Goal: Information Seeking & Learning: Compare options

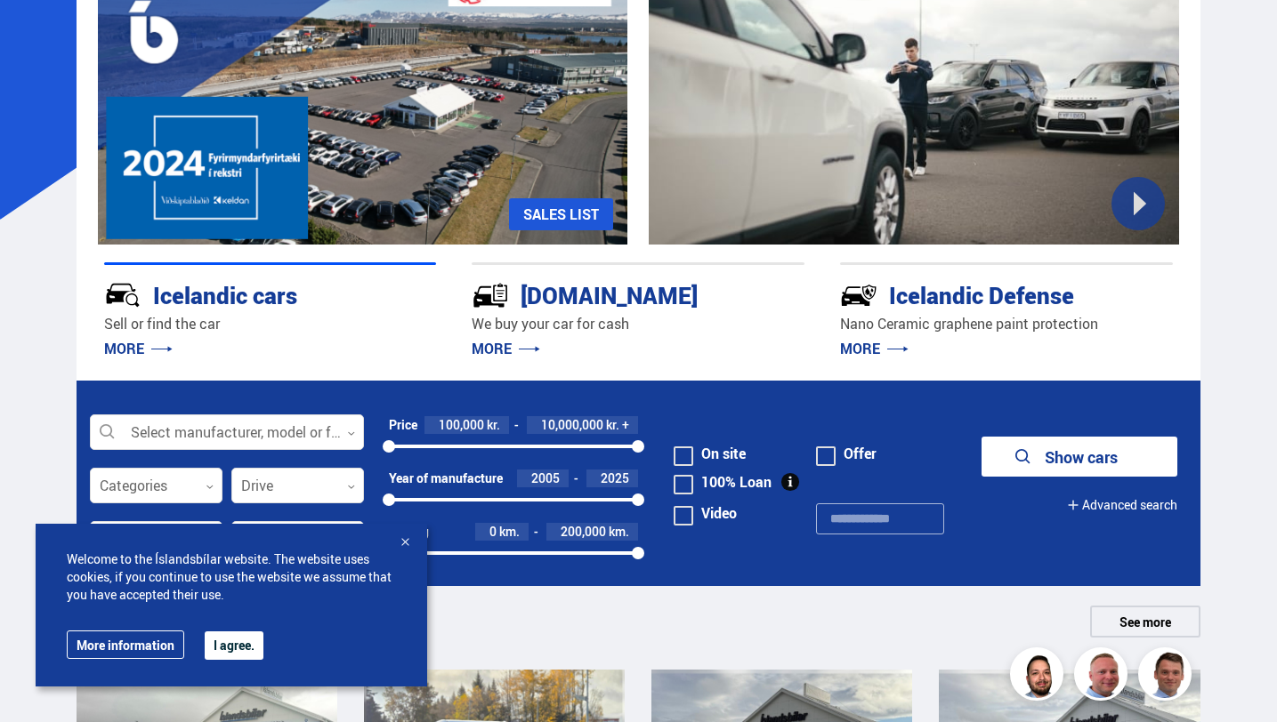
scroll to position [182, 0]
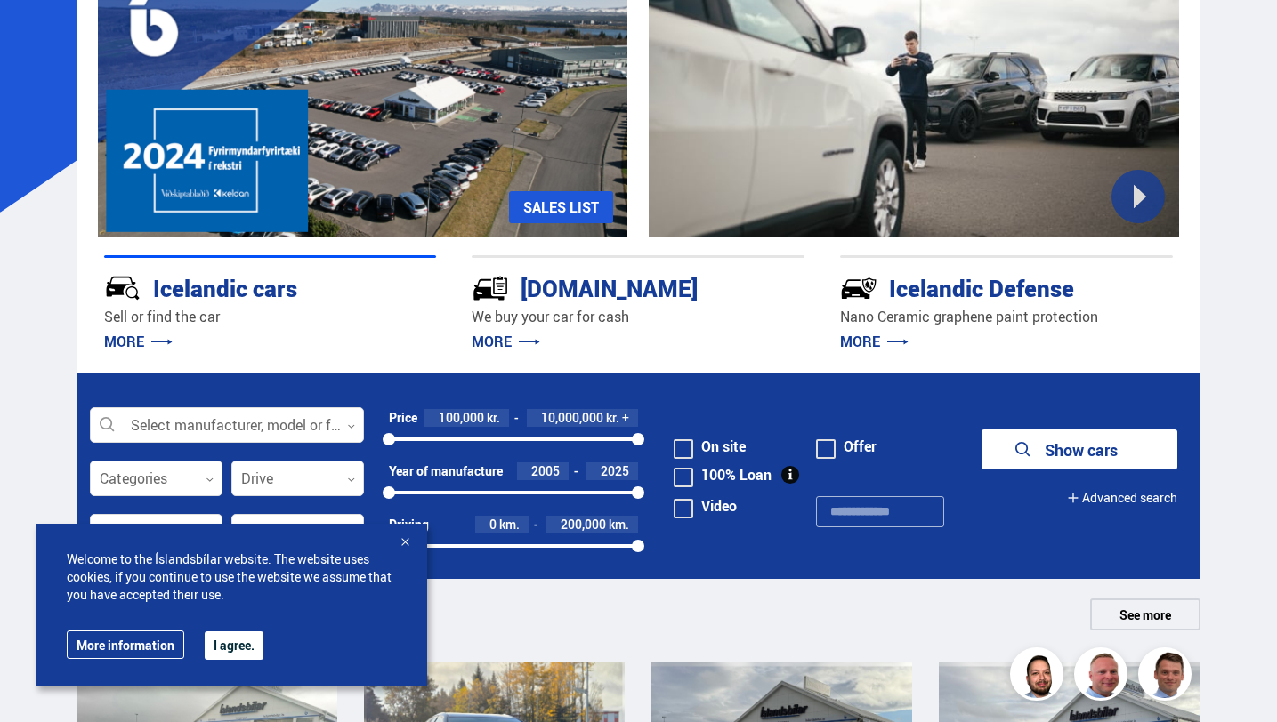
click at [244, 659] on button "I agree." at bounding box center [234, 646] width 59 height 28
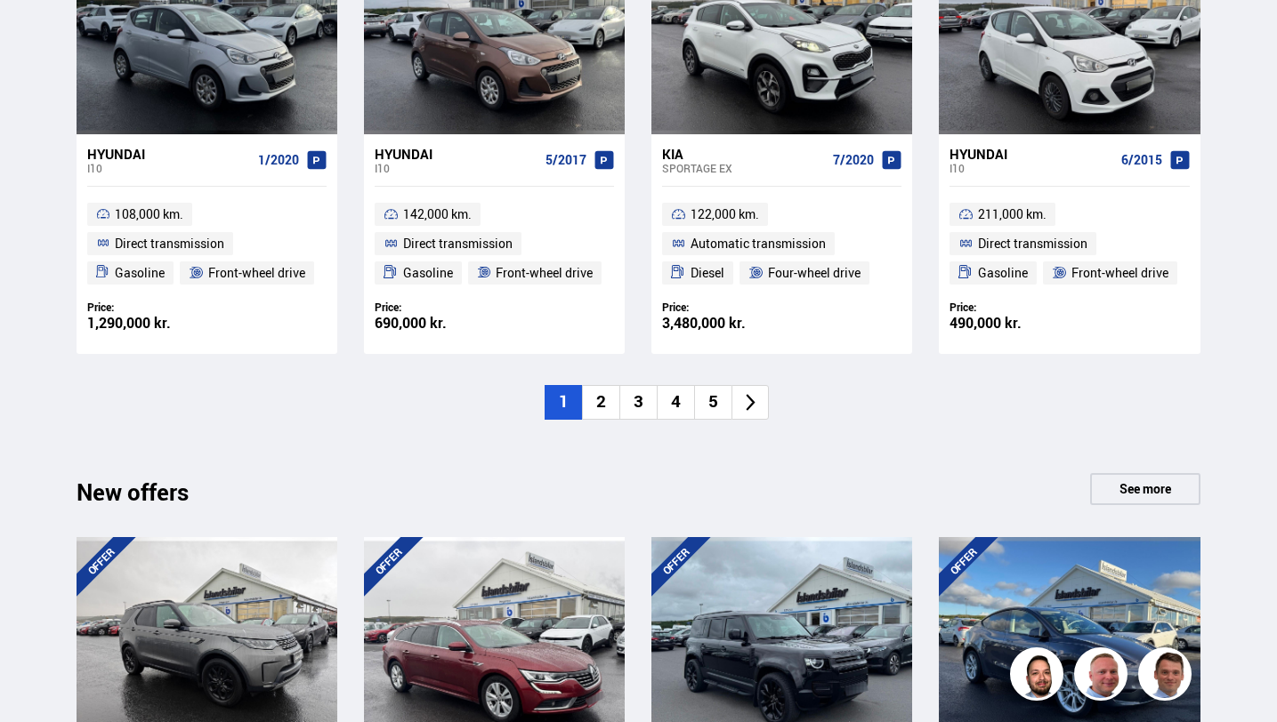
scroll to position [1383, 0]
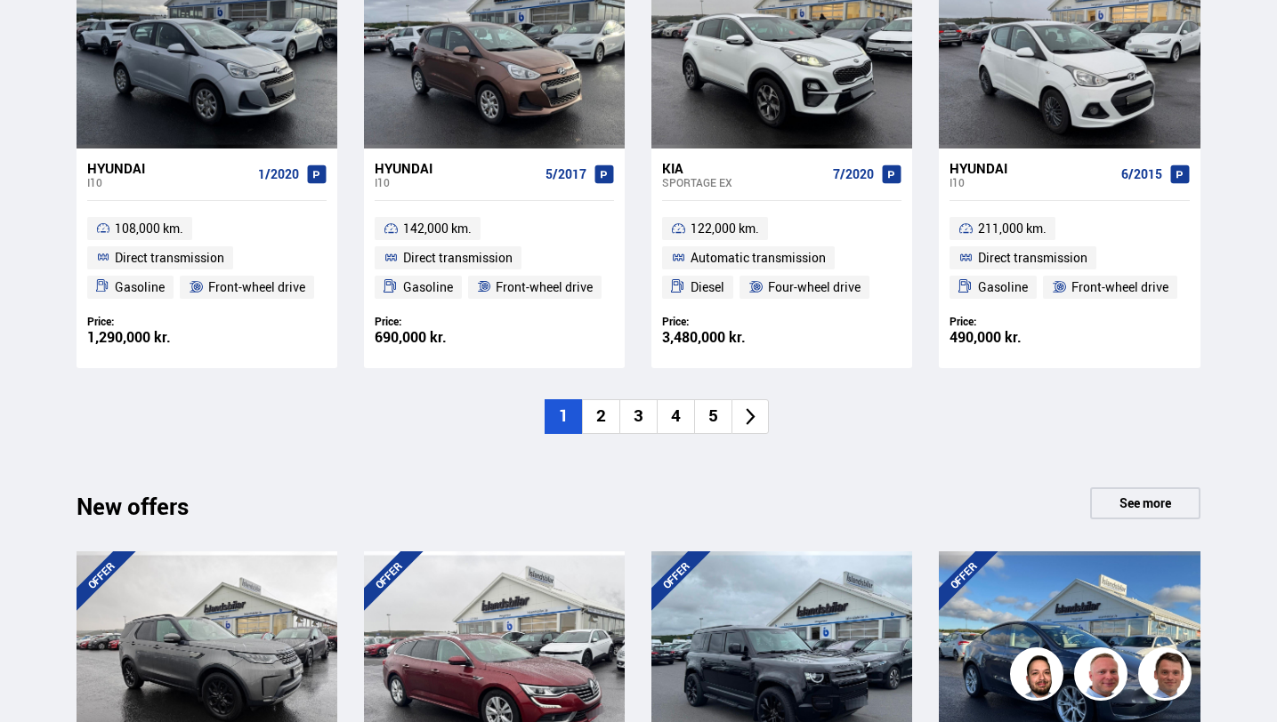
click at [606, 420] on li "2" at bounding box center [600, 416] width 37 height 35
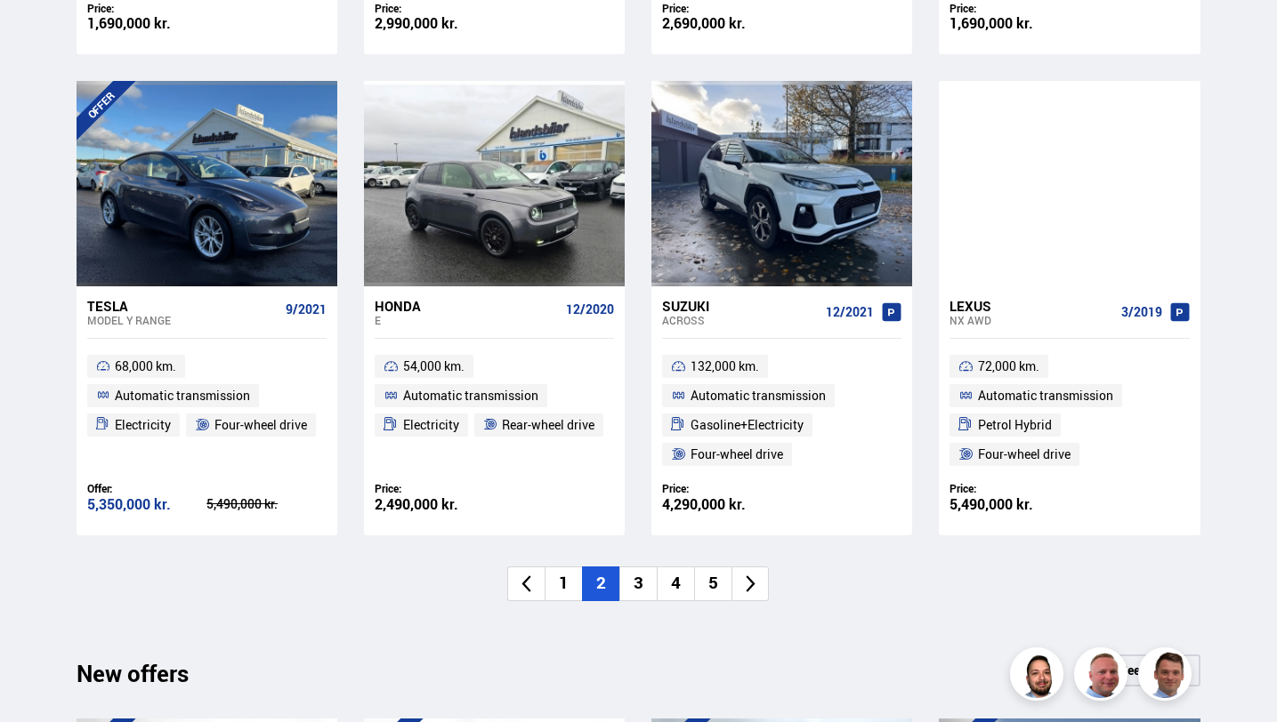
scroll to position [1231, 0]
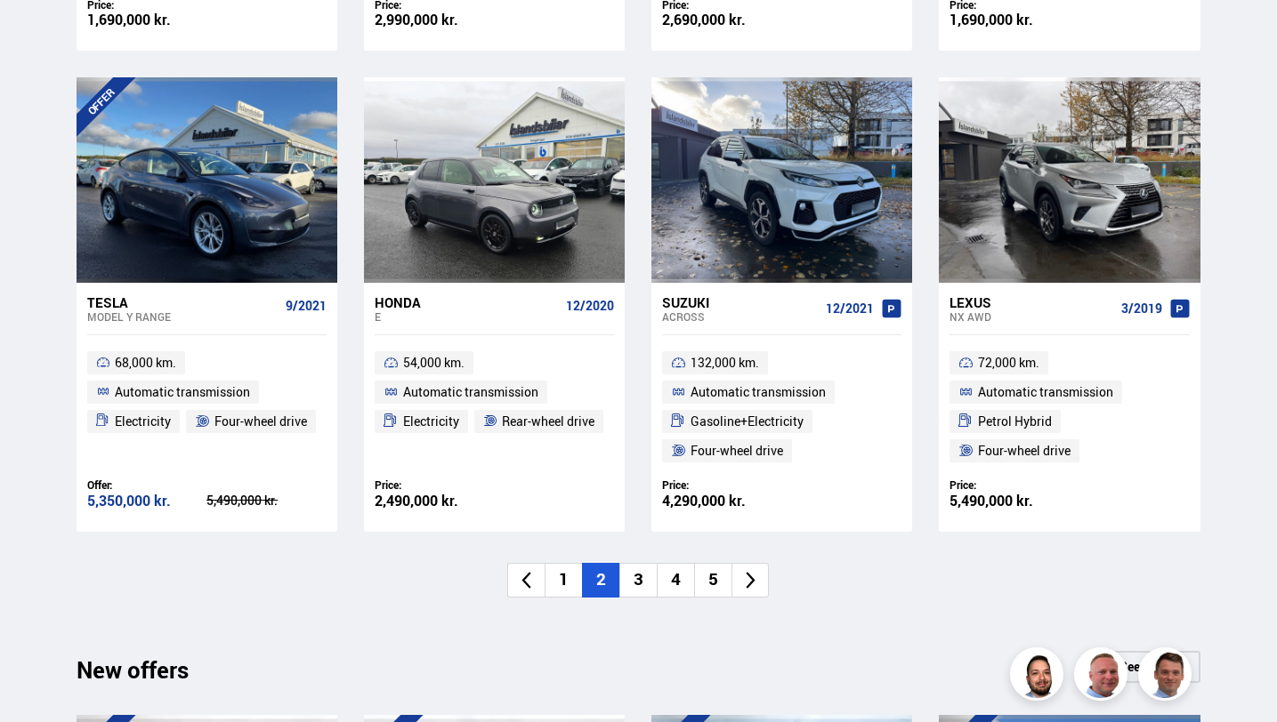
click at [637, 587] on font "3" at bounding box center [638, 579] width 10 height 23
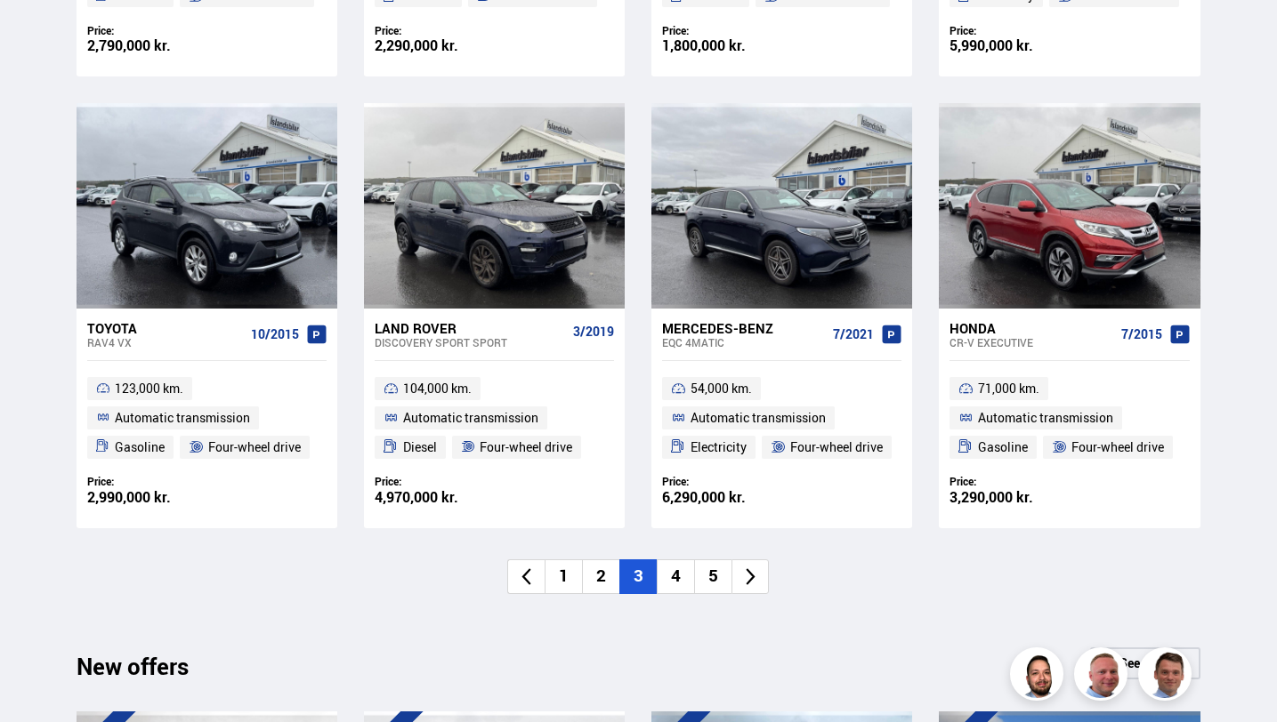
scroll to position [1195, 0]
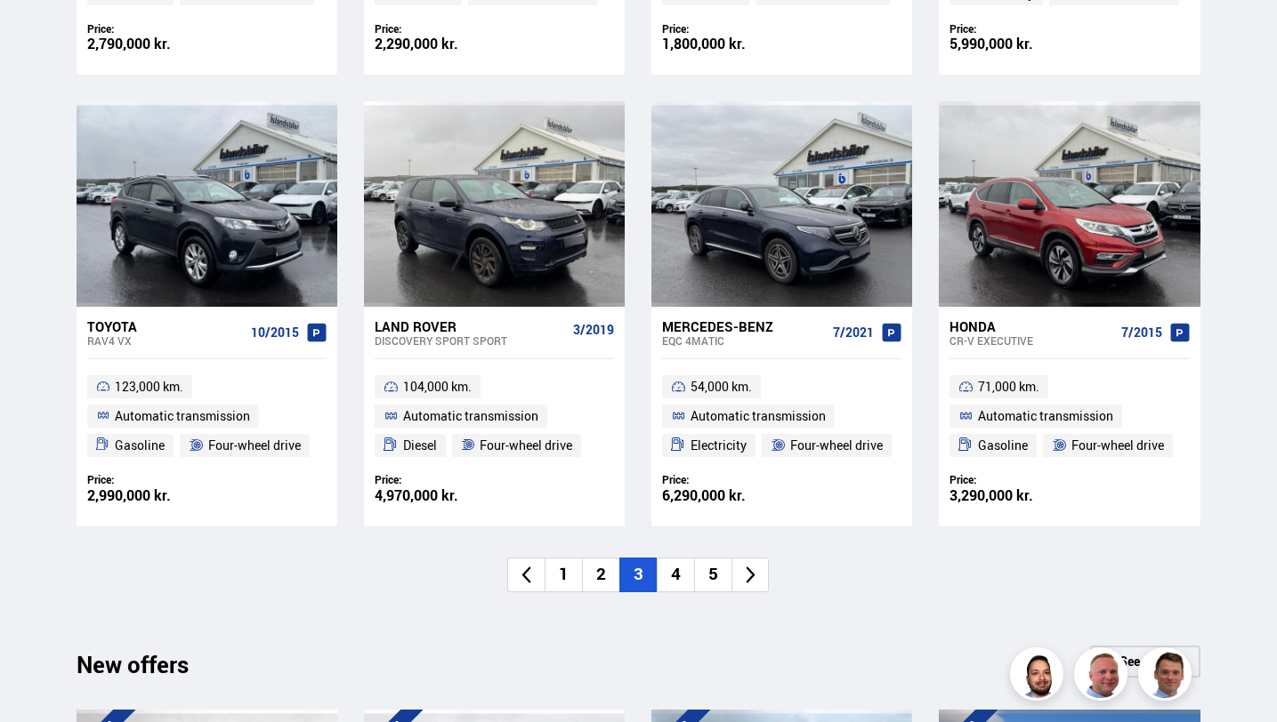
click at [685, 577] on li "4" at bounding box center [675, 575] width 37 height 35
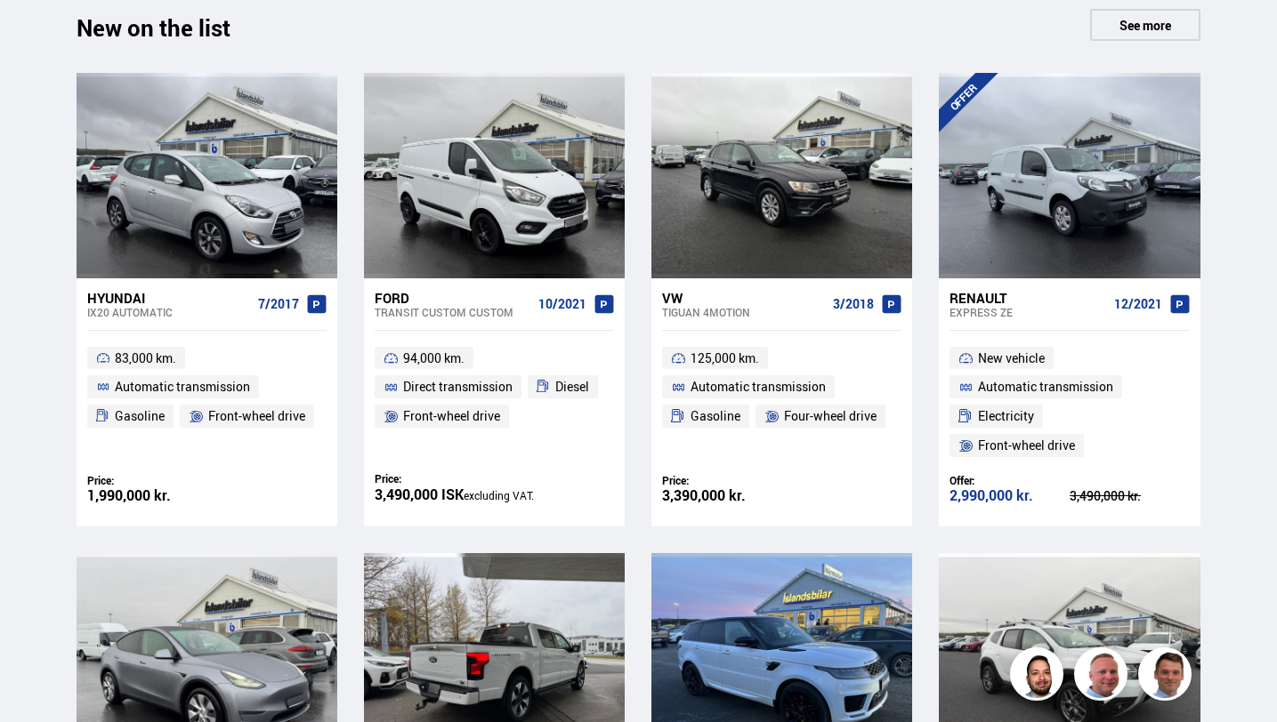
scroll to position [770, 0]
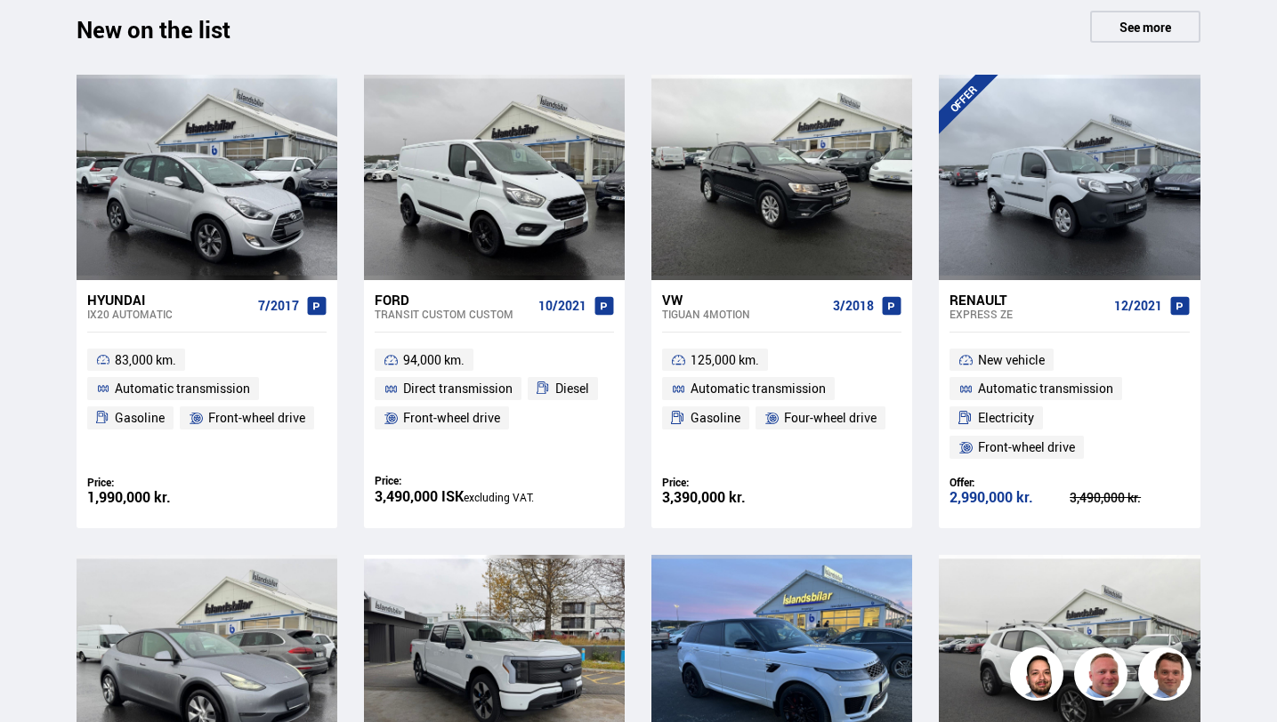
click at [117, 302] on font "Hyundai" at bounding box center [116, 300] width 58 height 18
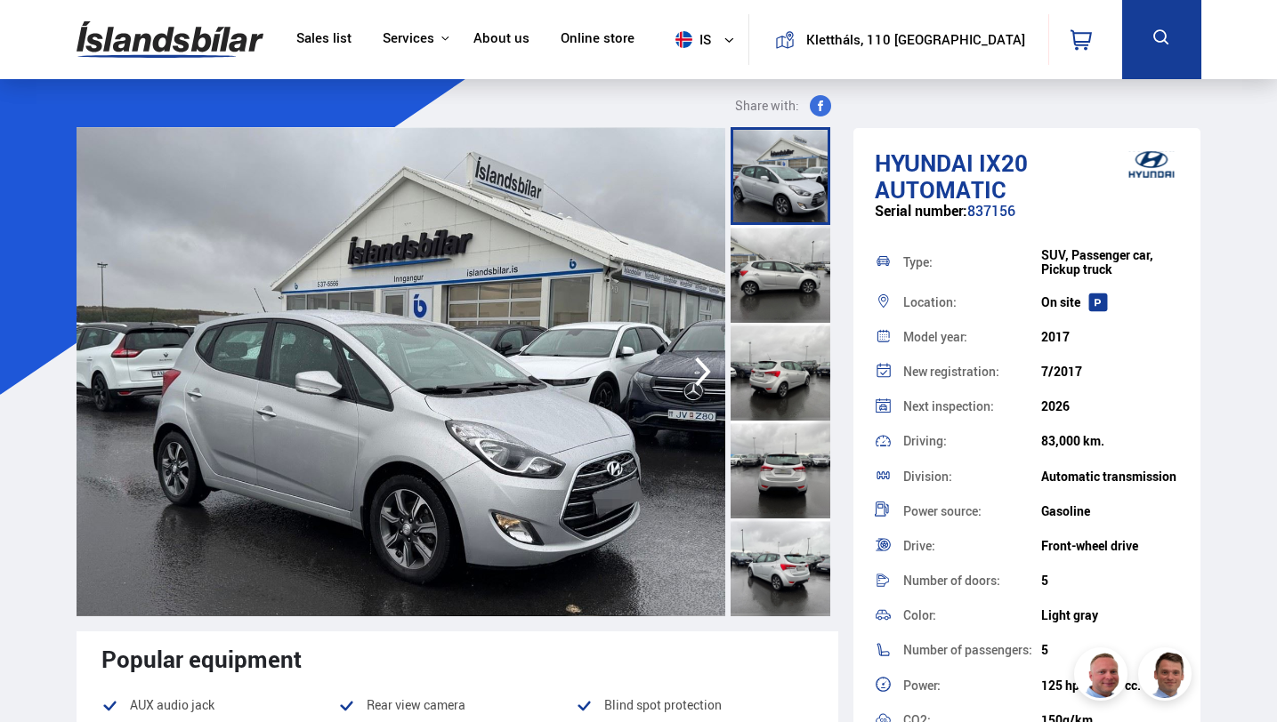
click at [702, 382] on icon "button" at bounding box center [703, 372] width 36 height 43
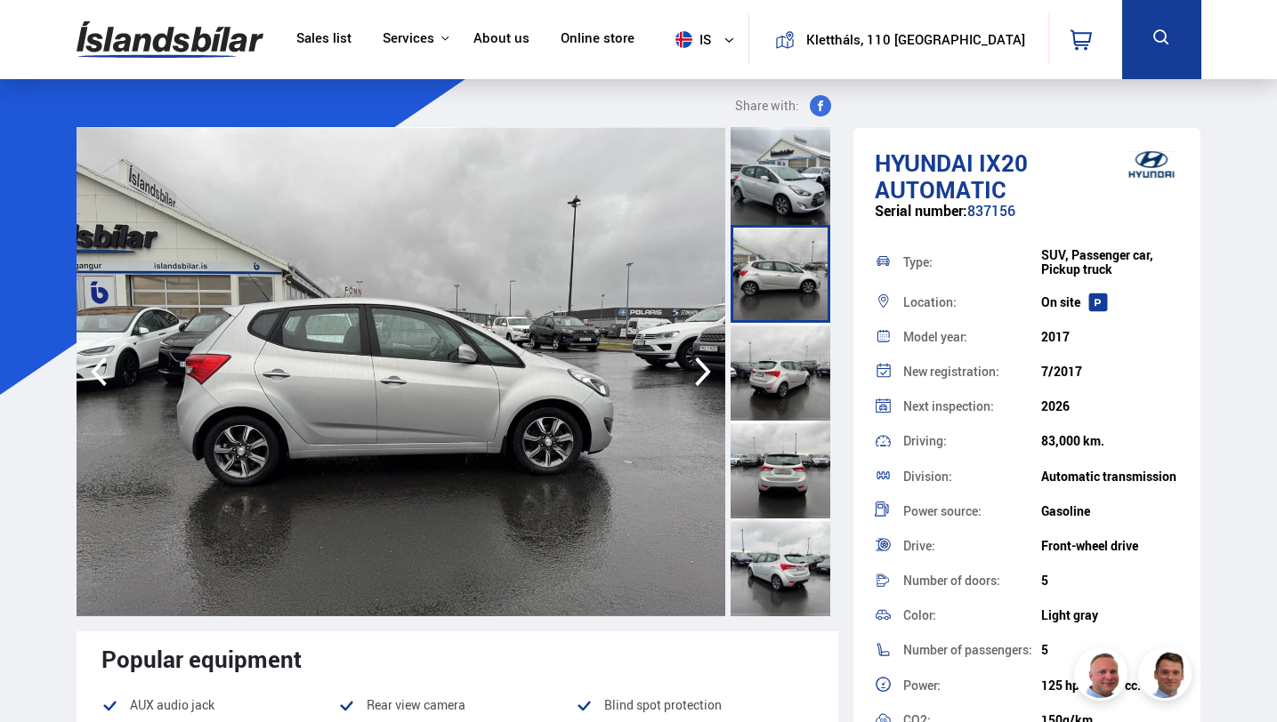
click at [702, 382] on icon "button" at bounding box center [703, 372] width 36 height 43
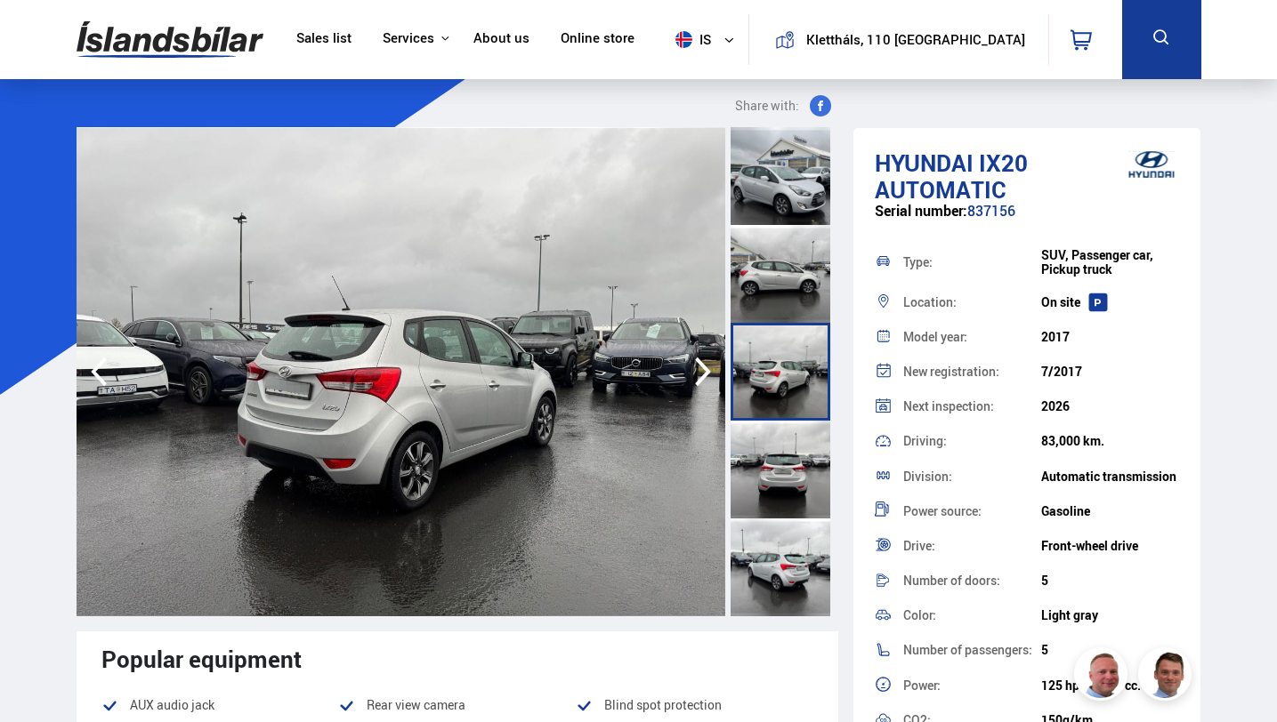
click at [702, 382] on icon "button" at bounding box center [703, 372] width 36 height 43
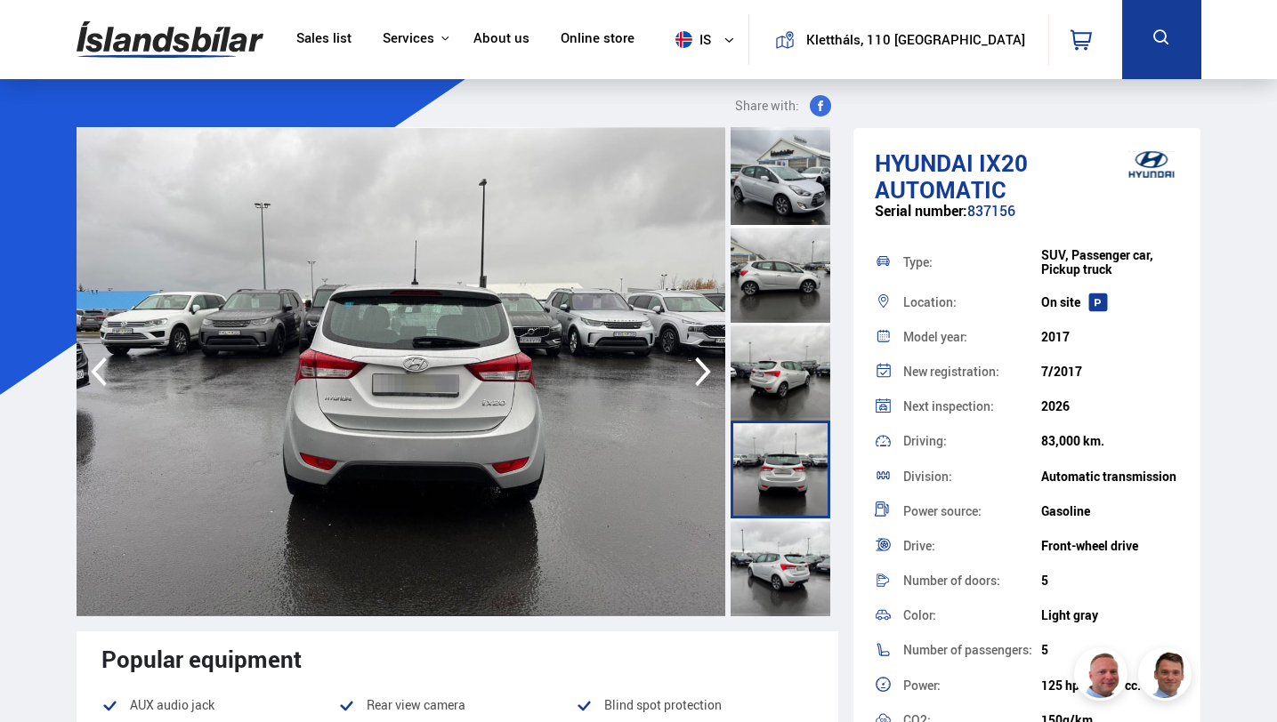
click at [702, 382] on icon "button" at bounding box center [703, 372] width 36 height 43
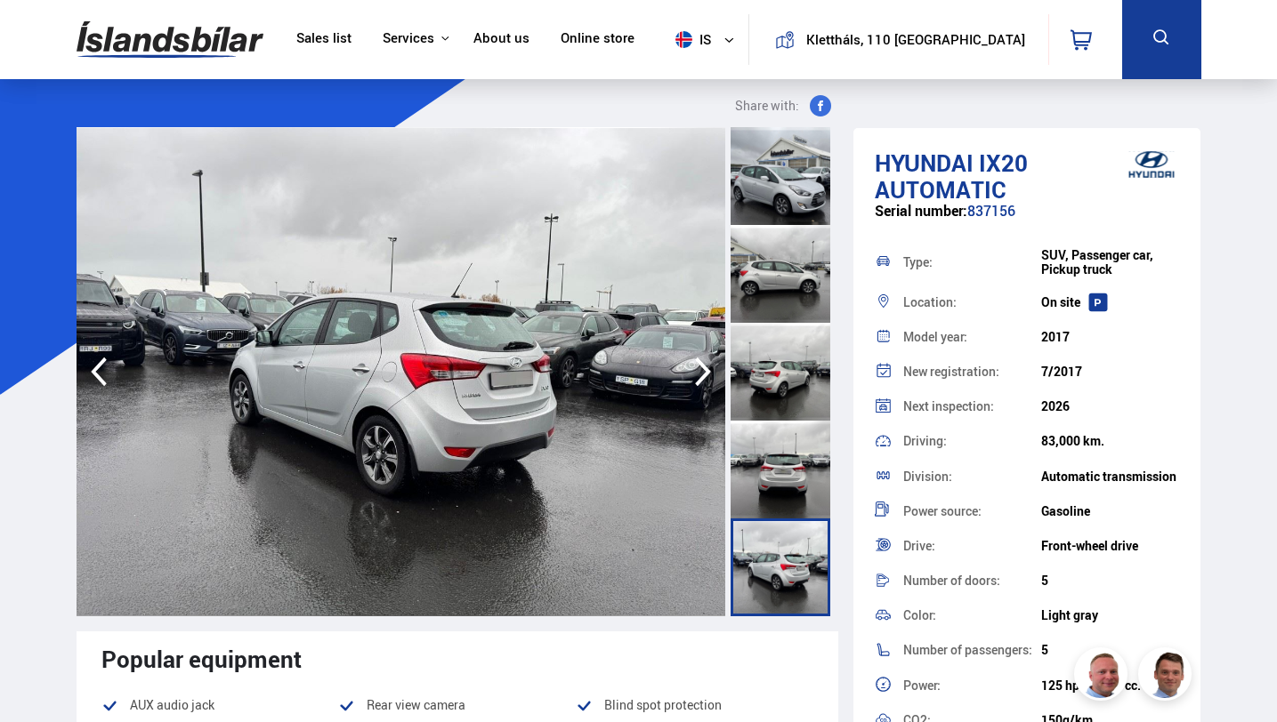
click at [702, 382] on icon "button" at bounding box center [703, 372] width 36 height 43
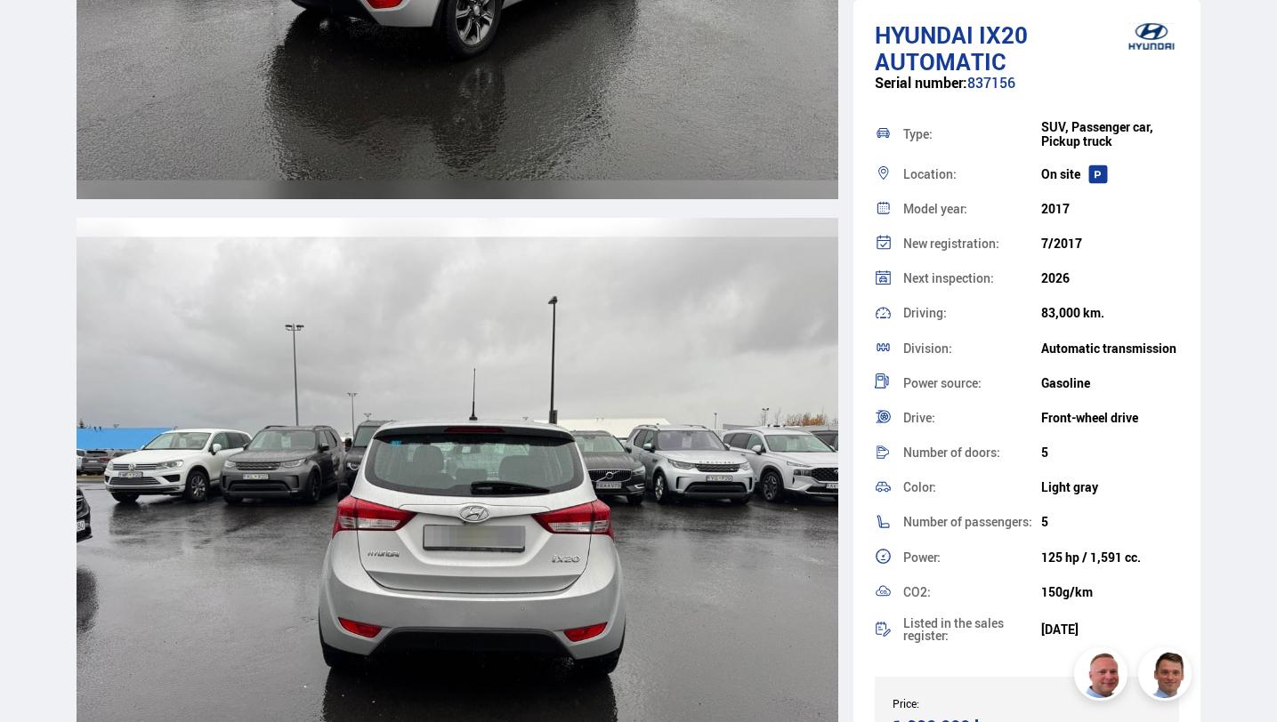
scroll to position [3647, 0]
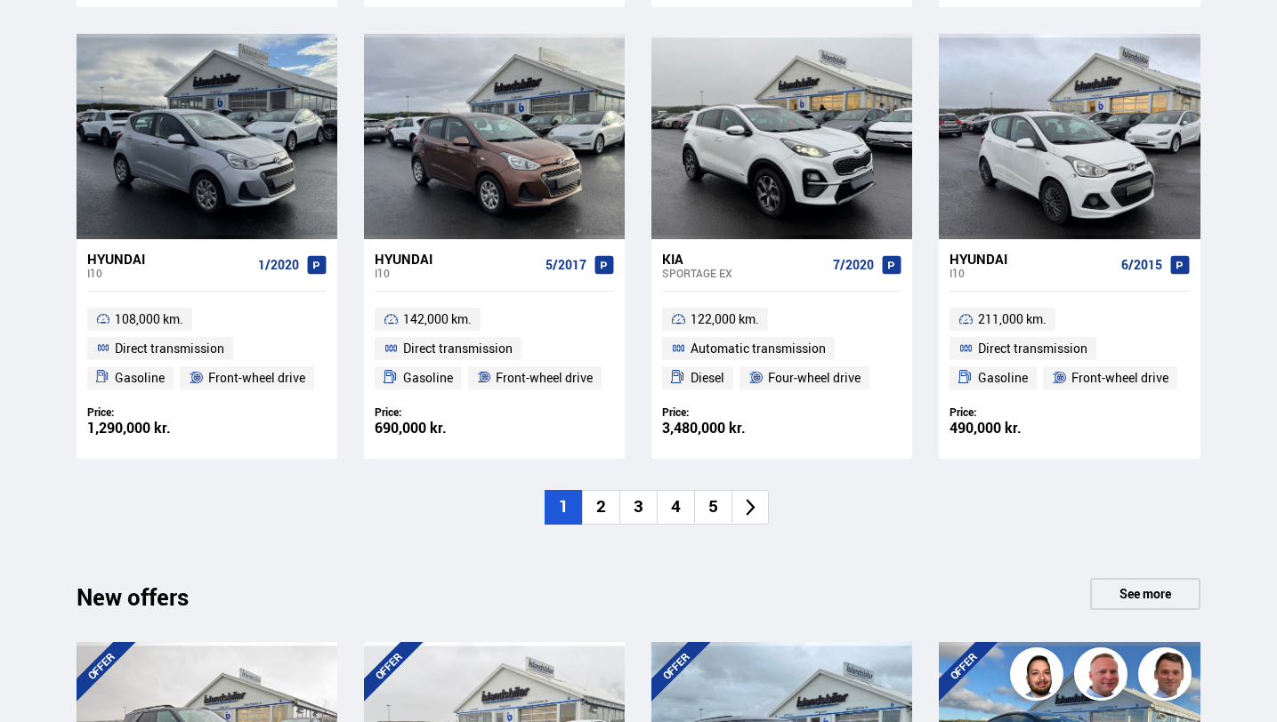
scroll to position [1298, 0]
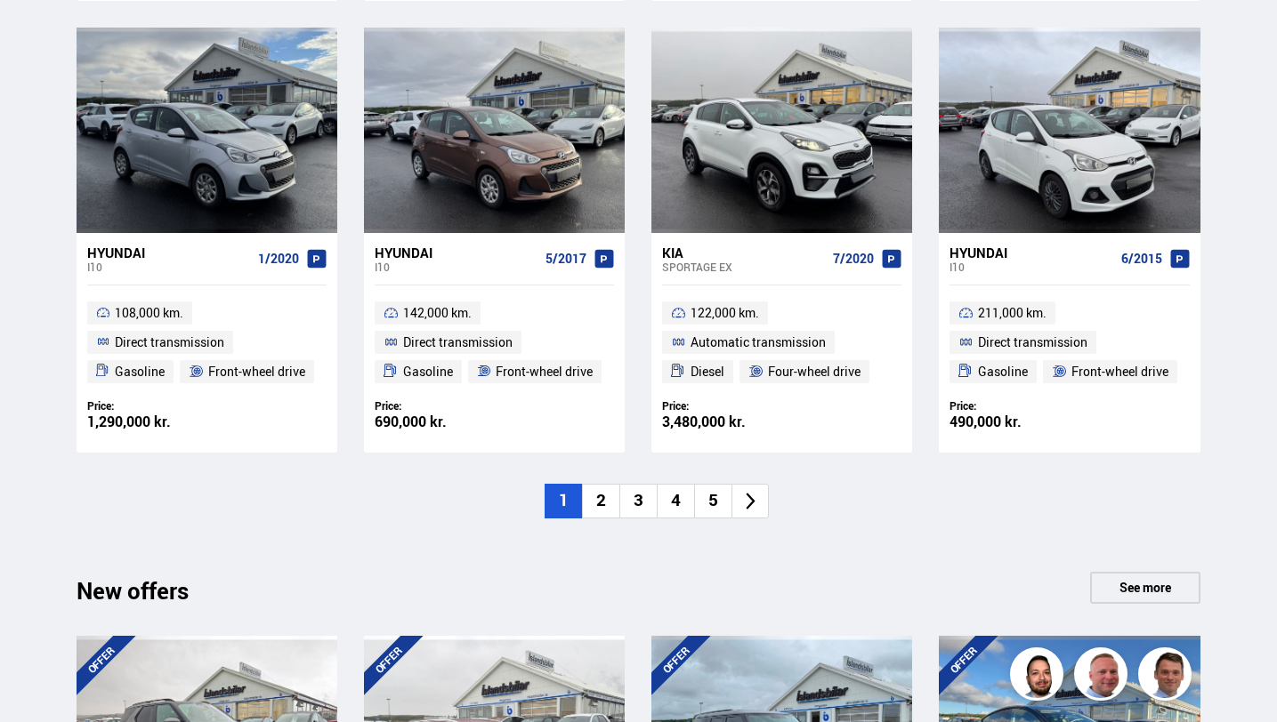
click at [641, 501] on font "3" at bounding box center [638, 499] width 10 height 23
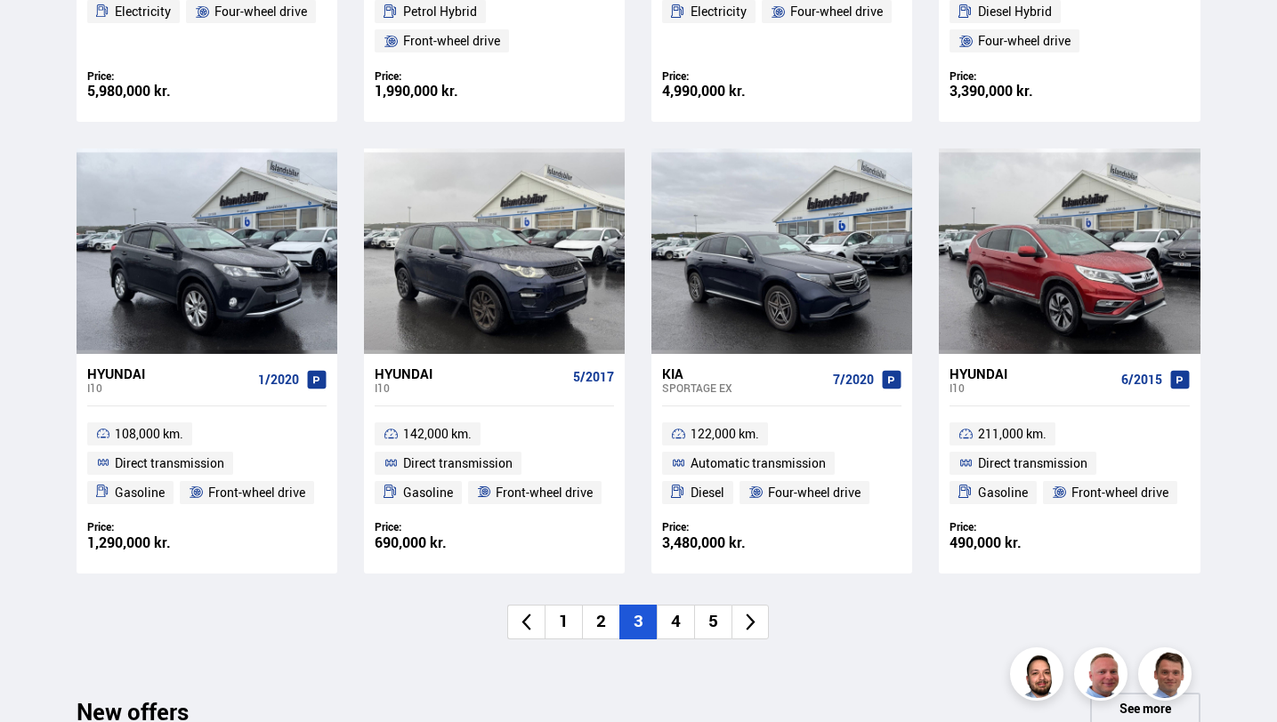
scroll to position [1178, 0]
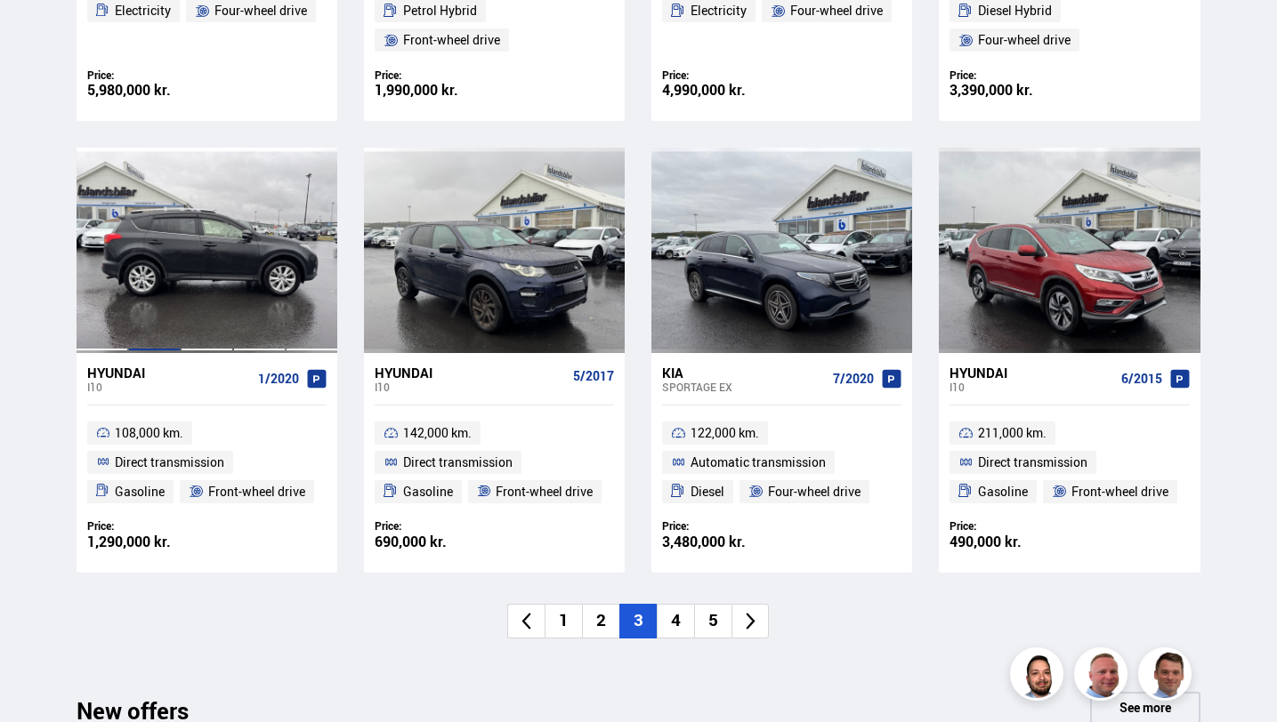
click at [150, 318] on div at bounding box center [154, 250] width 52 height 205
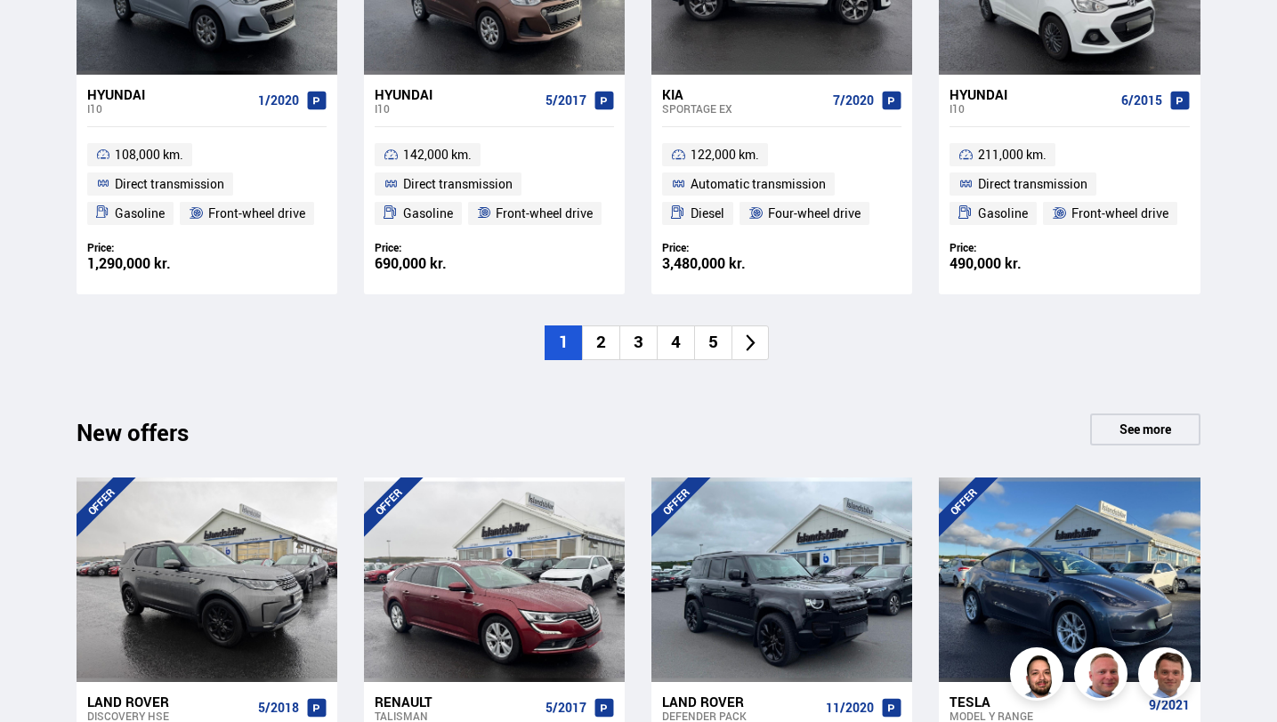
scroll to position [1457, 0]
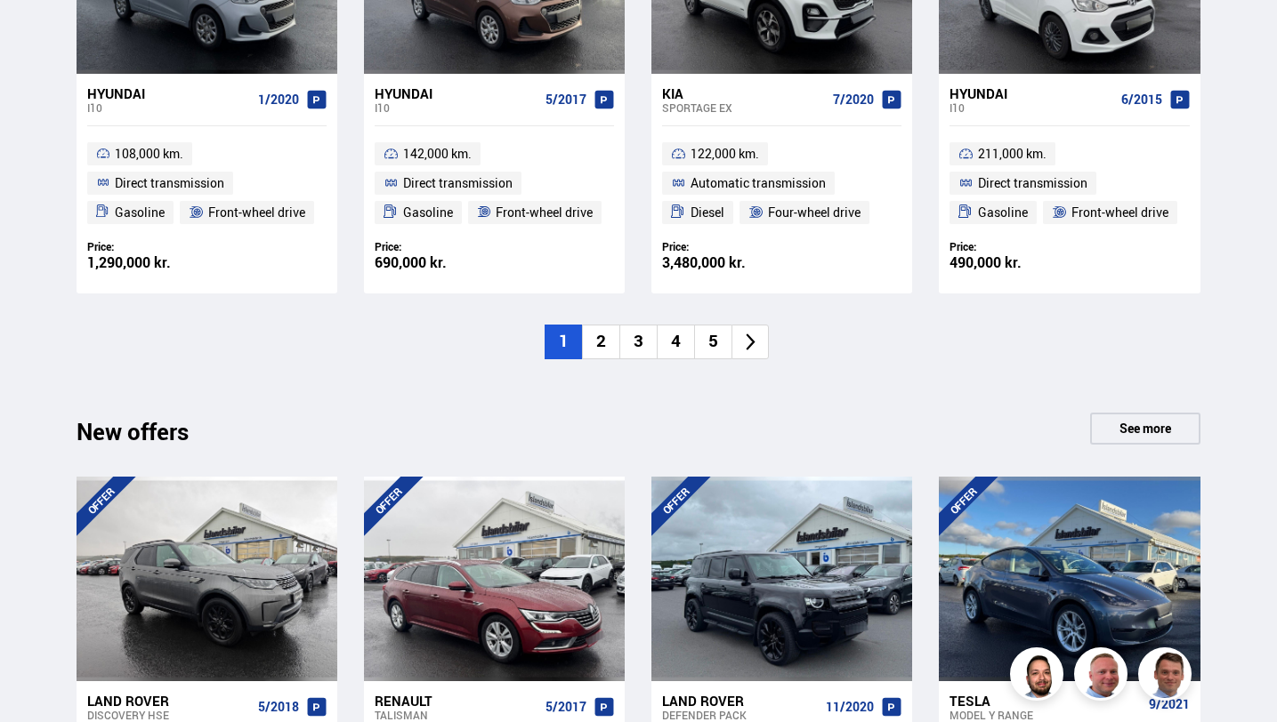
click at [676, 348] on font "4" at bounding box center [676, 340] width 10 height 23
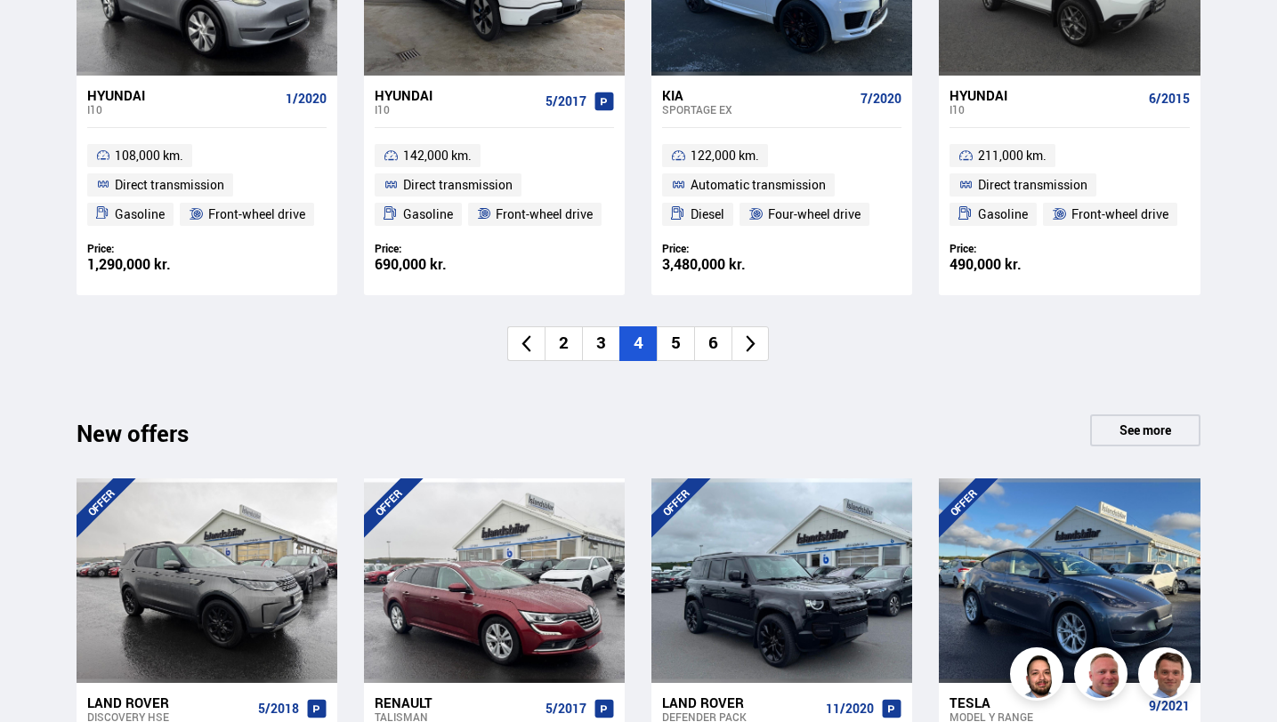
scroll to position [1460, 0]
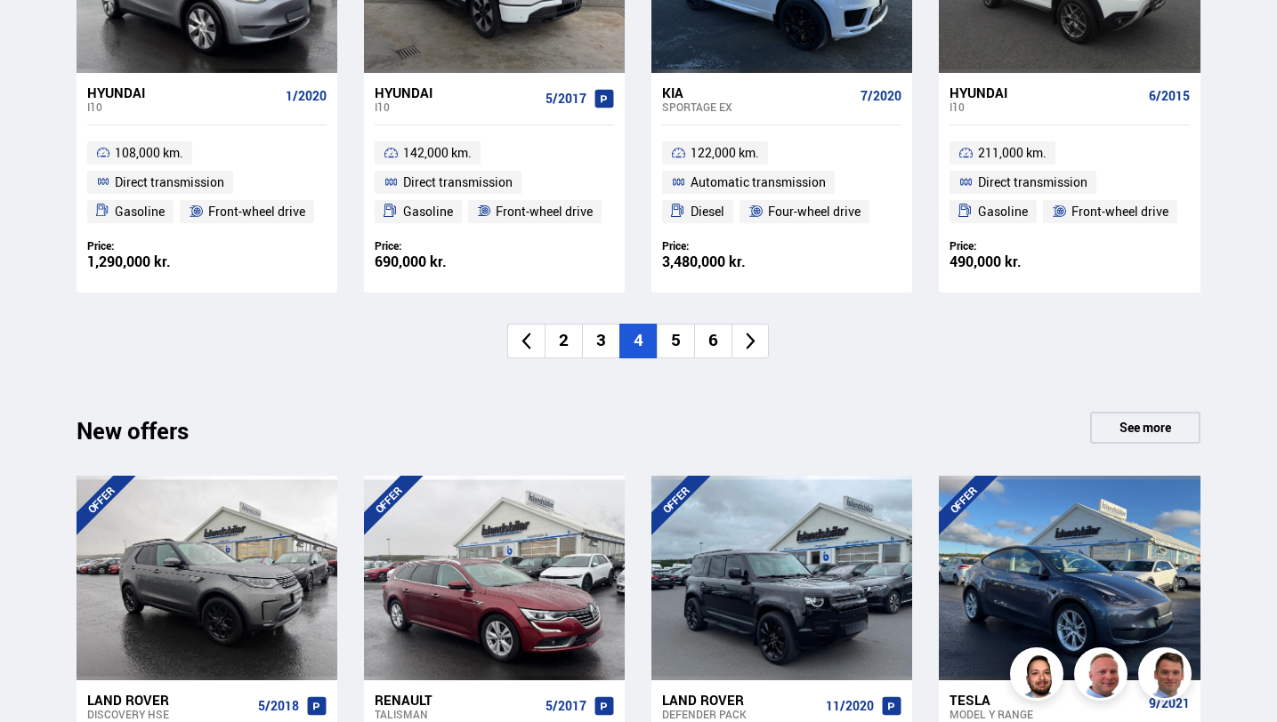
click at [448, 419] on div "New offers See more" at bounding box center [639, 433] width 1124 height 43
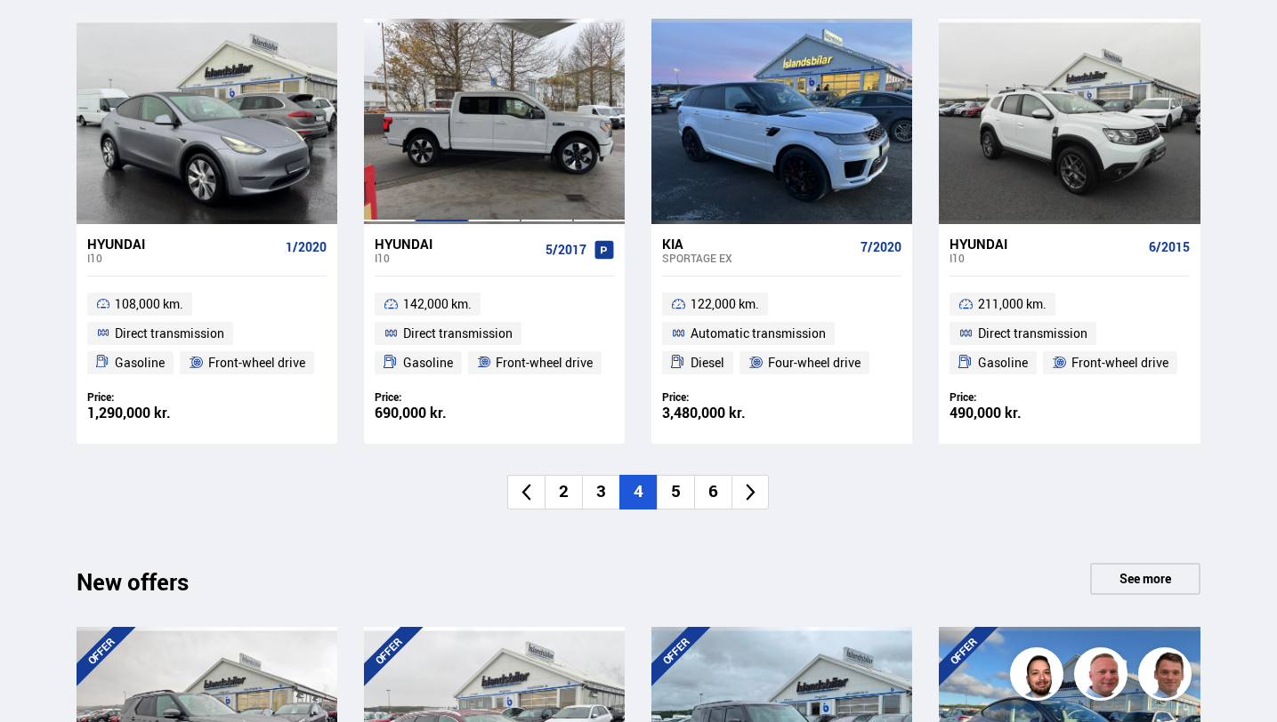
scroll to position [1311, 0]
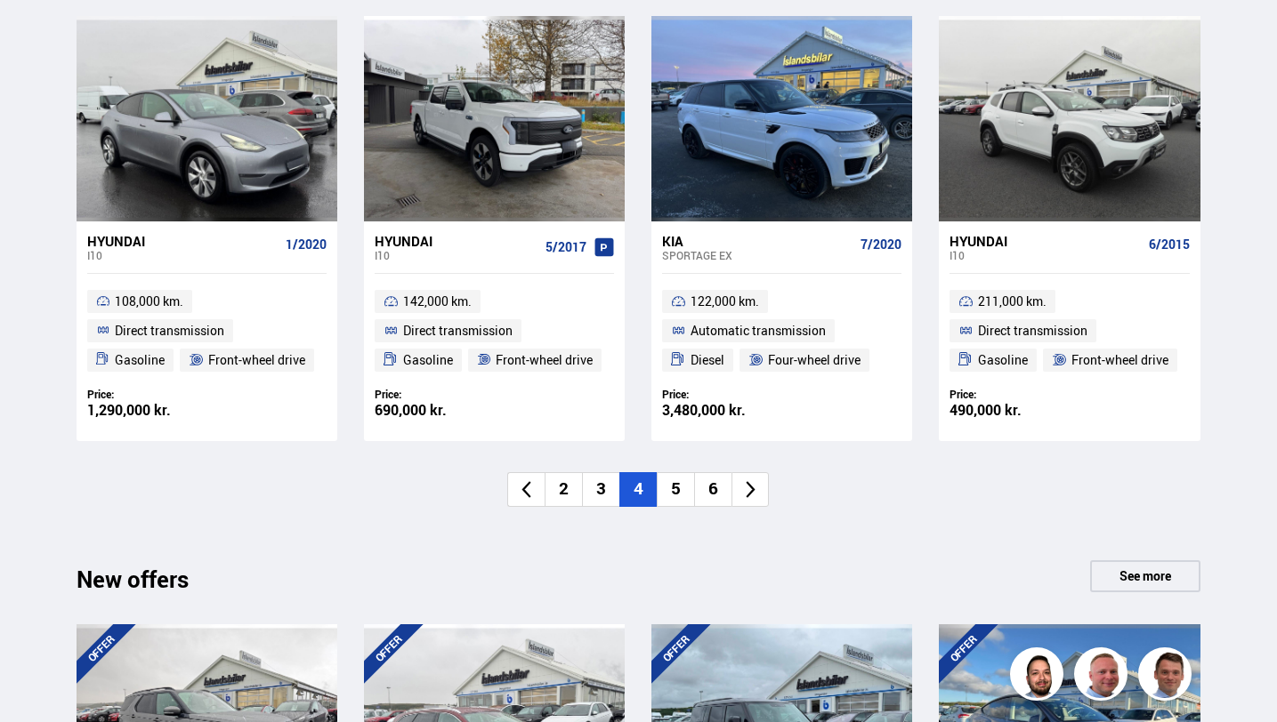
click at [671, 492] on font "5" at bounding box center [676, 488] width 10 height 23
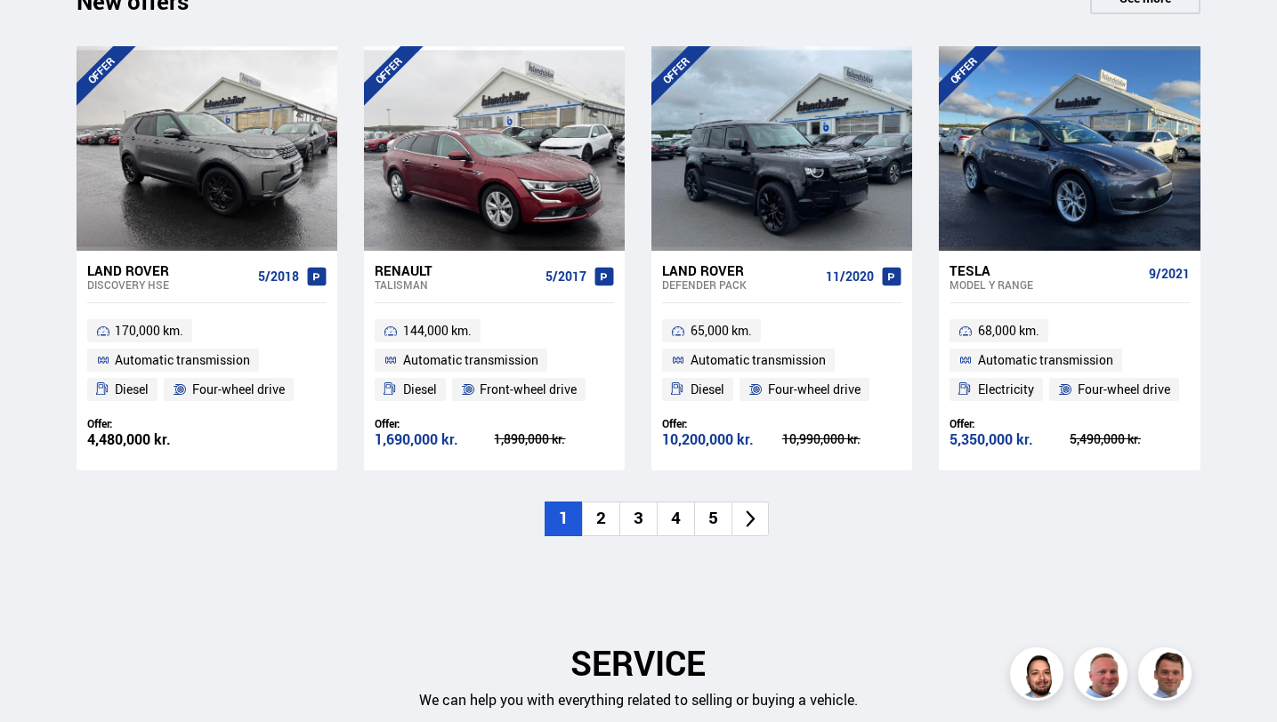
scroll to position [1891, 0]
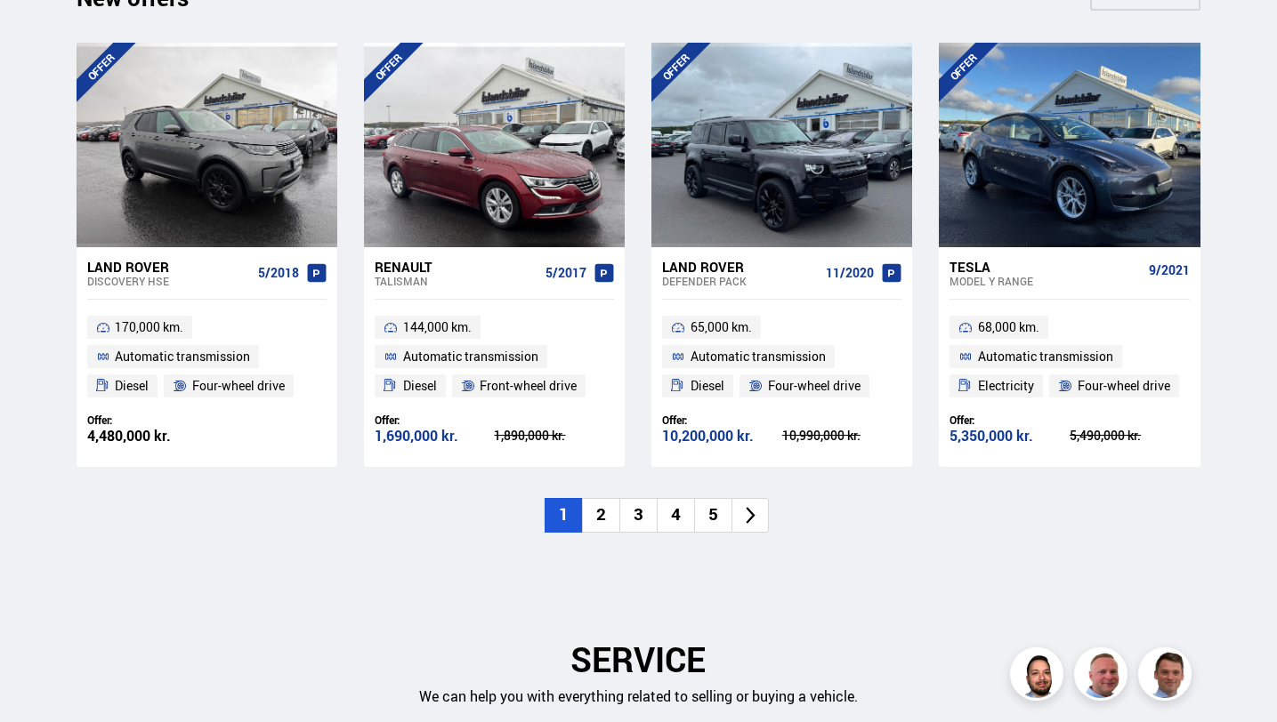
click at [602, 508] on font "2" at bounding box center [601, 514] width 10 height 23
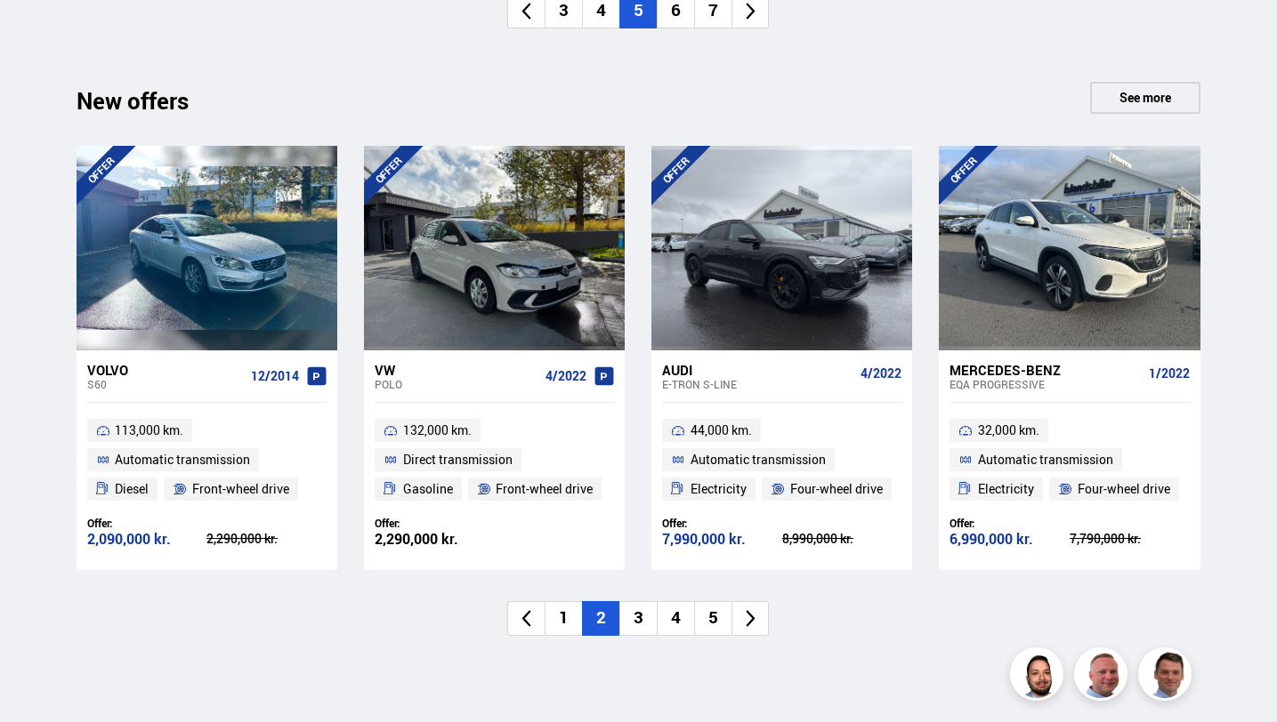
scroll to position [1790, 0]
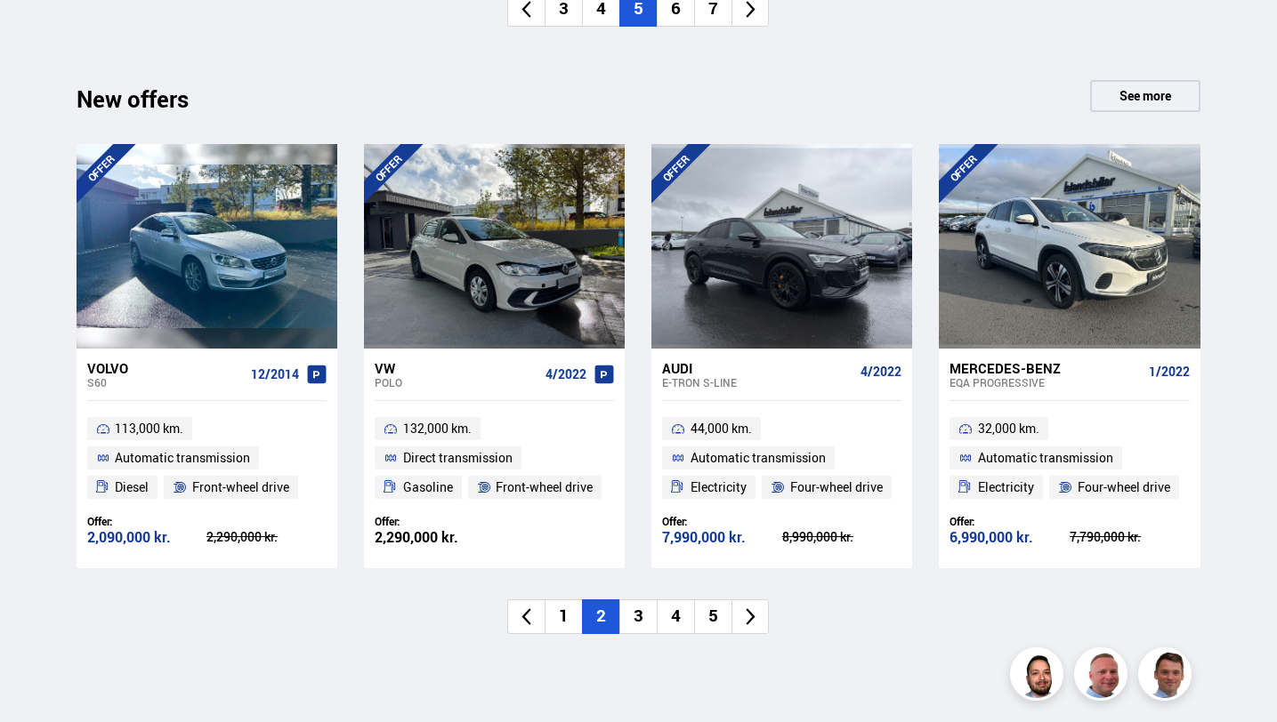
click at [639, 628] on li "3" at bounding box center [637, 617] width 37 height 35
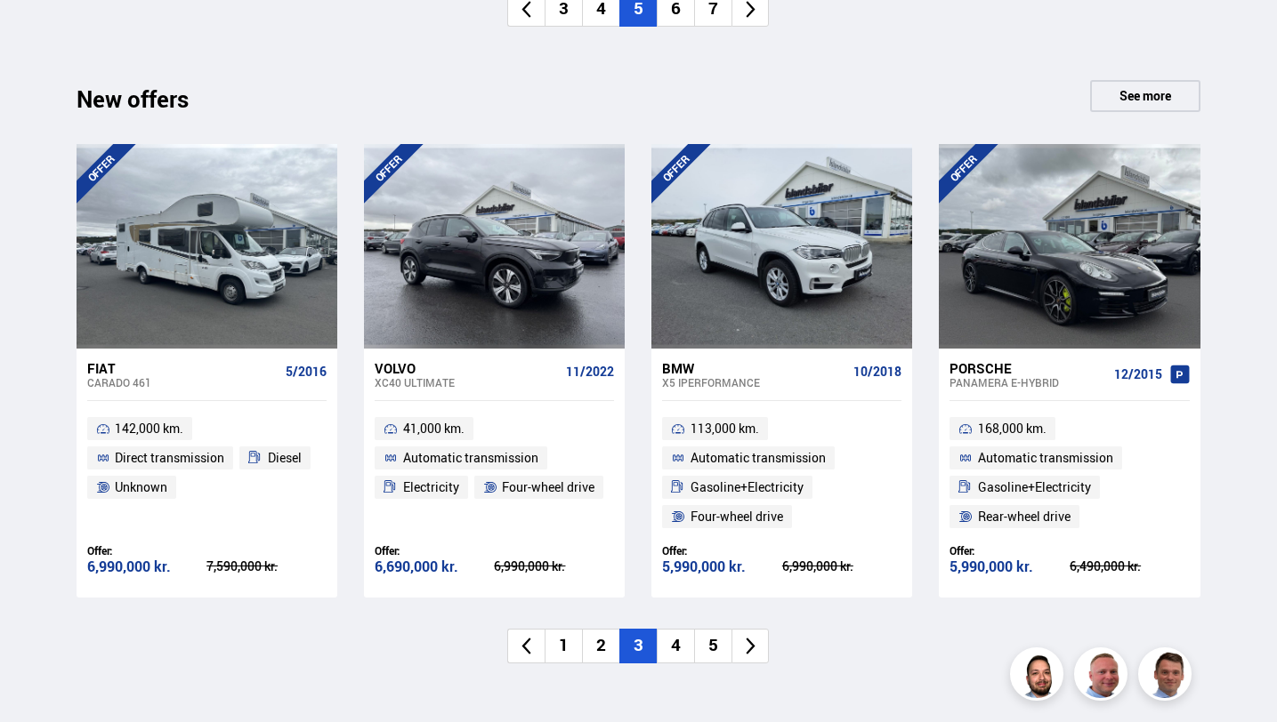
click at [673, 642] on font "4" at bounding box center [676, 644] width 10 height 23
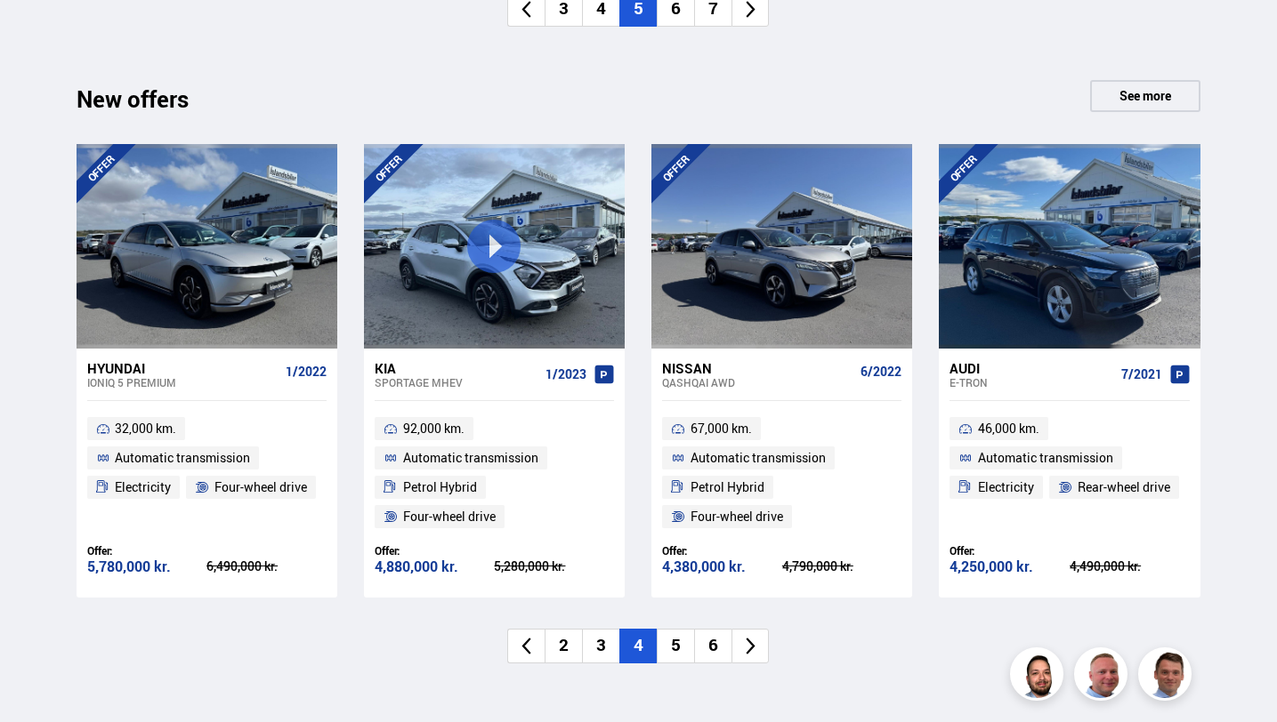
click at [681, 644] on li "5" at bounding box center [675, 646] width 37 height 35
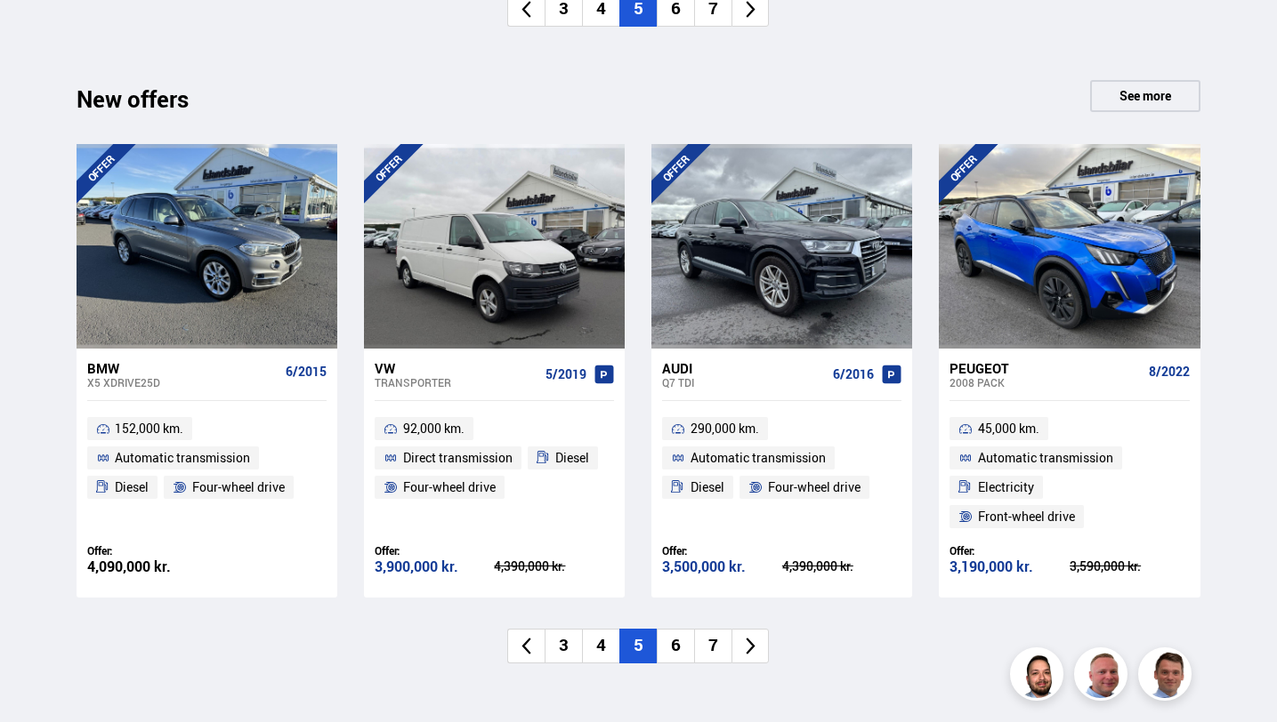
click at [677, 633] on font "6" at bounding box center [676, 644] width 10 height 23
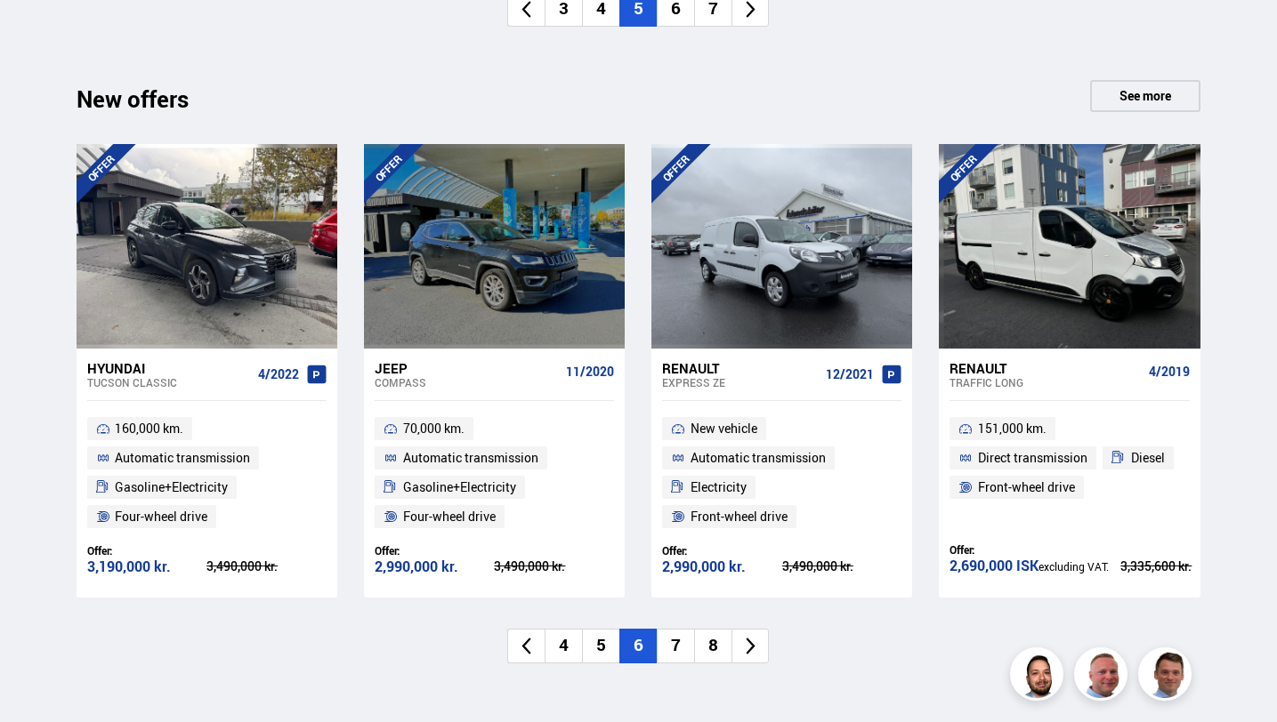
click at [676, 633] on li "7" at bounding box center [675, 646] width 37 height 35
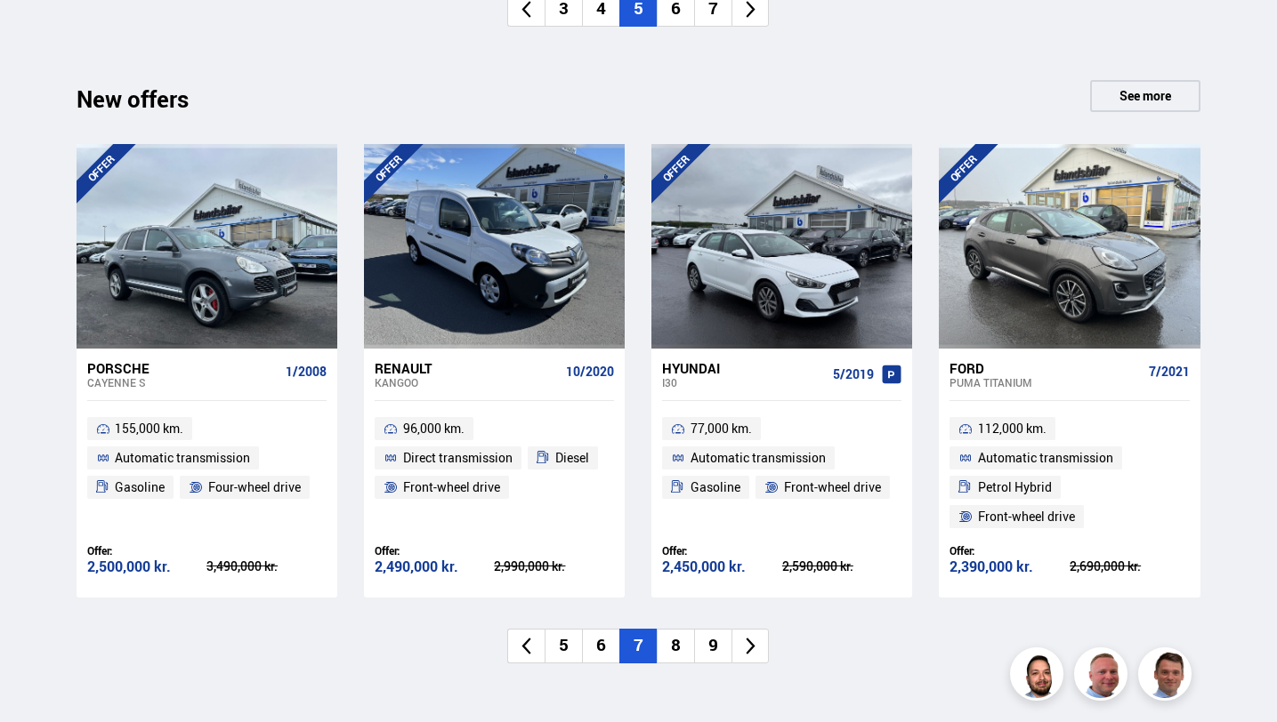
click at [675, 642] on font "8" at bounding box center [676, 644] width 10 height 23
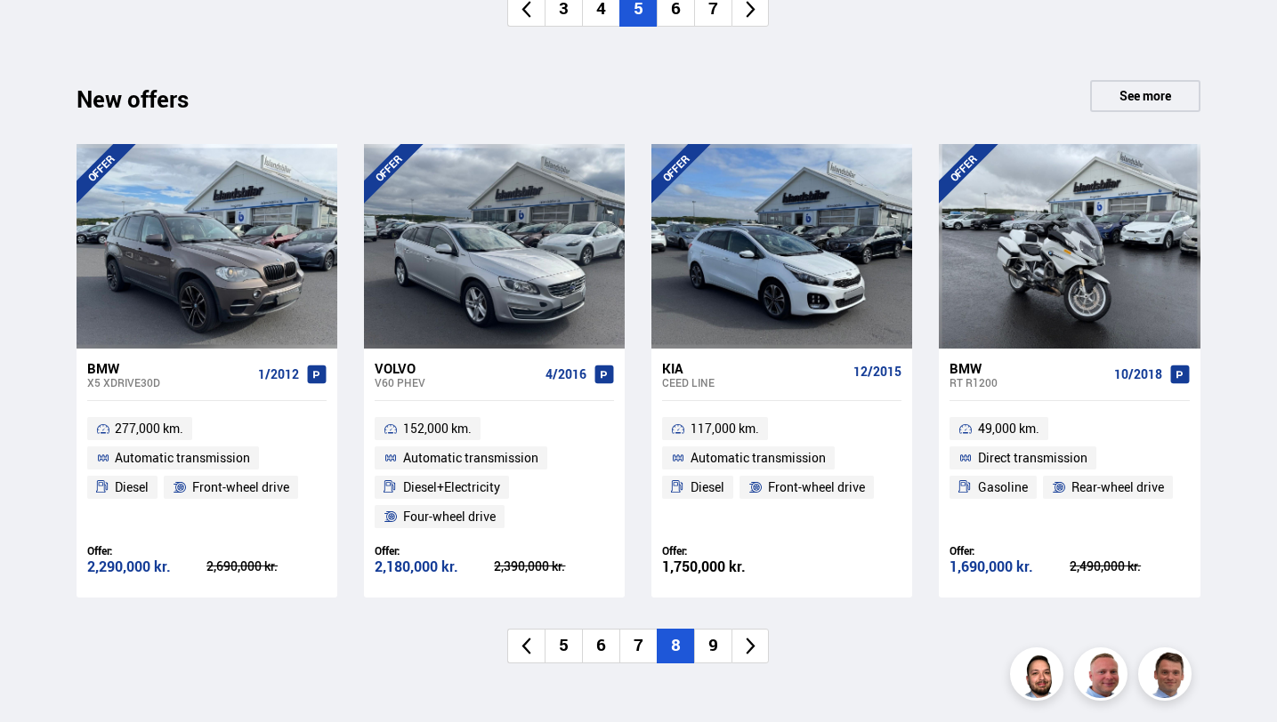
click at [688, 383] on font "Ceed LINE" at bounding box center [688, 382] width 52 height 14
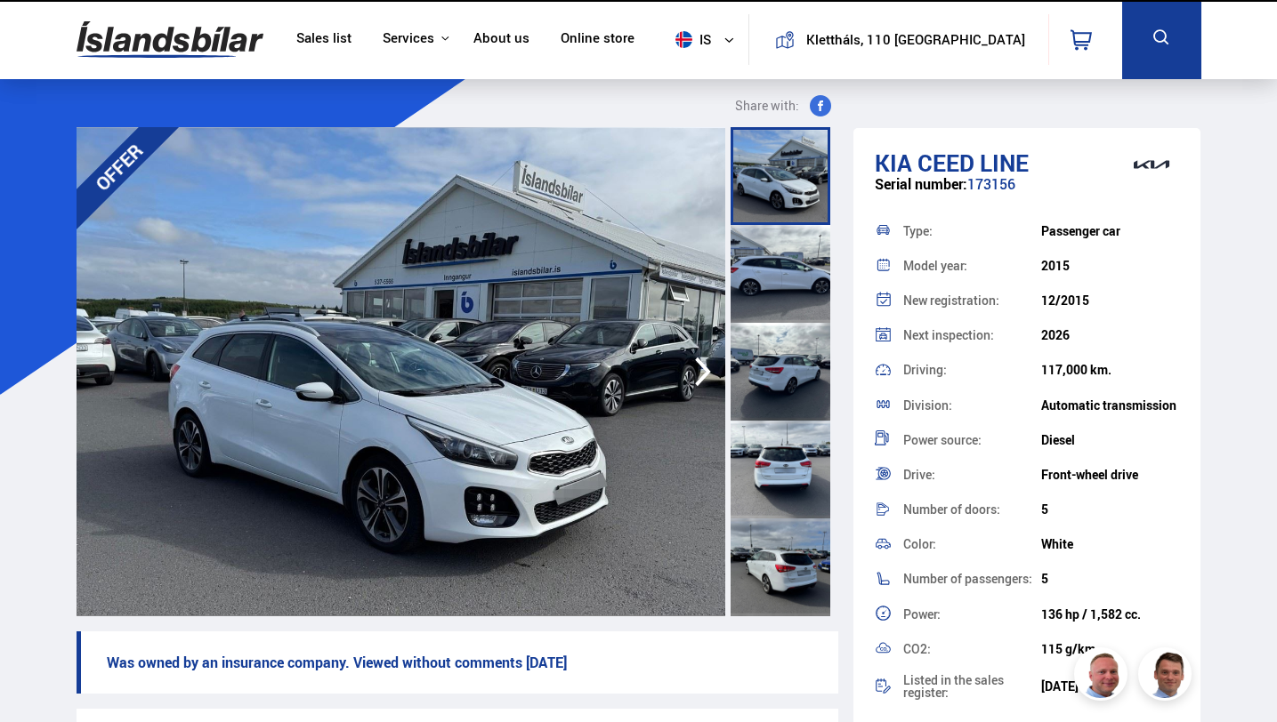
click at [594, 486] on img at bounding box center [401, 371] width 649 height 489
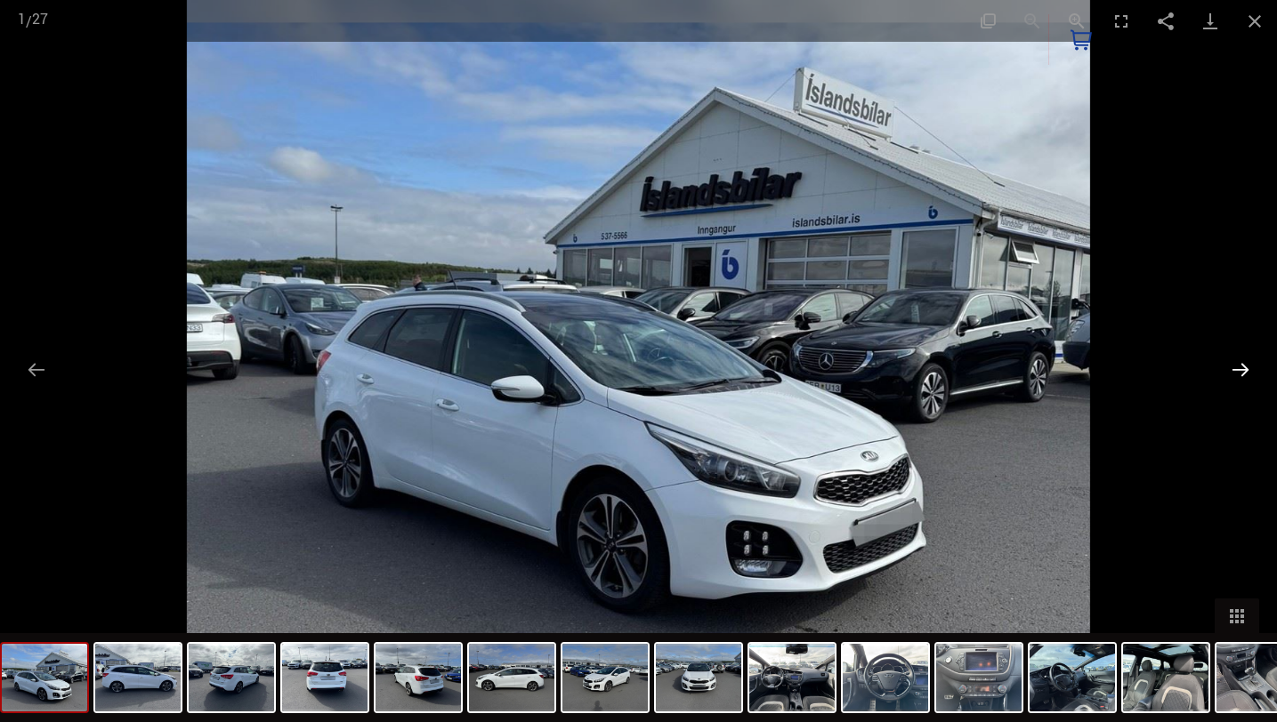
click at [1236, 370] on button "Next slide" at bounding box center [1239, 369] width 37 height 35
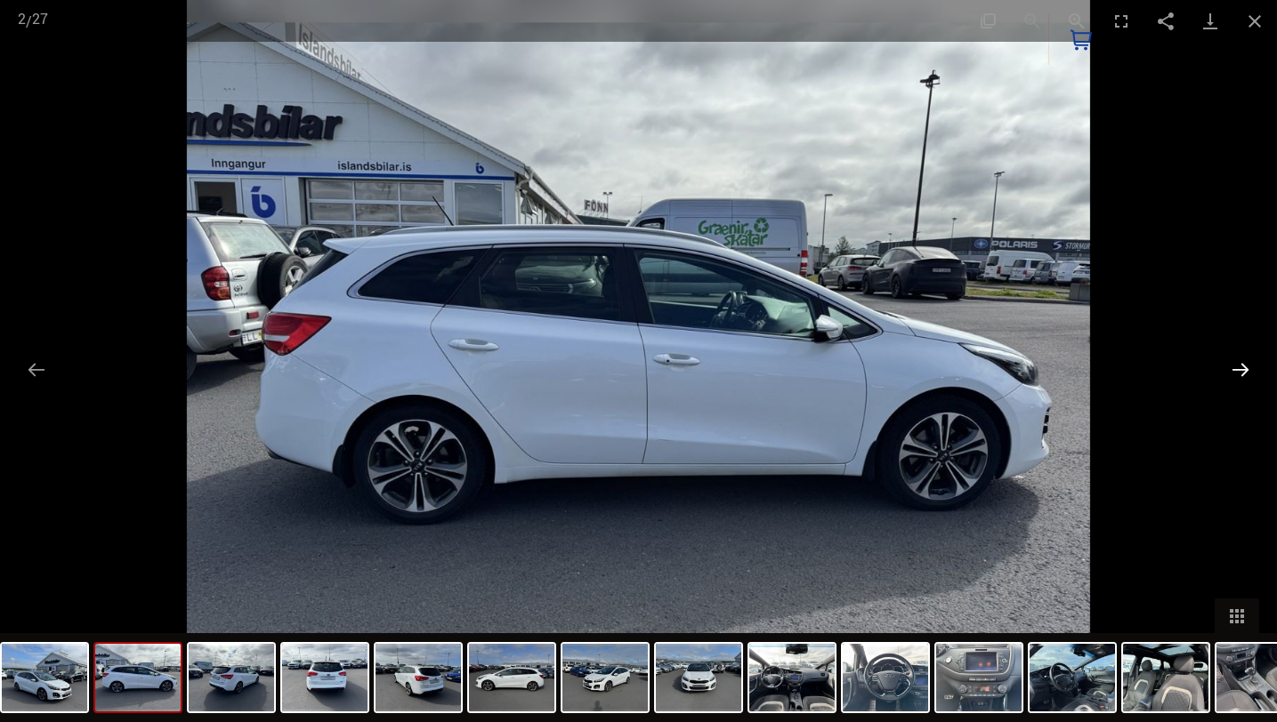
click at [1236, 370] on button "Next slide" at bounding box center [1239, 369] width 37 height 35
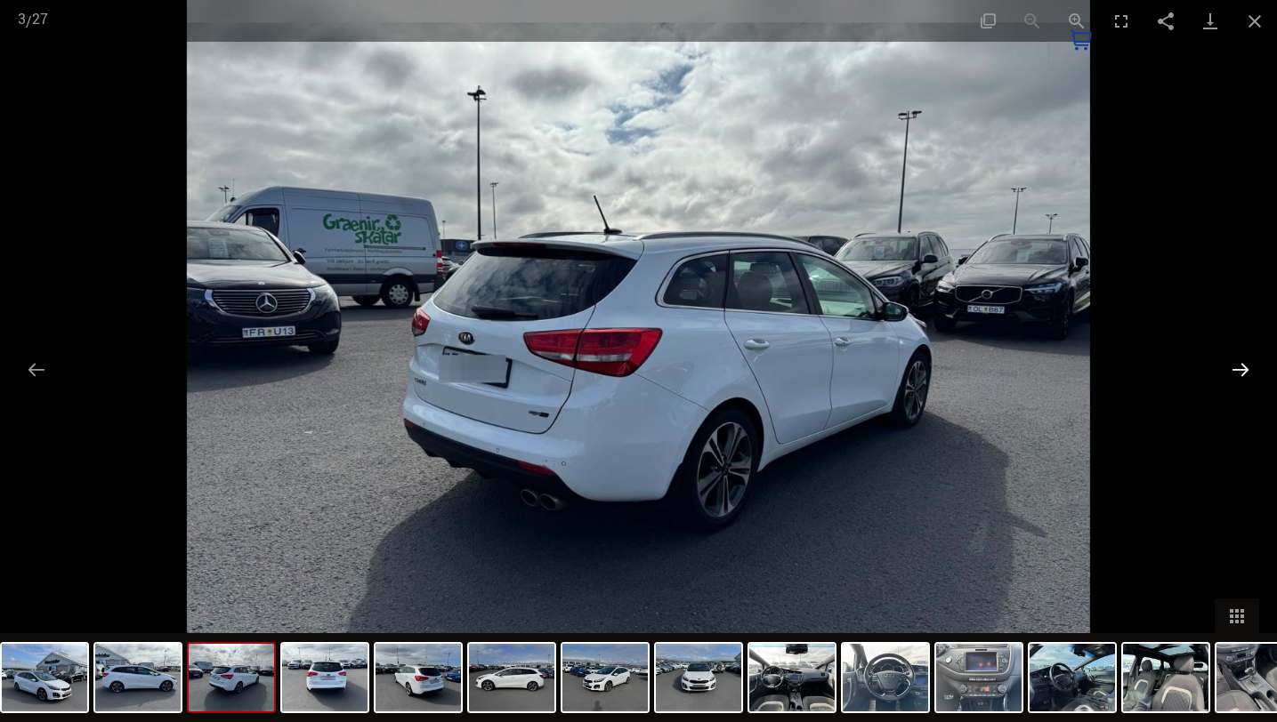
click at [1236, 370] on button "Next slide" at bounding box center [1239, 369] width 37 height 35
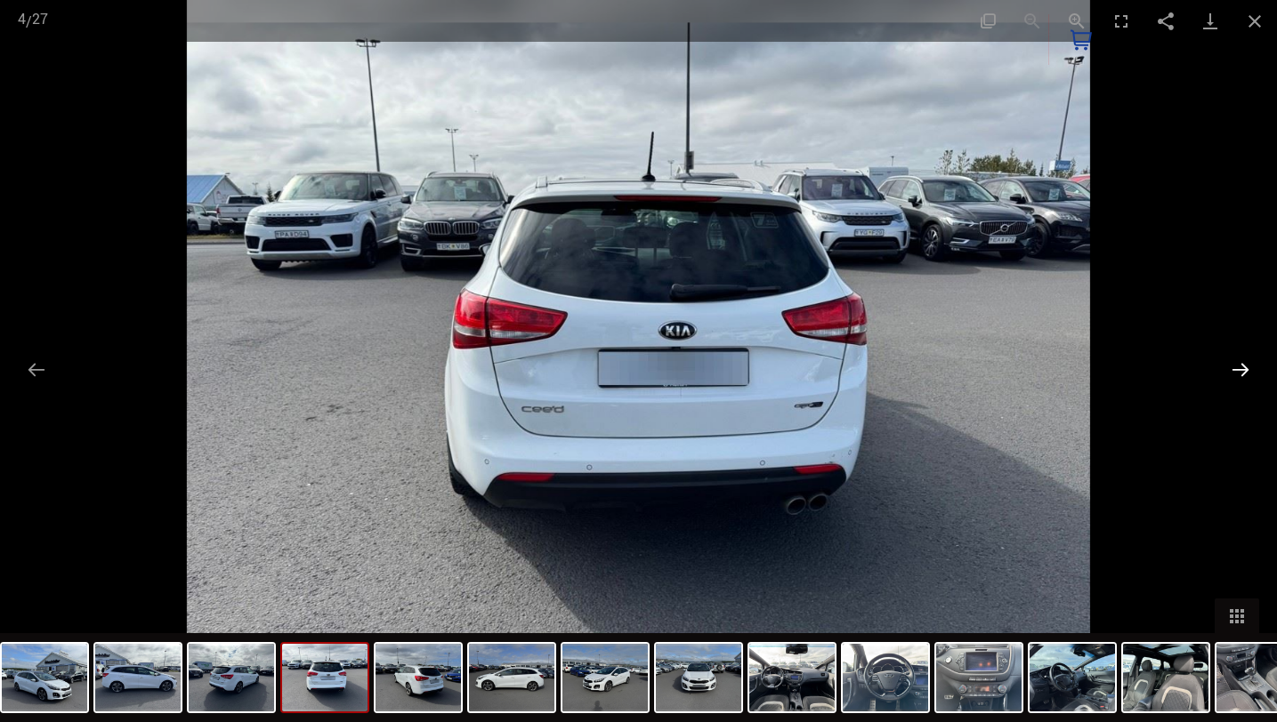
click at [1236, 370] on button "Next slide" at bounding box center [1239, 369] width 37 height 35
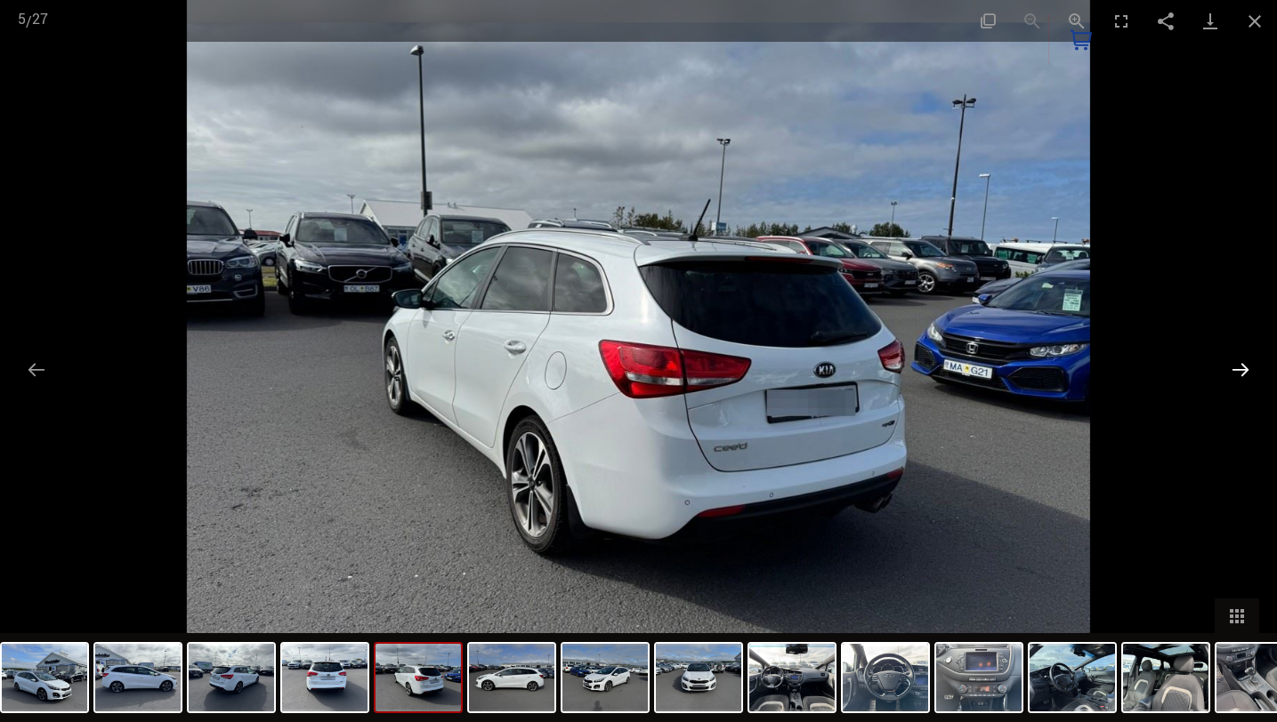
click at [1236, 370] on button "Next slide" at bounding box center [1239, 369] width 37 height 35
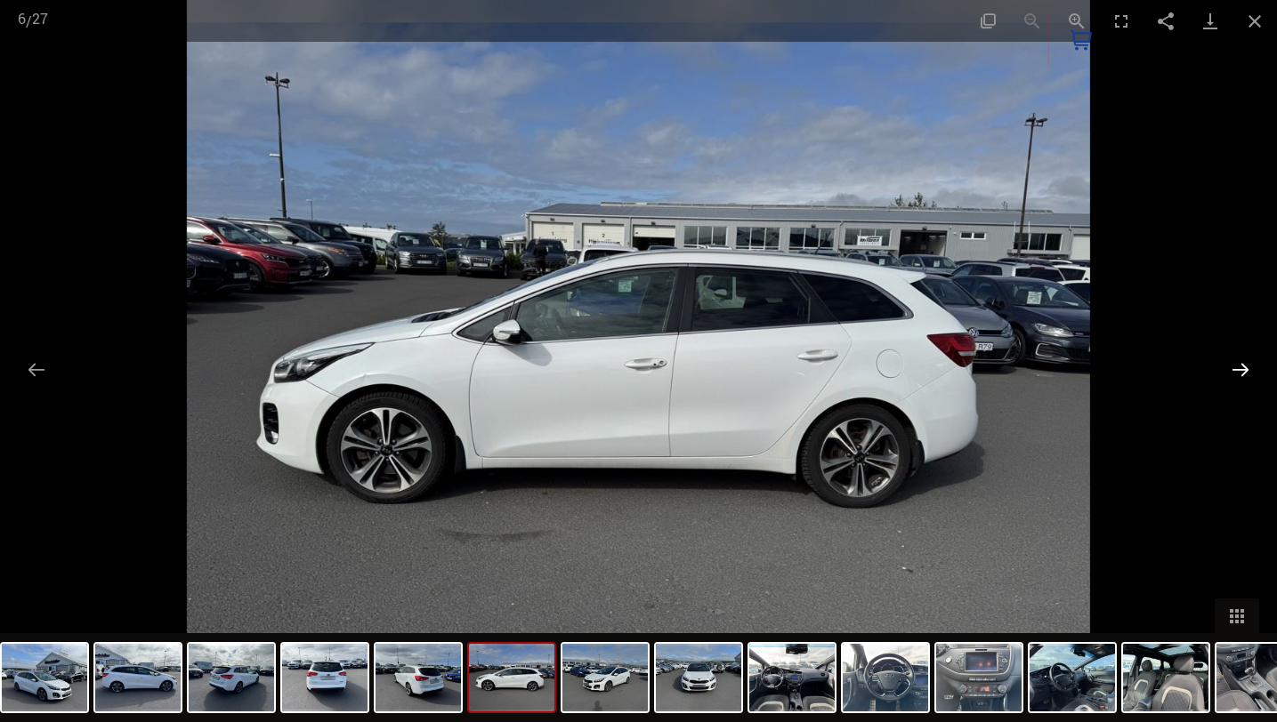
click at [1236, 370] on button "Next slide" at bounding box center [1239, 369] width 37 height 35
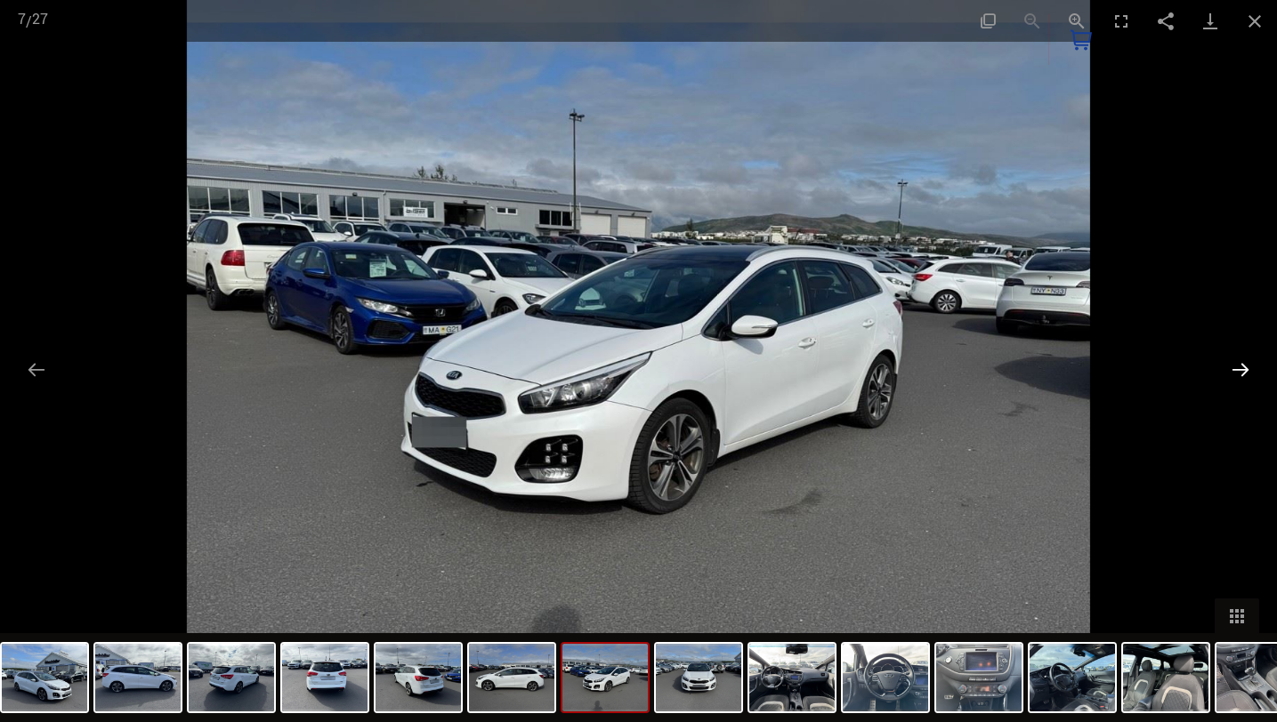
click at [1236, 370] on button "Next slide" at bounding box center [1239, 369] width 37 height 35
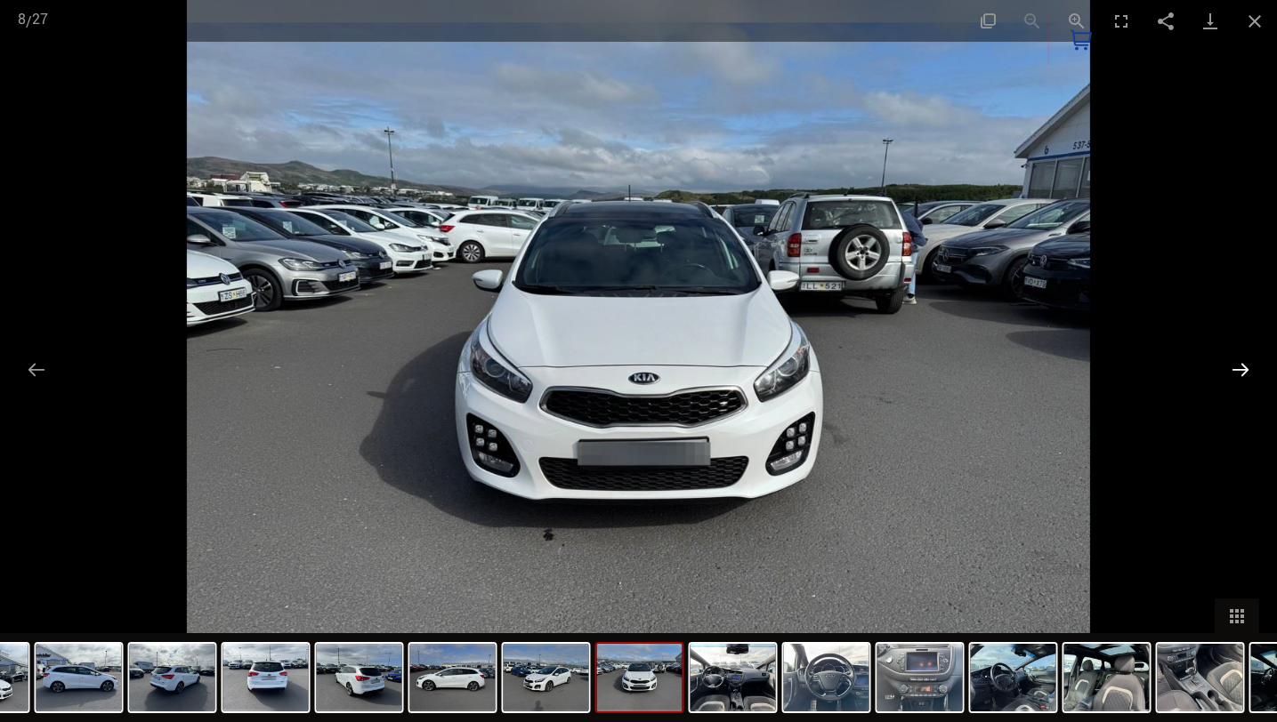
click at [1236, 370] on button "Next slide" at bounding box center [1239, 369] width 37 height 35
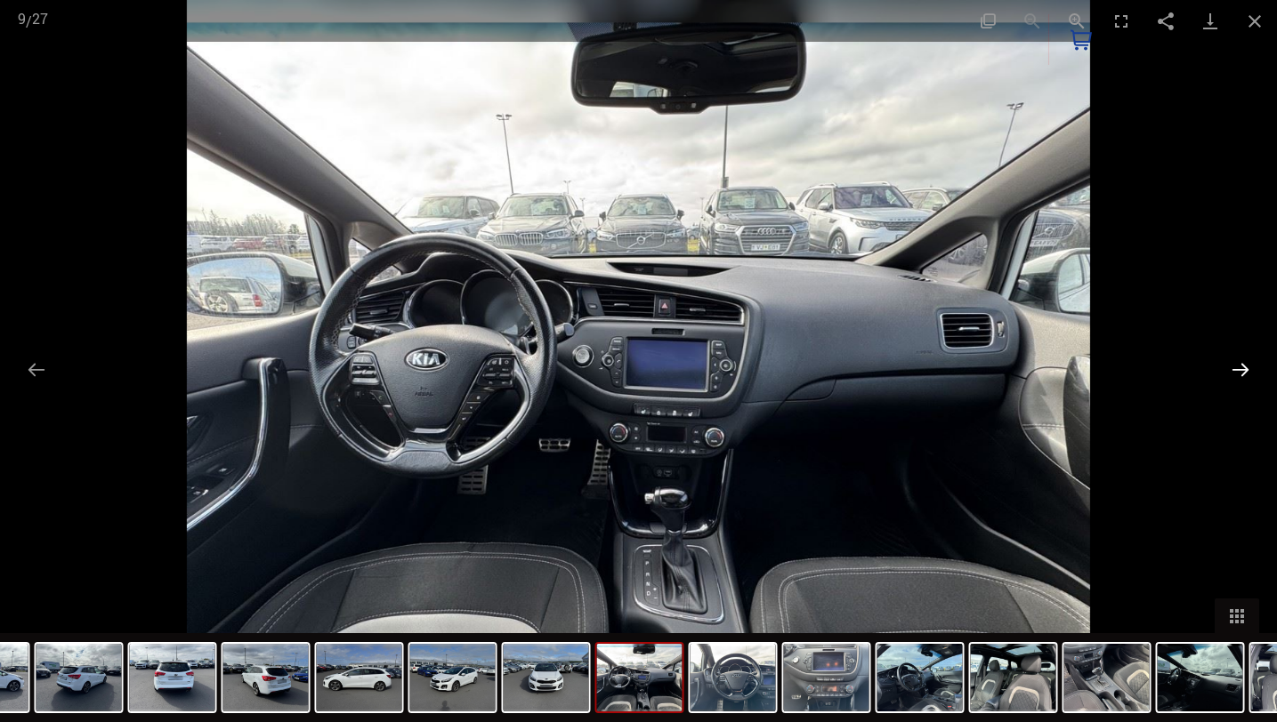
click at [1236, 370] on button "Next slide" at bounding box center [1239, 369] width 37 height 35
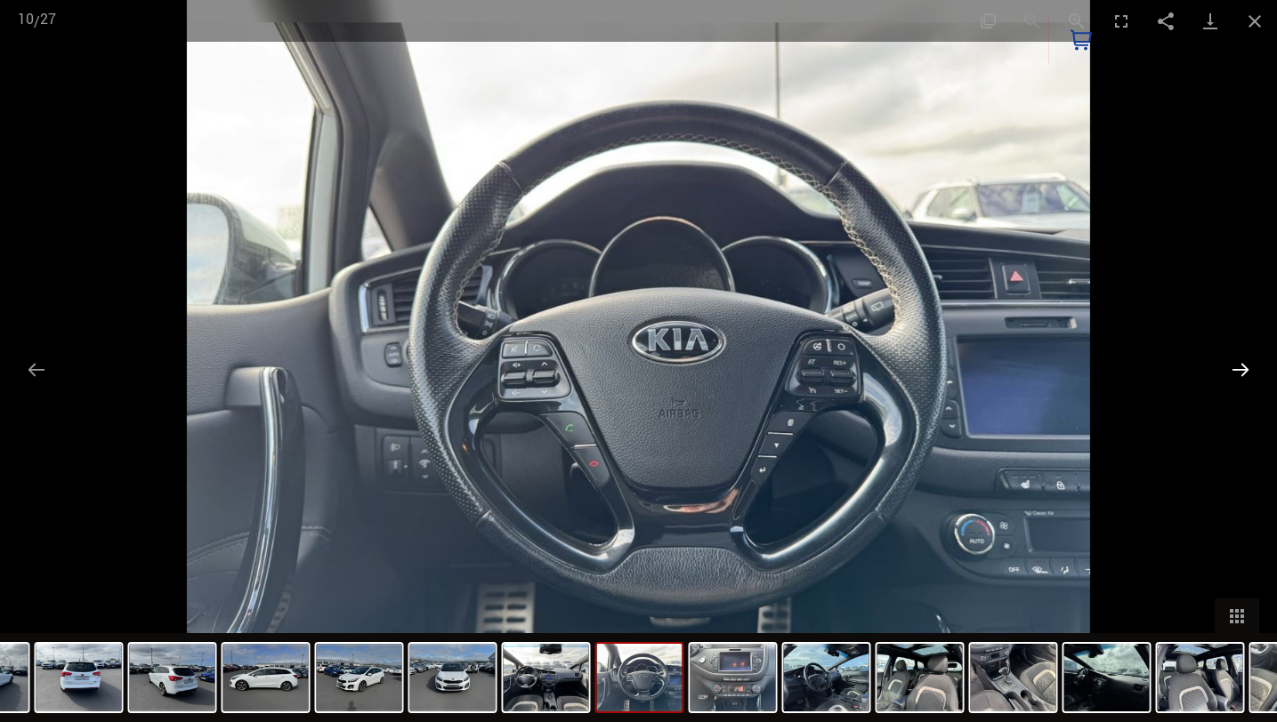
click at [1236, 370] on button "Next slide" at bounding box center [1239, 369] width 37 height 35
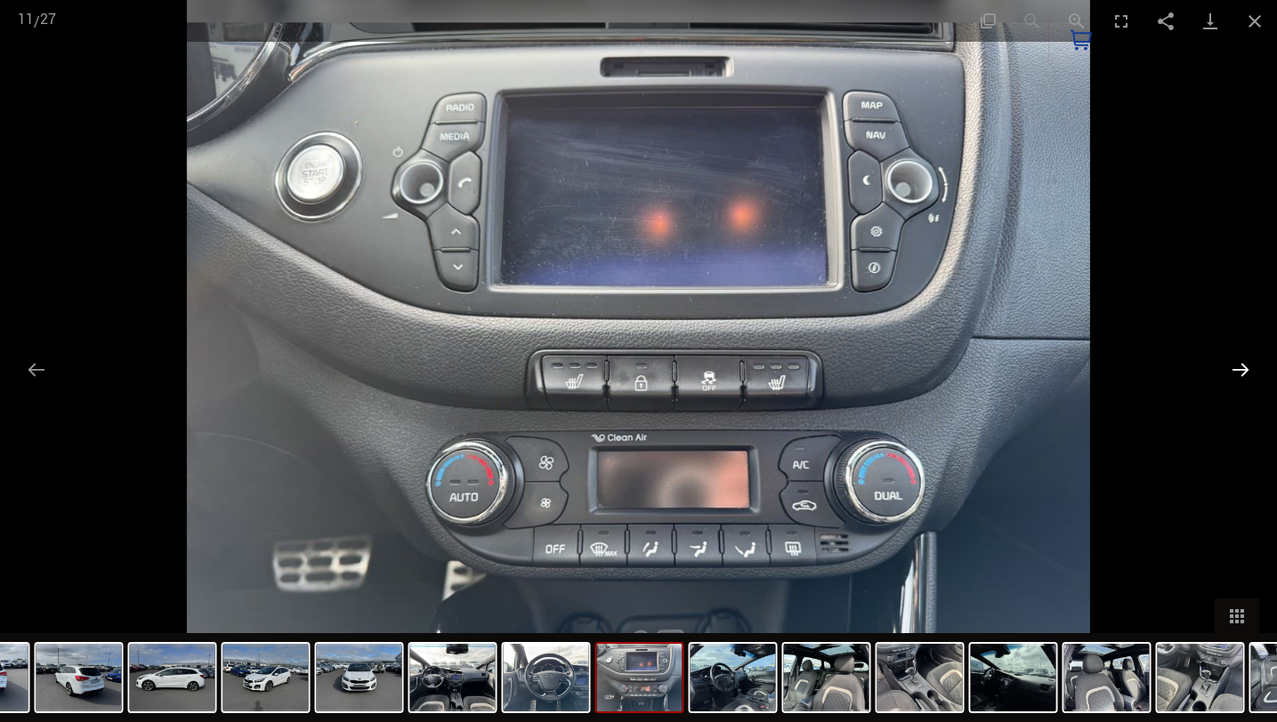
click at [1236, 370] on button "Next slide" at bounding box center [1239, 369] width 37 height 35
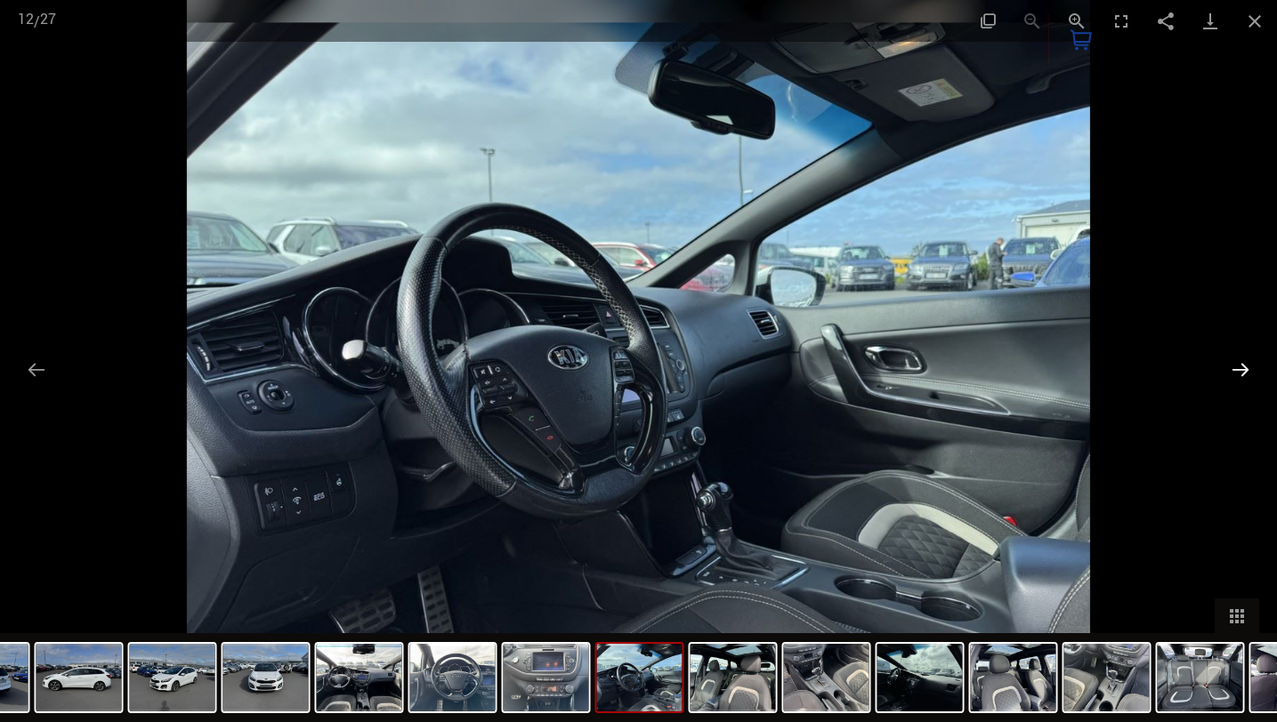
click at [1236, 370] on button "Next slide" at bounding box center [1239, 369] width 37 height 35
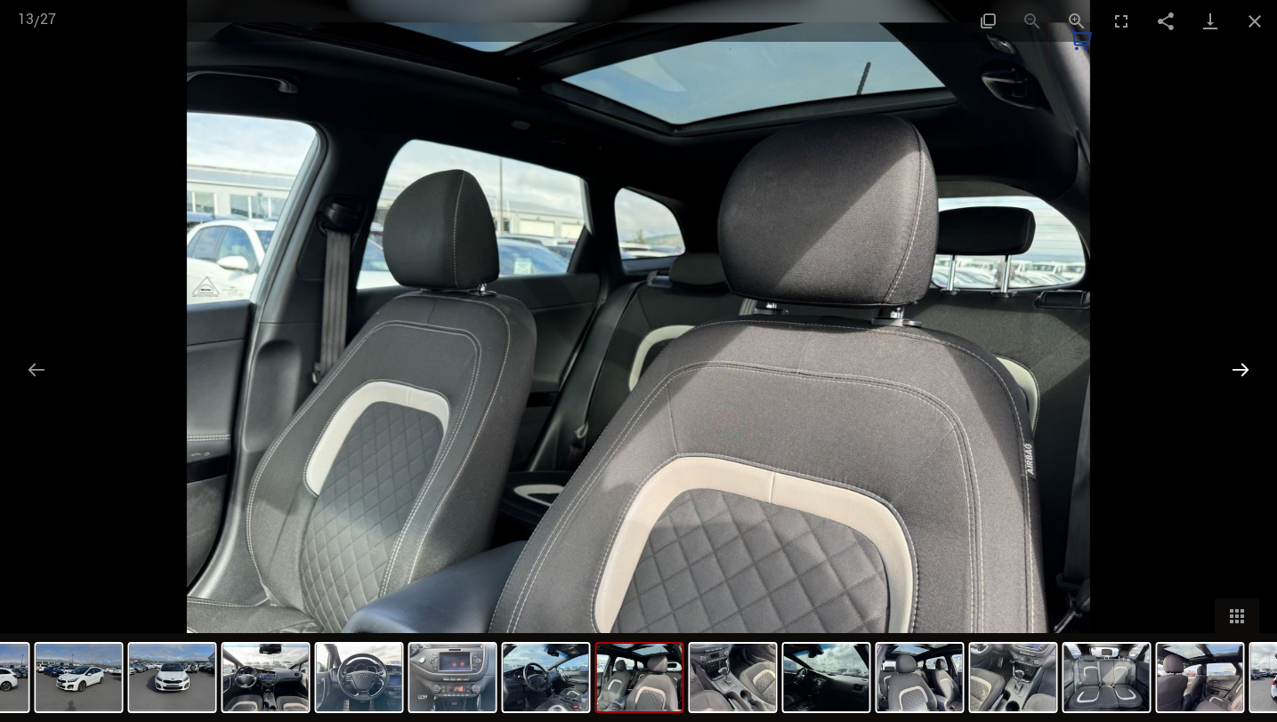
click at [1236, 370] on button "Next slide" at bounding box center [1239, 369] width 37 height 35
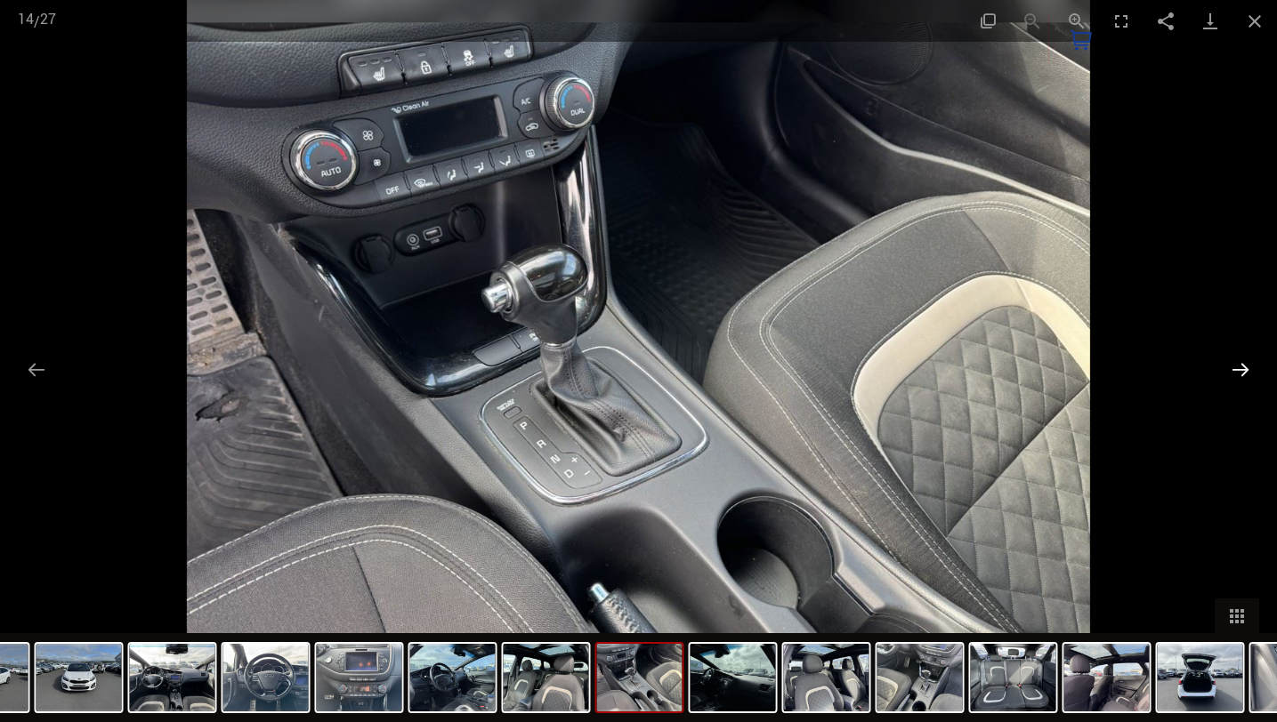
click at [1236, 370] on button "Next slide" at bounding box center [1239, 369] width 37 height 35
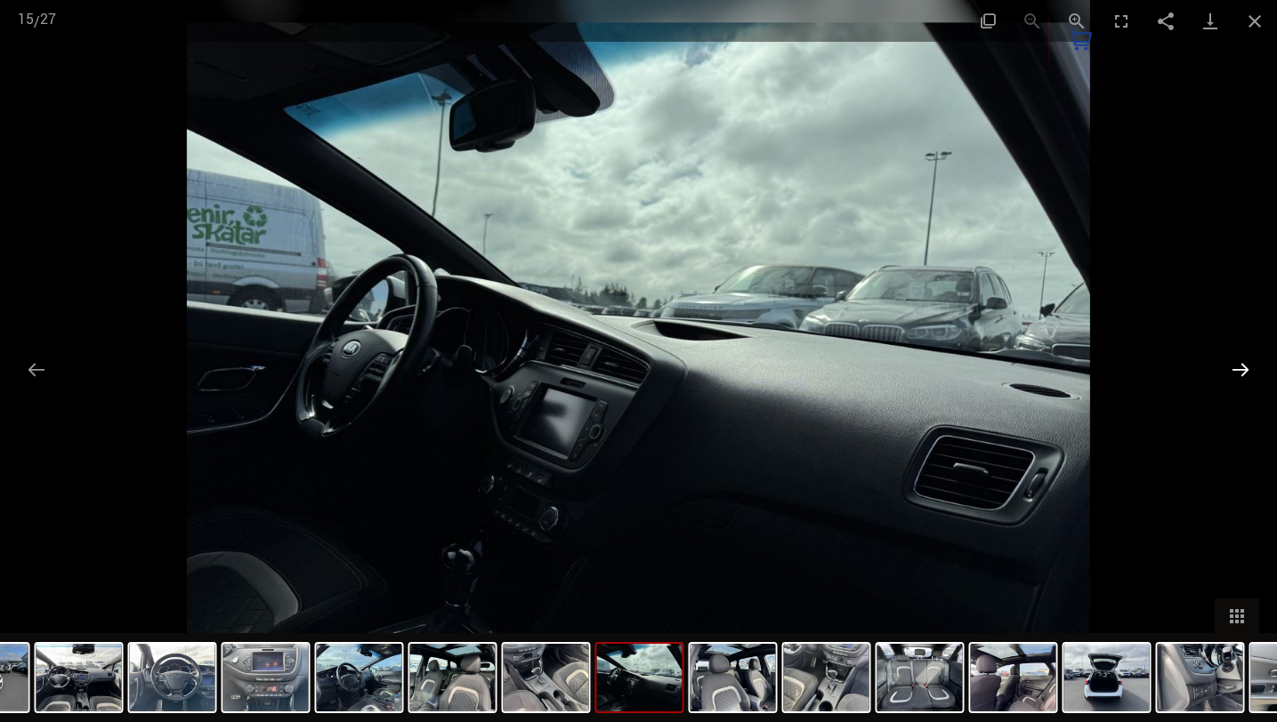
click at [1236, 370] on button "Next slide" at bounding box center [1239, 369] width 37 height 35
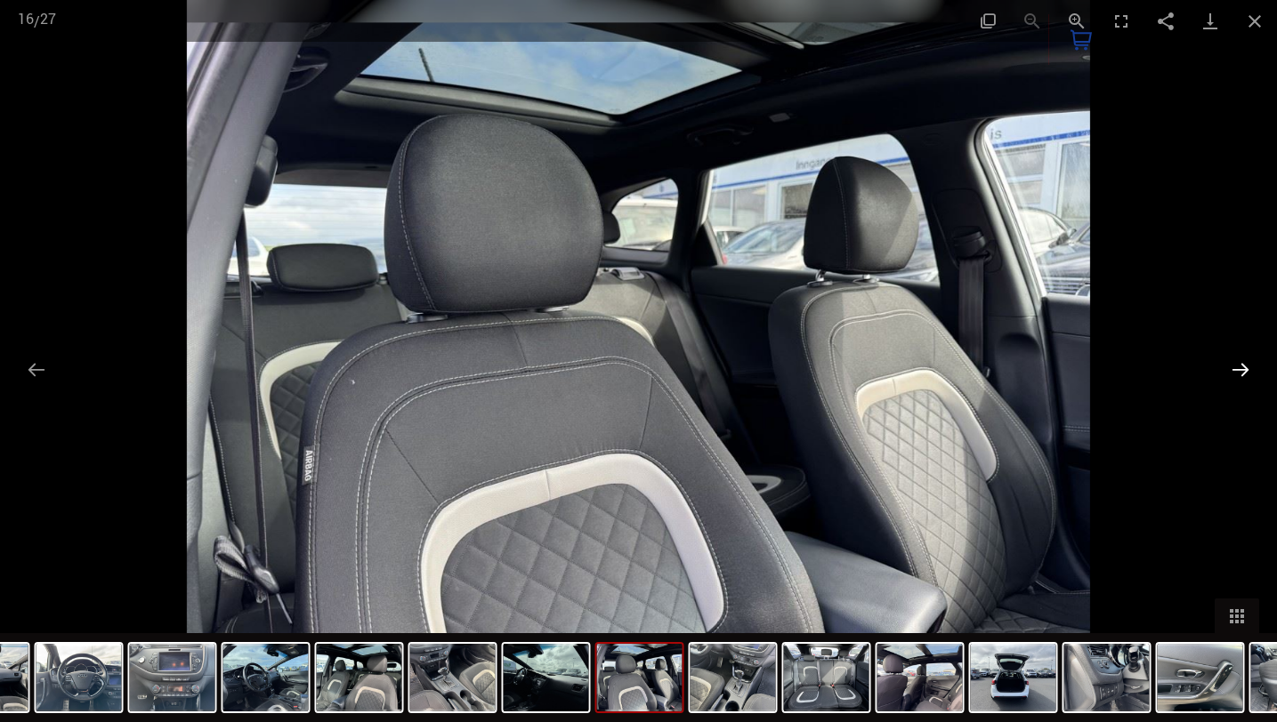
click at [1236, 370] on button "Next slide" at bounding box center [1239, 369] width 37 height 35
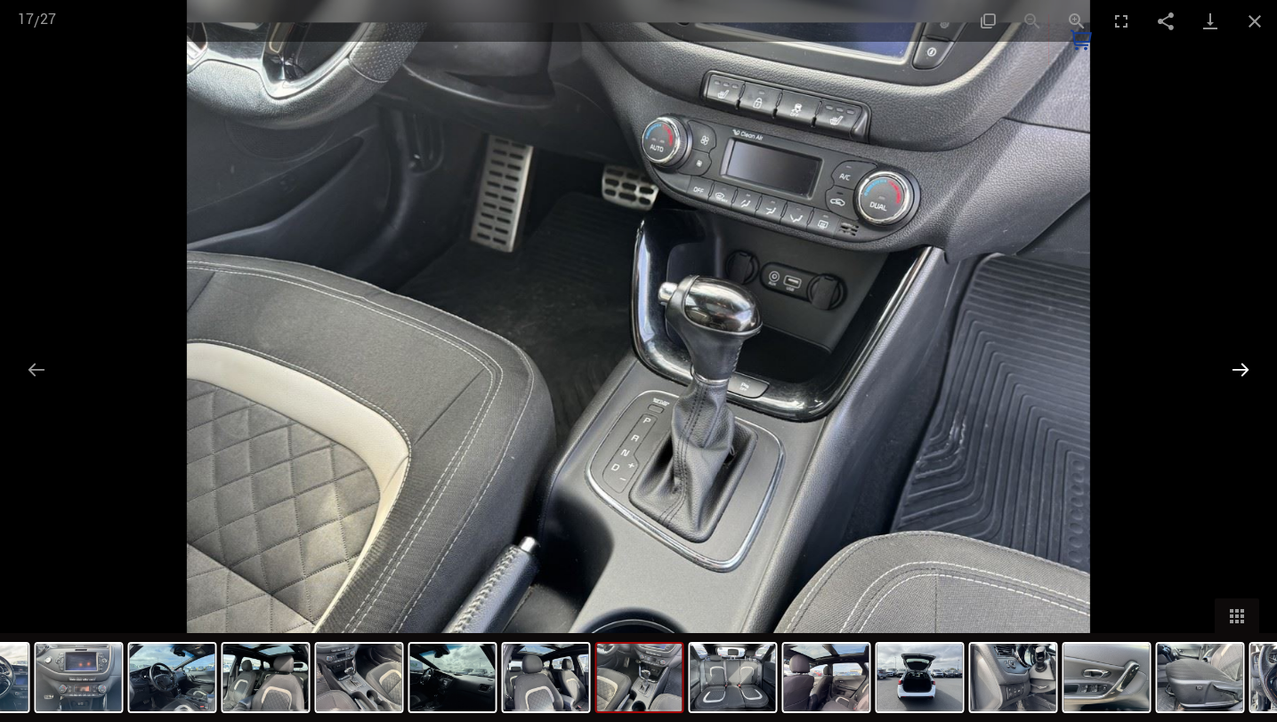
click at [1236, 370] on button "Next slide" at bounding box center [1239, 369] width 37 height 35
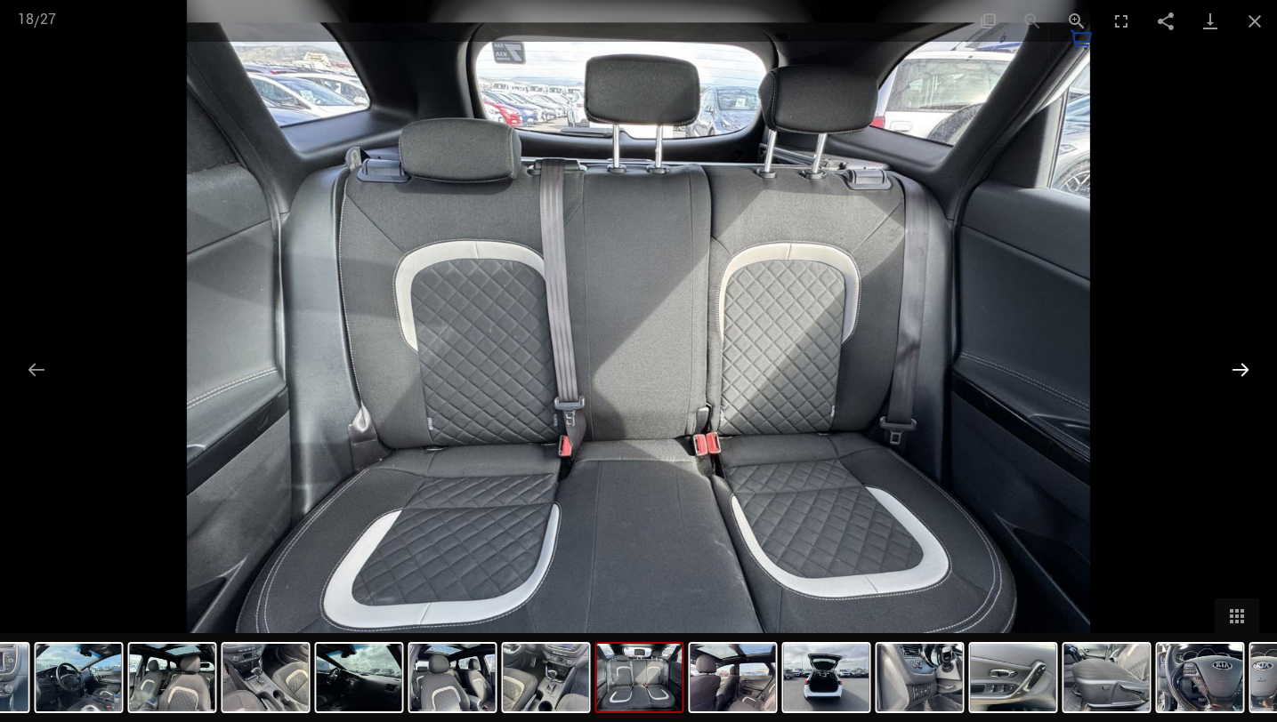
click at [1236, 370] on button "Next slide" at bounding box center [1239, 369] width 37 height 35
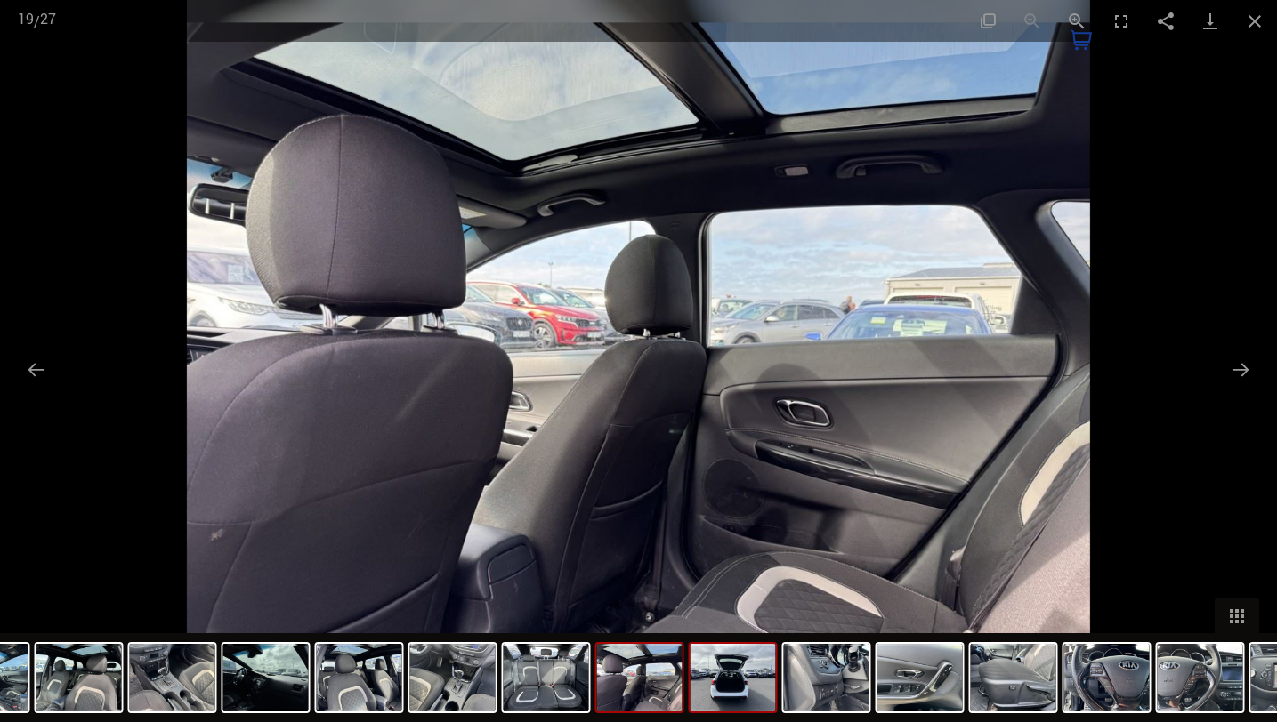
click at [723, 688] on img at bounding box center [732, 678] width 85 height 68
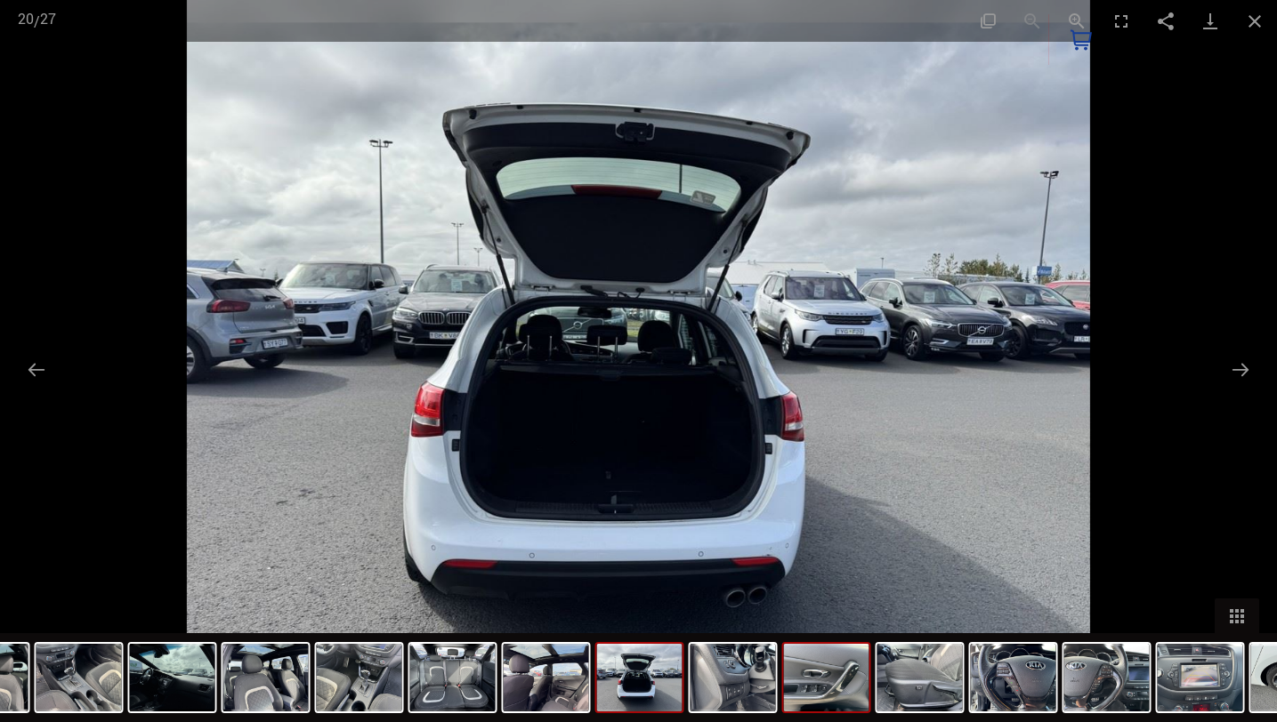
click at [804, 705] on img at bounding box center [826, 678] width 85 height 68
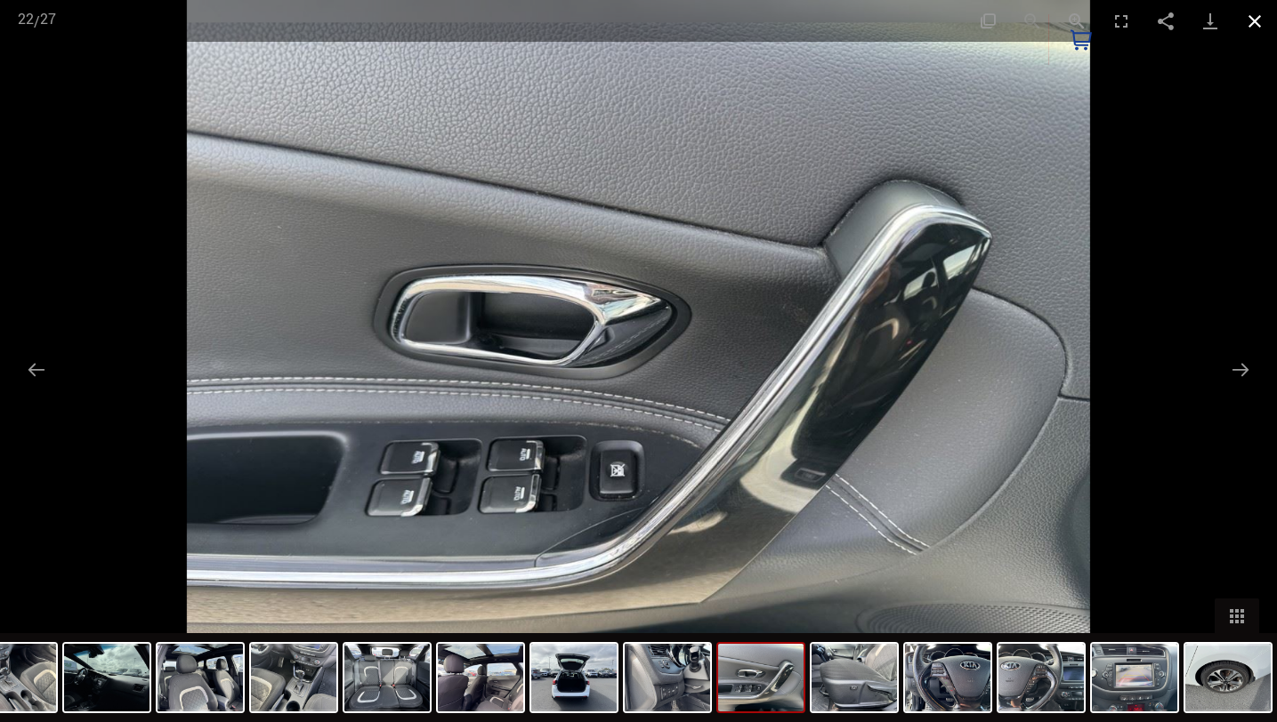
click at [1261, 20] on button "Close gallery" at bounding box center [1254, 21] width 44 height 42
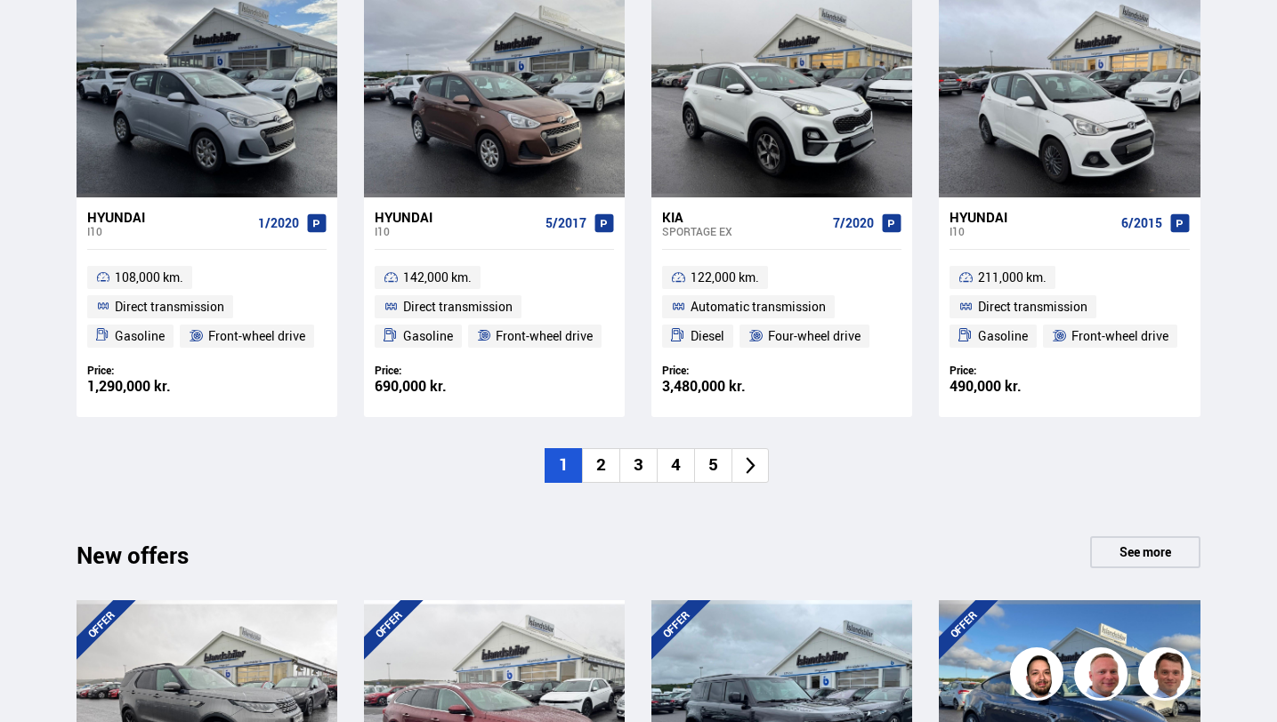
scroll to position [1790, 0]
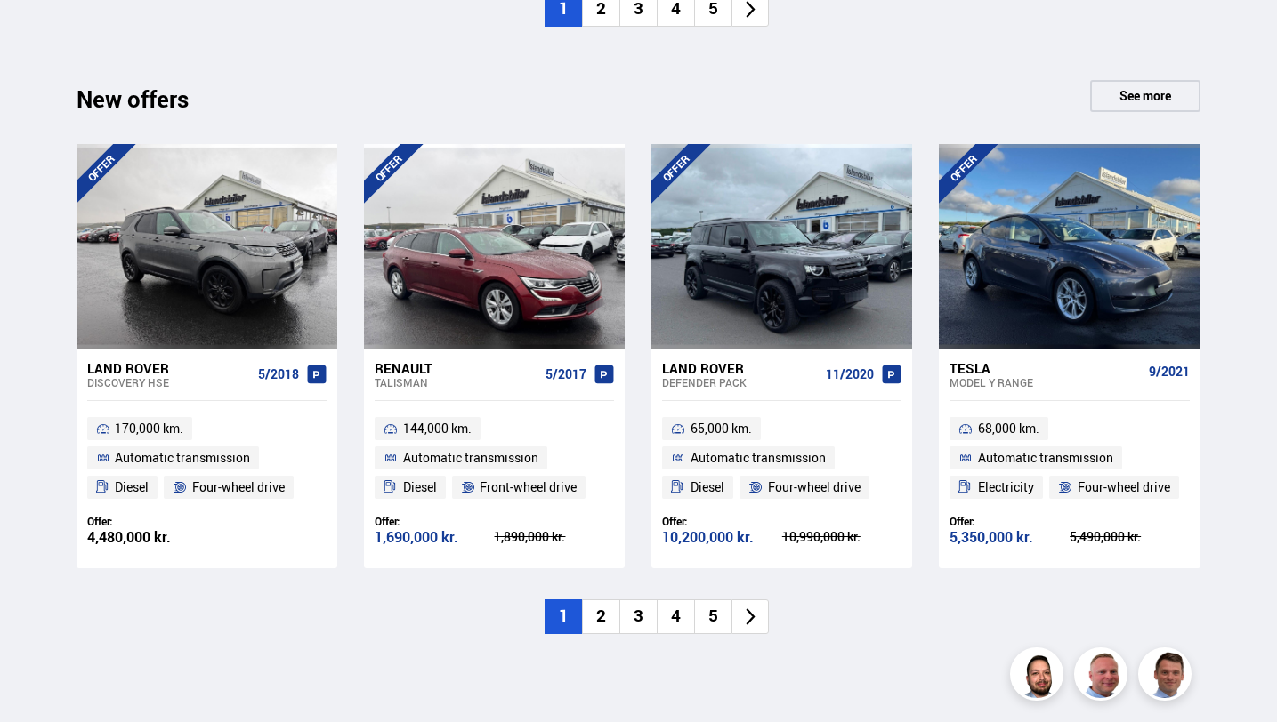
click at [746, 619] on icon at bounding box center [750, 617] width 20 height 20
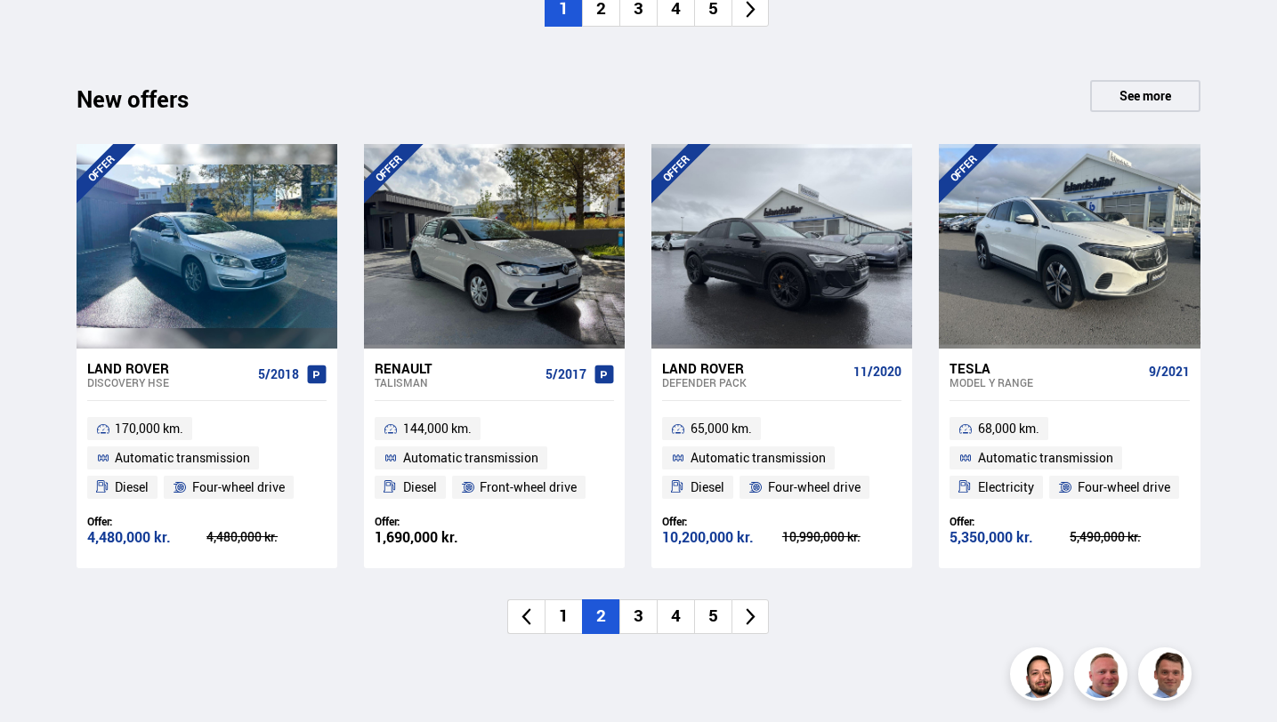
click at [746, 619] on icon at bounding box center [750, 617] width 20 height 20
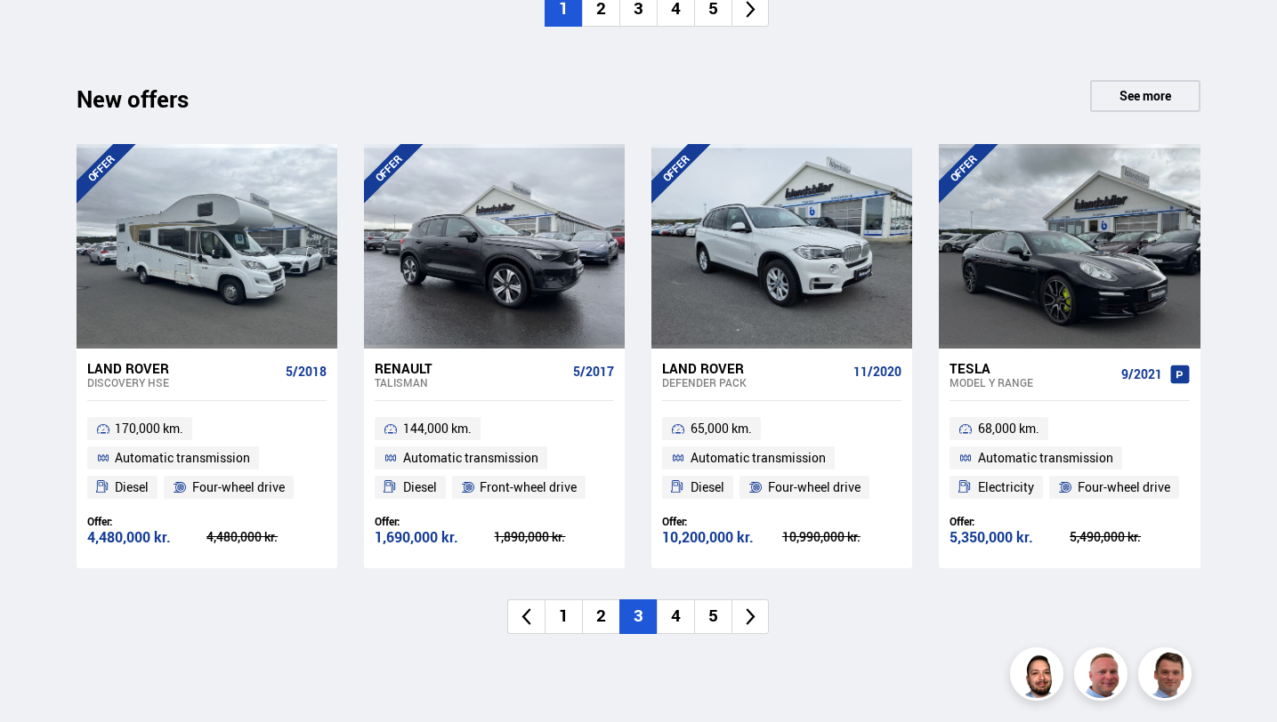
click at [746, 619] on icon at bounding box center [750, 617] width 20 height 20
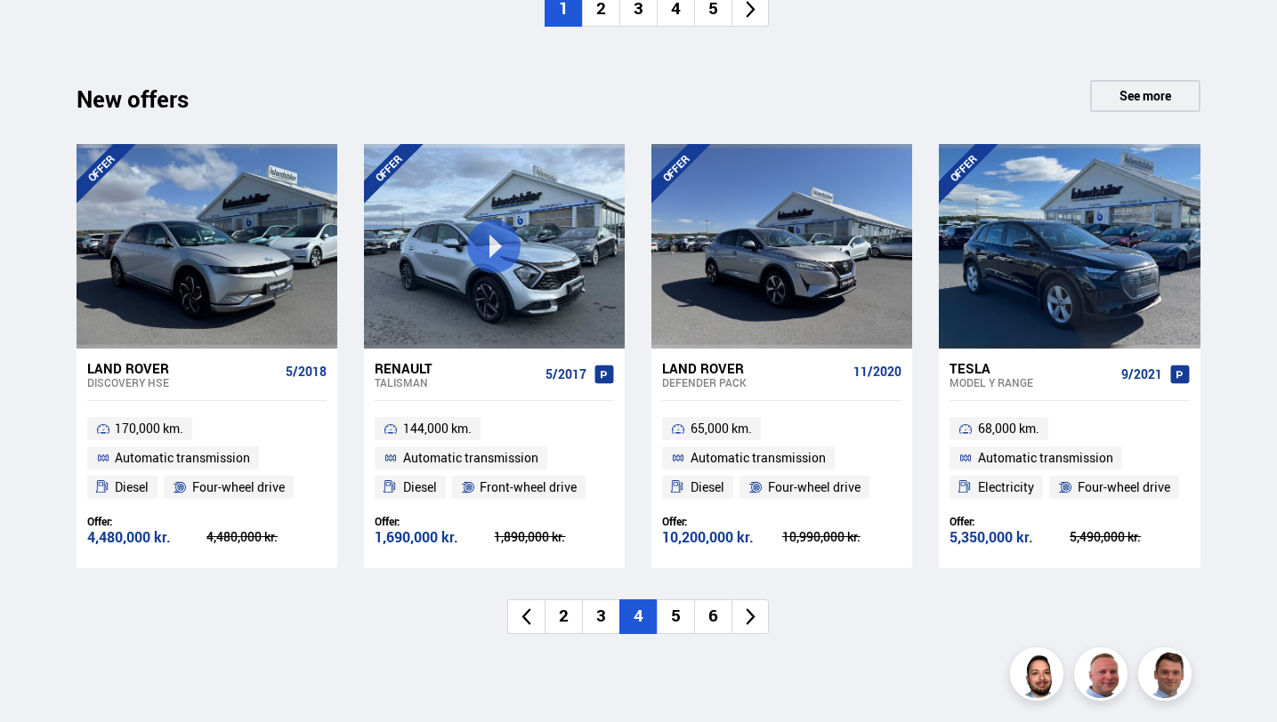
click at [746, 619] on icon at bounding box center [750, 617] width 20 height 20
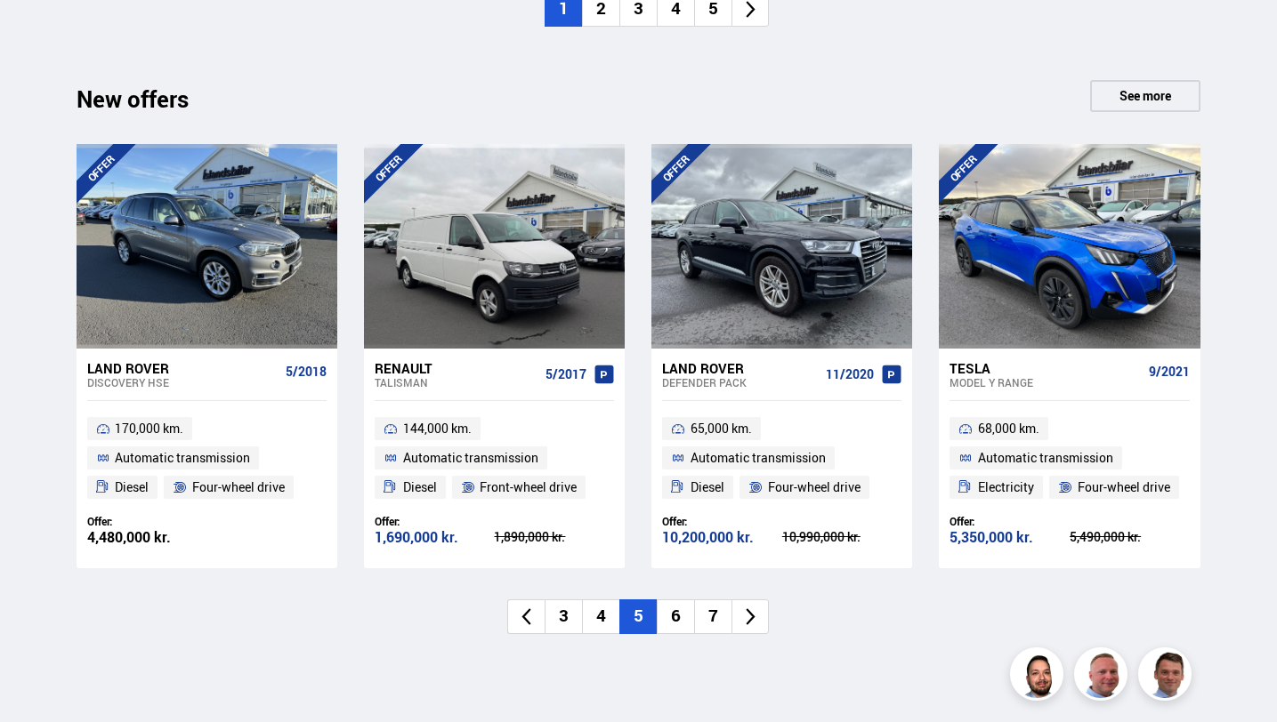
click at [746, 619] on icon at bounding box center [750, 617] width 20 height 20
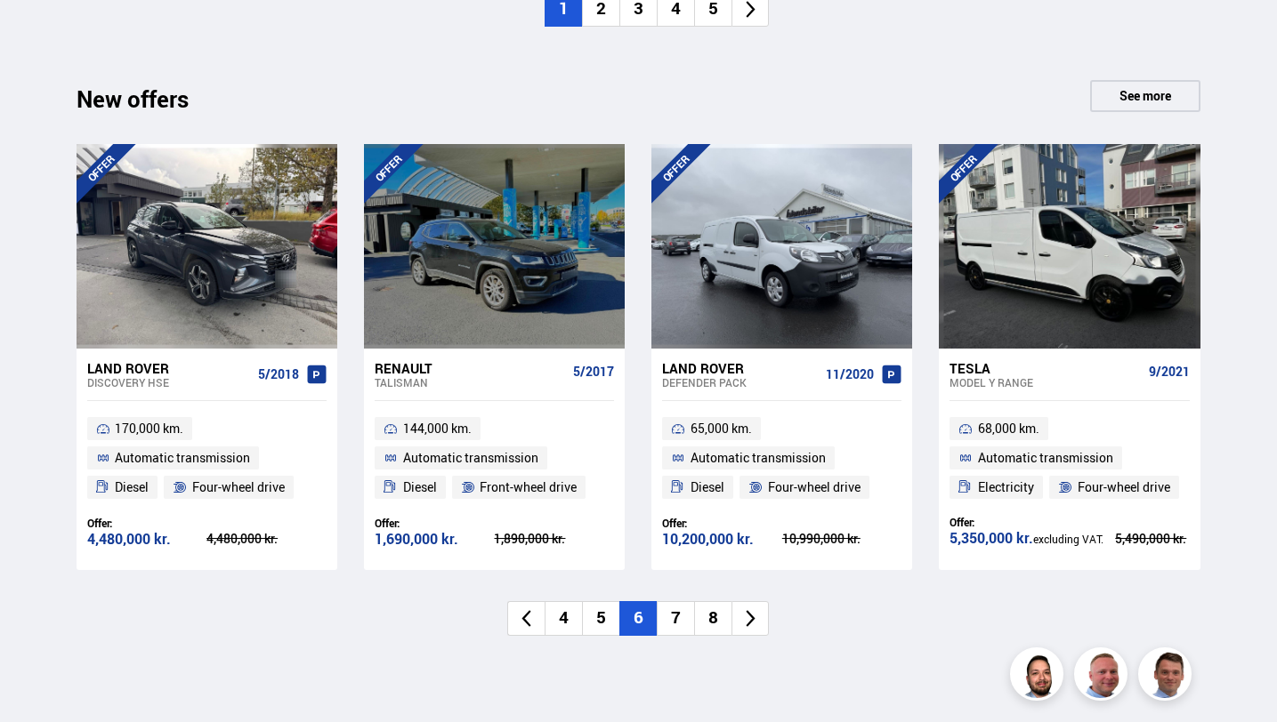
click at [746, 619] on icon at bounding box center [750, 619] width 20 height 20
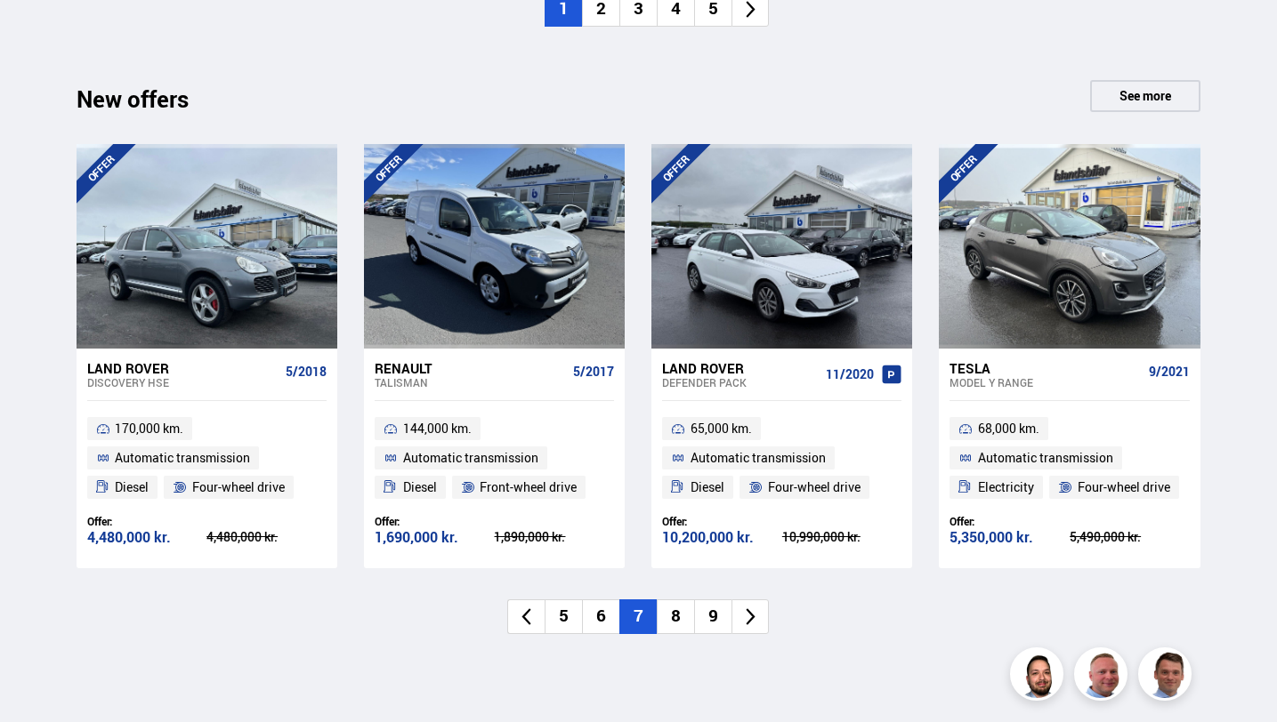
click at [525, 608] on icon at bounding box center [526, 617] width 20 height 20
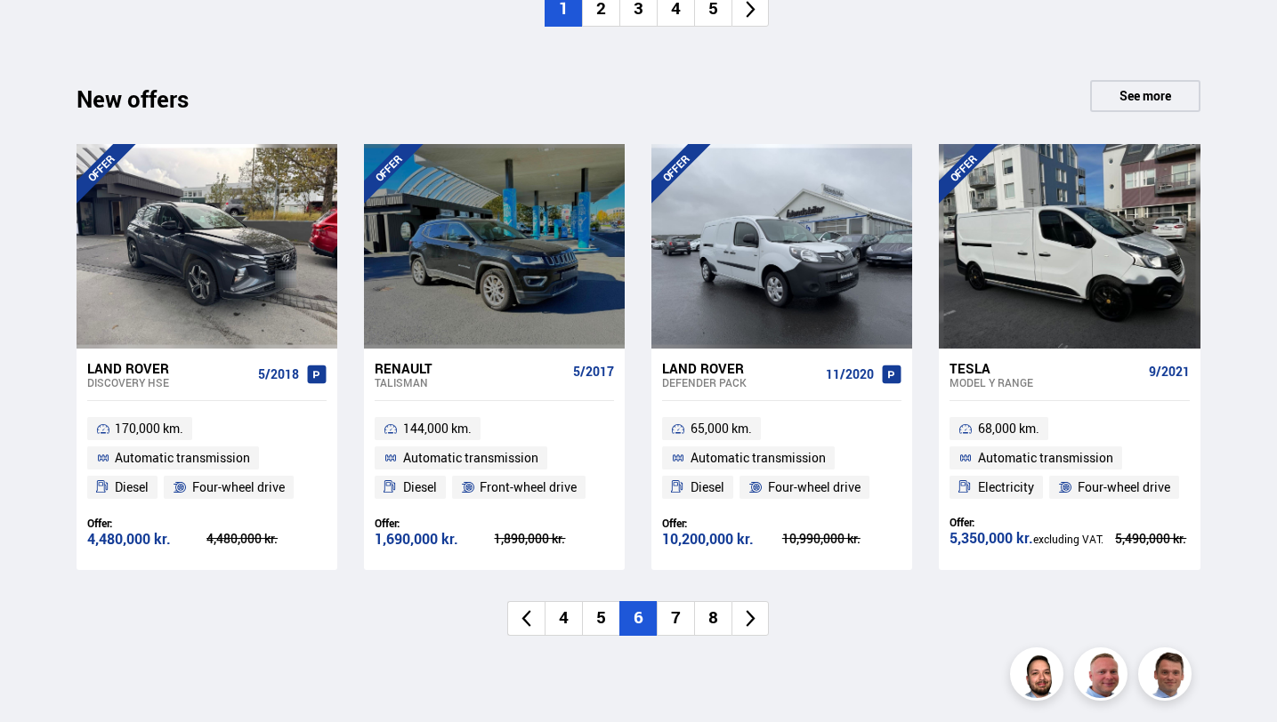
click at [761, 618] on li at bounding box center [749, 618] width 37 height 35
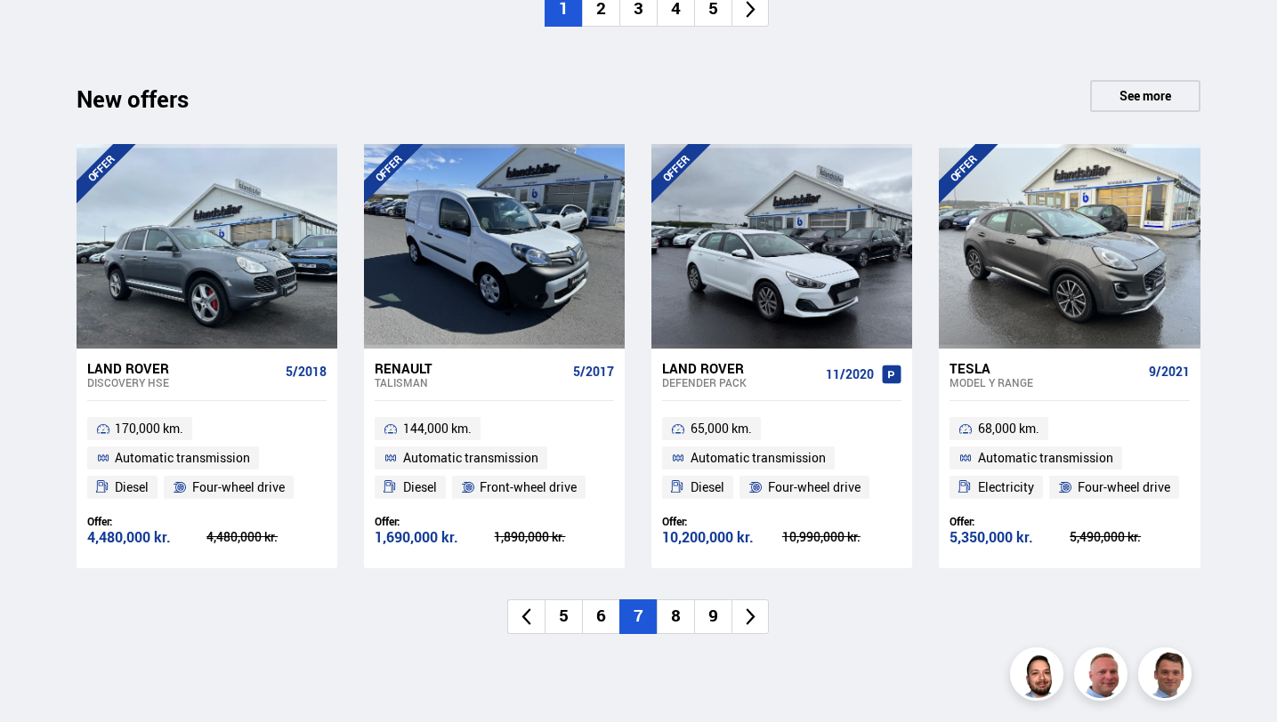
click at [761, 618] on li at bounding box center [749, 617] width 37 height 35
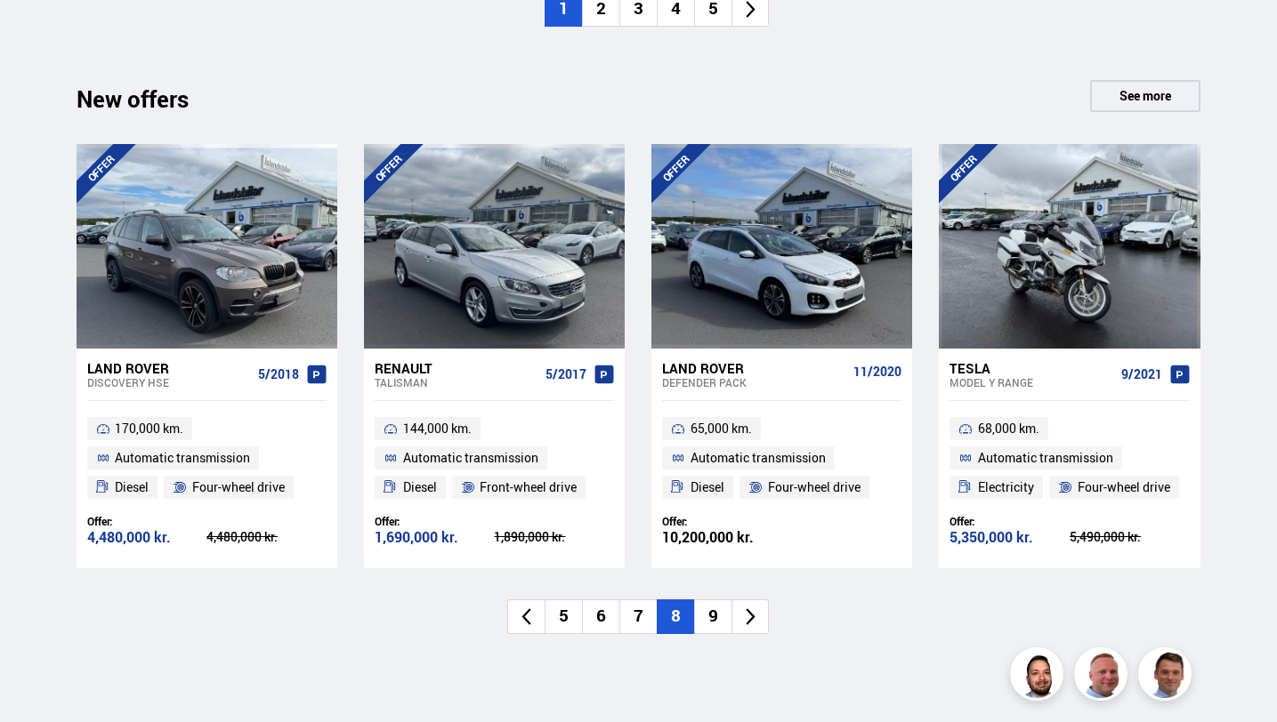
click at [761, 618] on li at bounding box center [749, 617] width 37 height 35
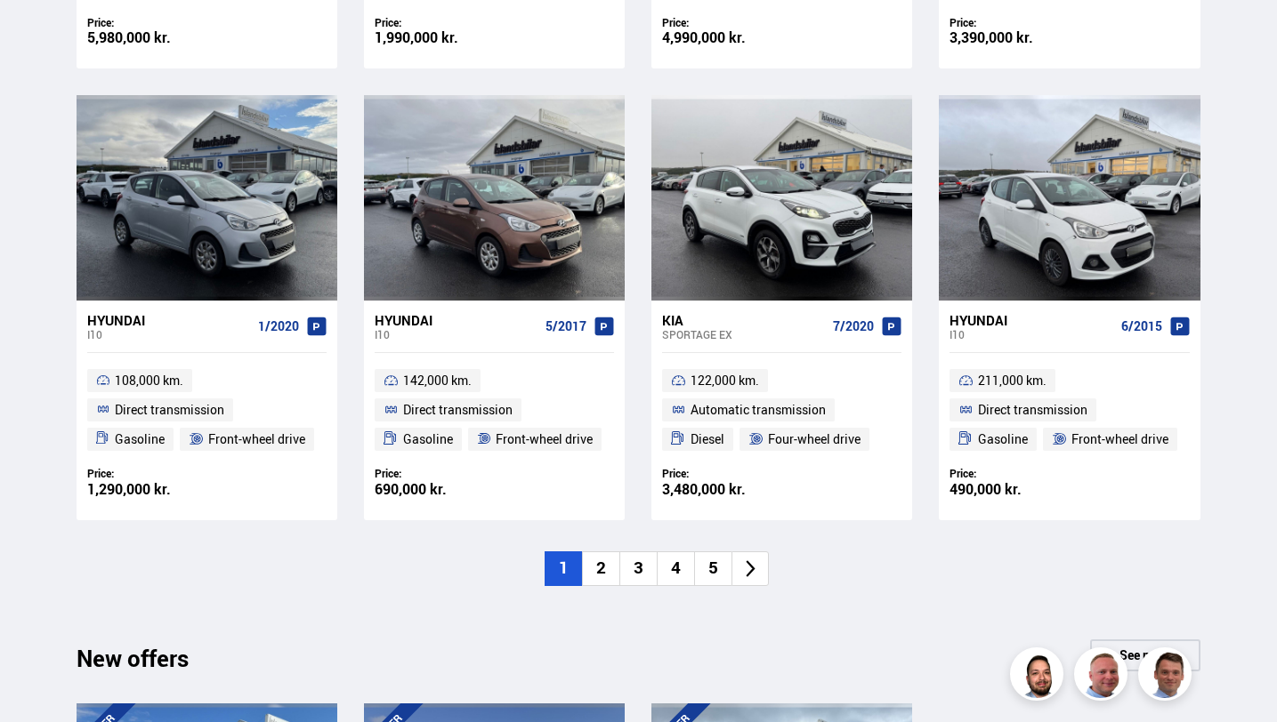
scroll to position [1239, 0]
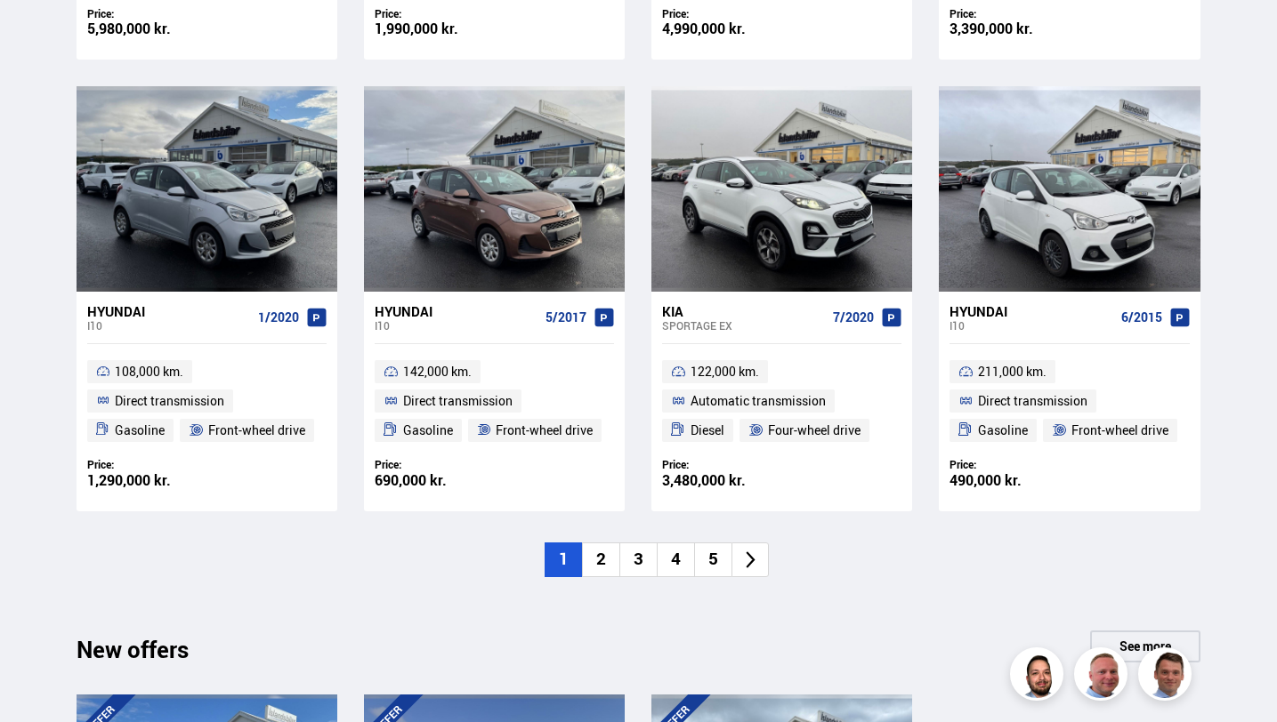
click at [740, 559] on icon at bounding box center [750, 560] width 20 height 20
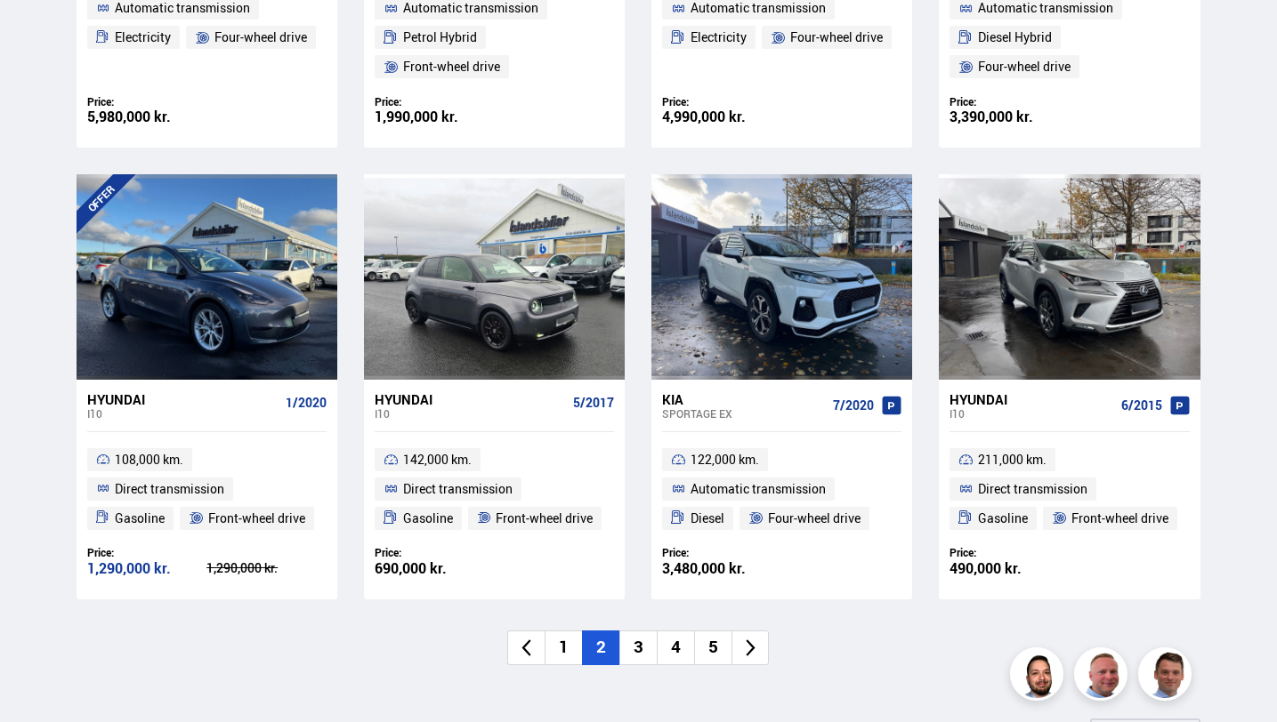
scroll to position [1156, 0]
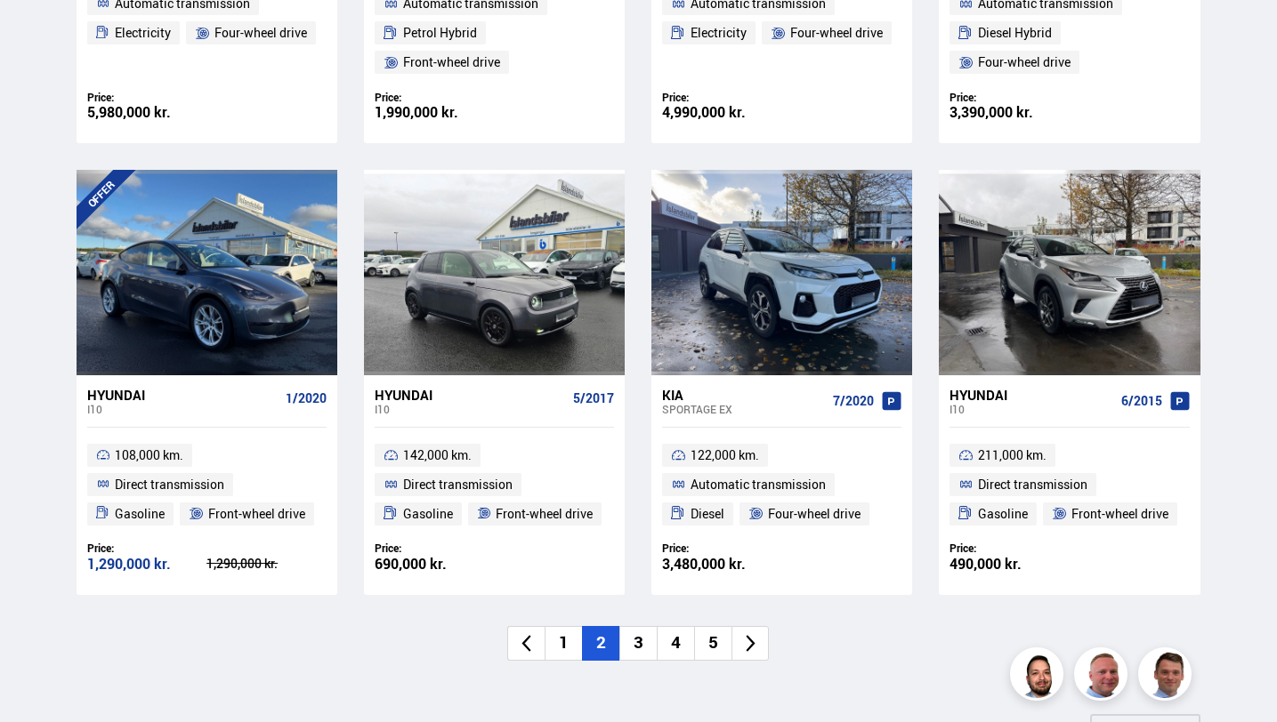
click at [746, 641] on icon at bounding box center [750, 643] width 20 height 20
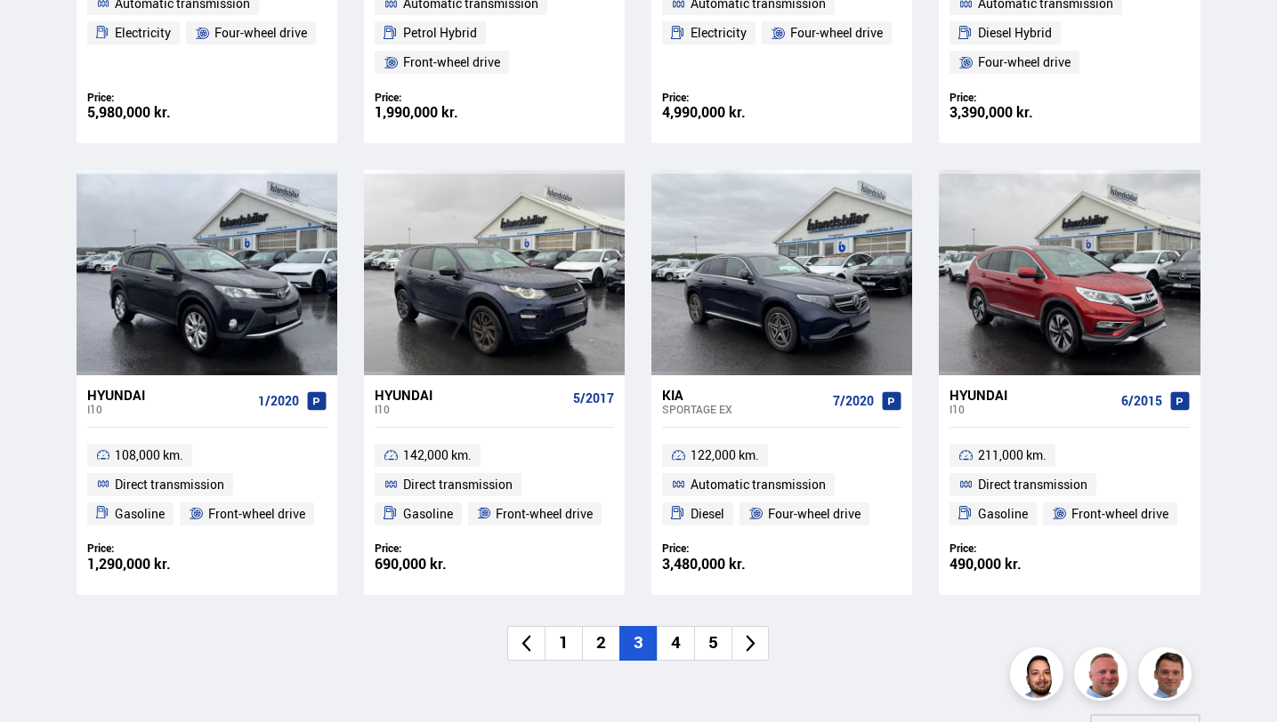
click at [746, 641] on icon at bounding box center [750, 643] width 20 height 20
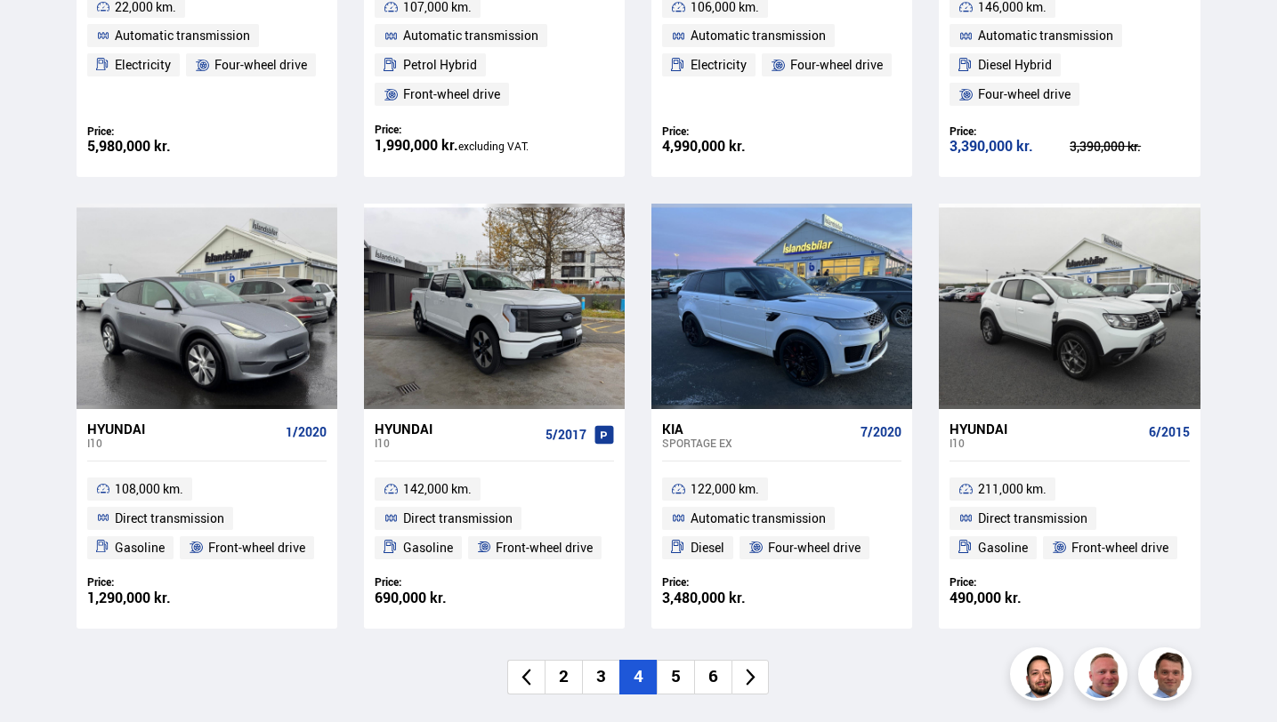
scroll to position [1142, 0]
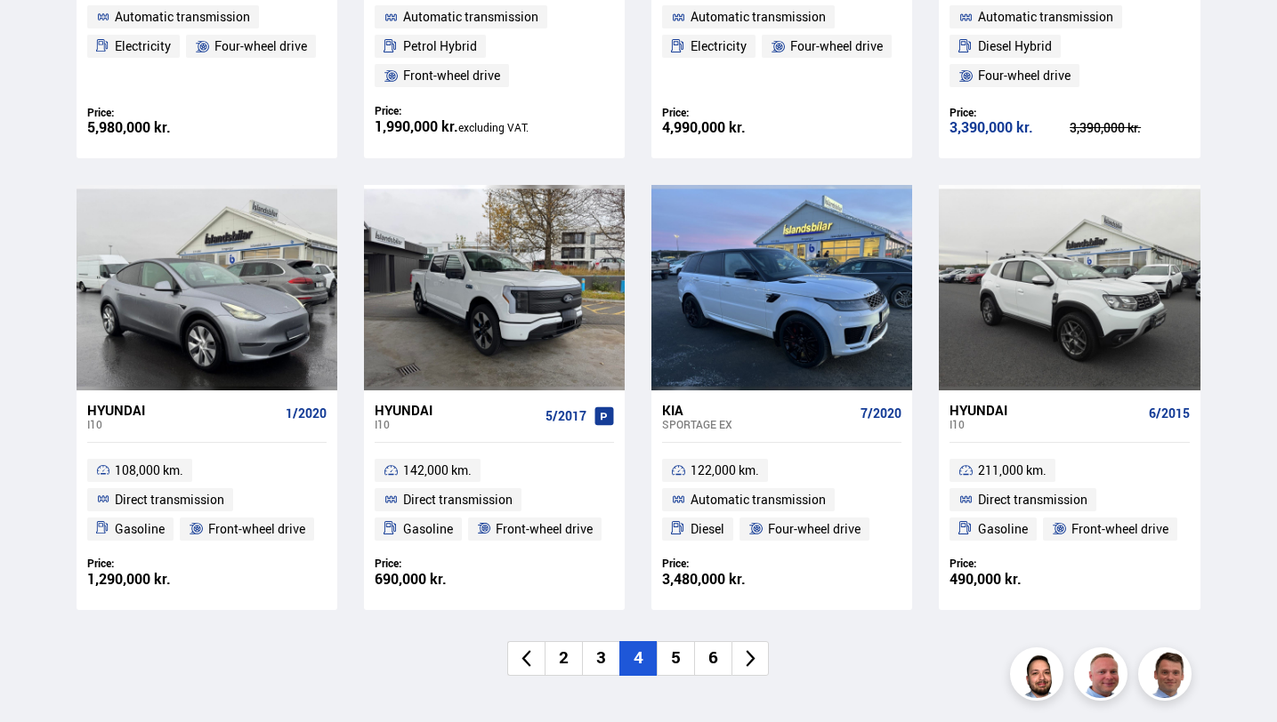
click at [751, 658] on icon at bounding box center [750, 659] width 20 height 20
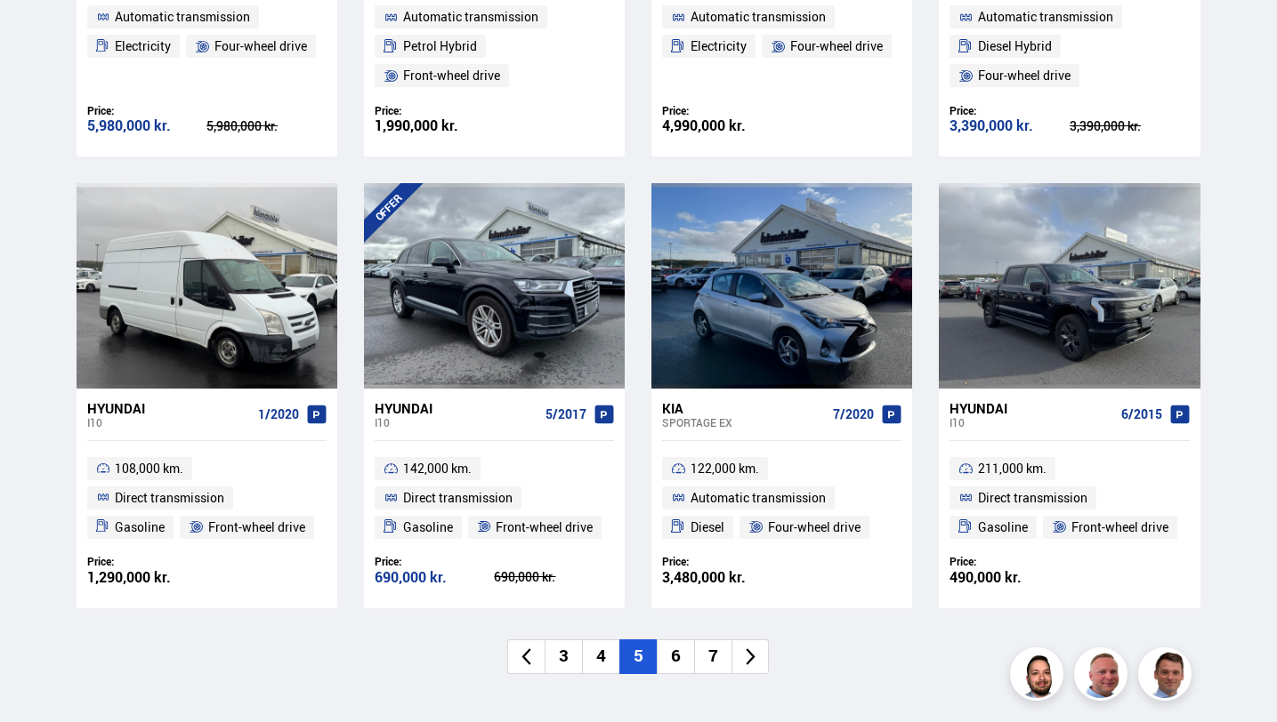
click at [752, 666] on li at bounding box center [749, 657] width 37 height 35
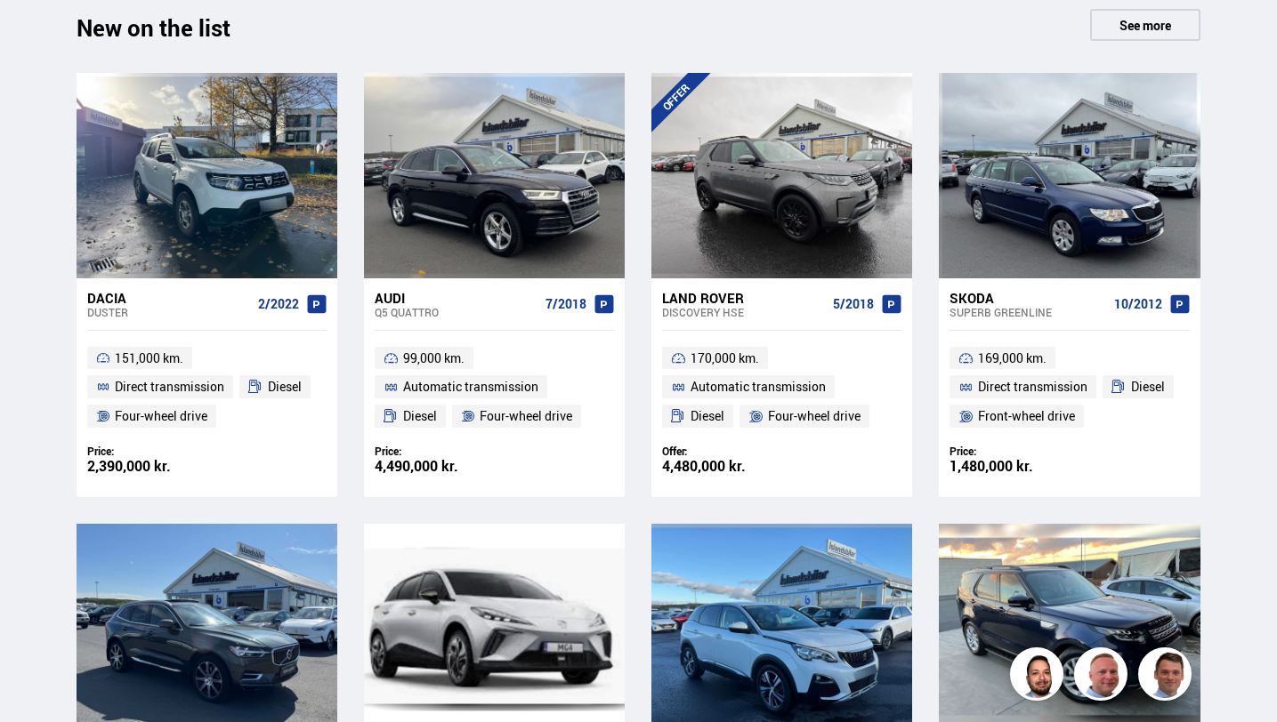
scroll to position [762, 0]
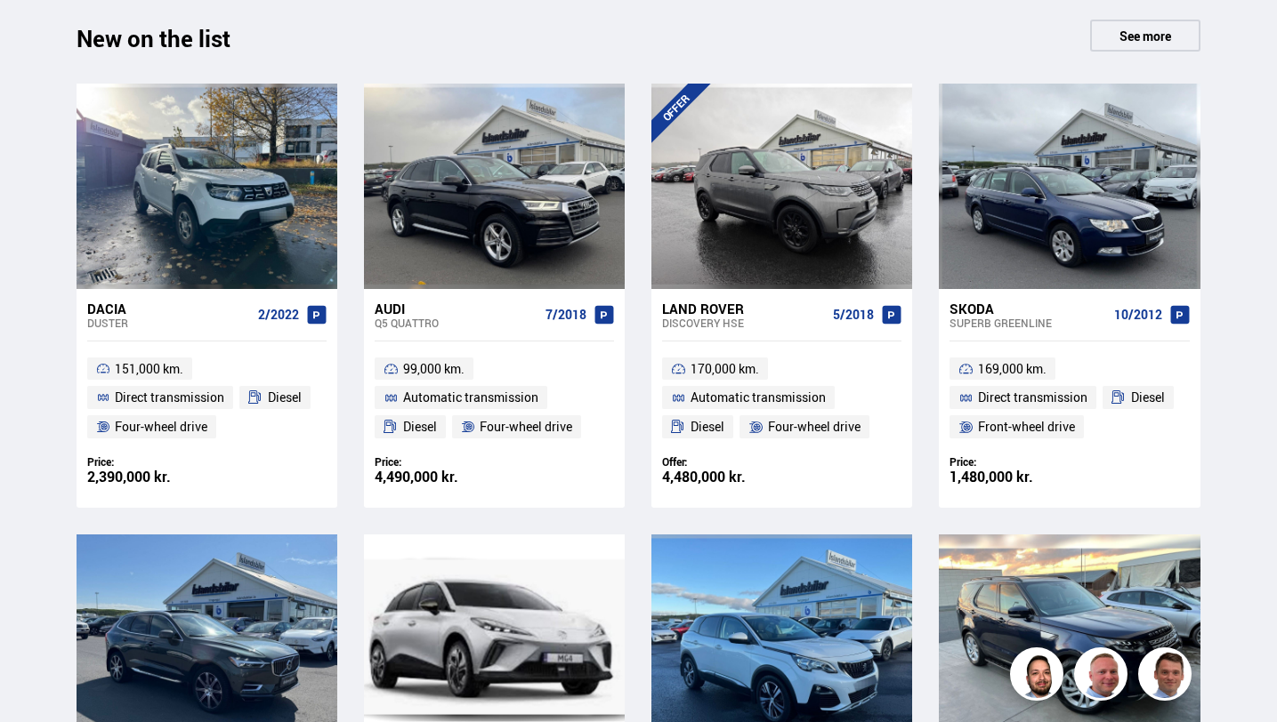
click at [971, 316] on font "Superb GREENLINE" at bounding box center [1000, 323] width 102 height 14
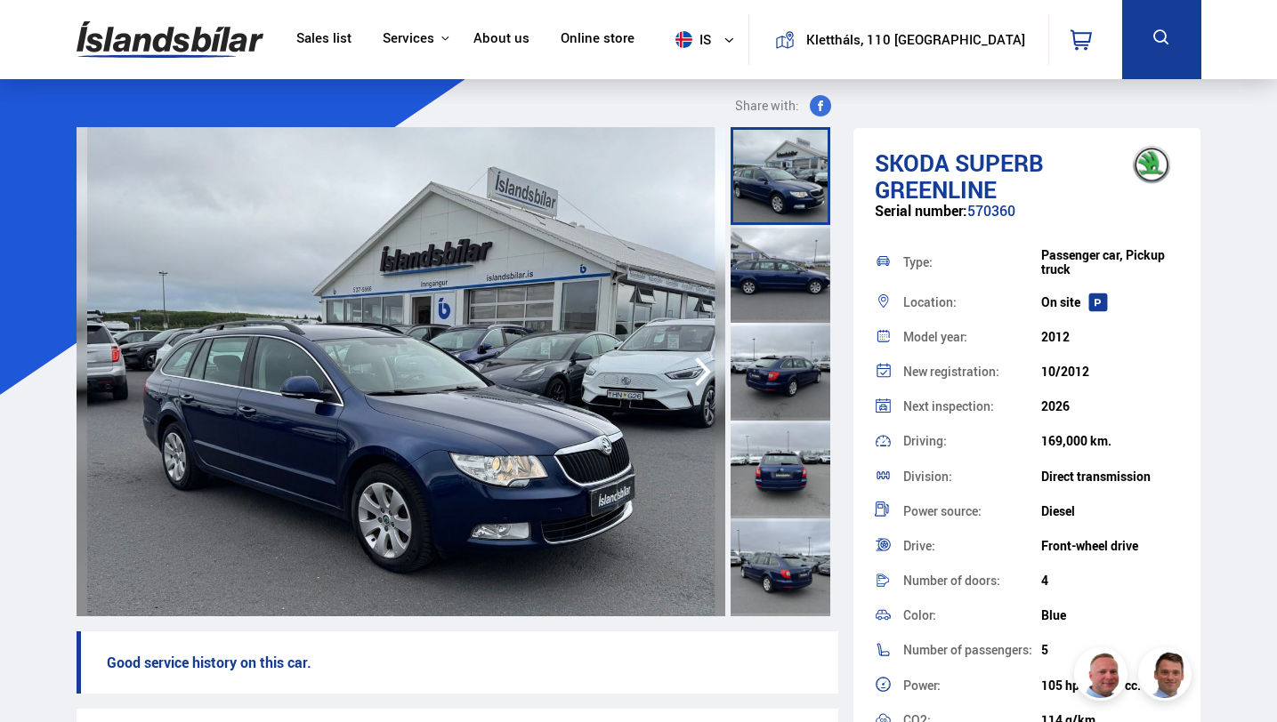
click at [581, 423] on img at bounding box center [401, 371] width 649 height 489
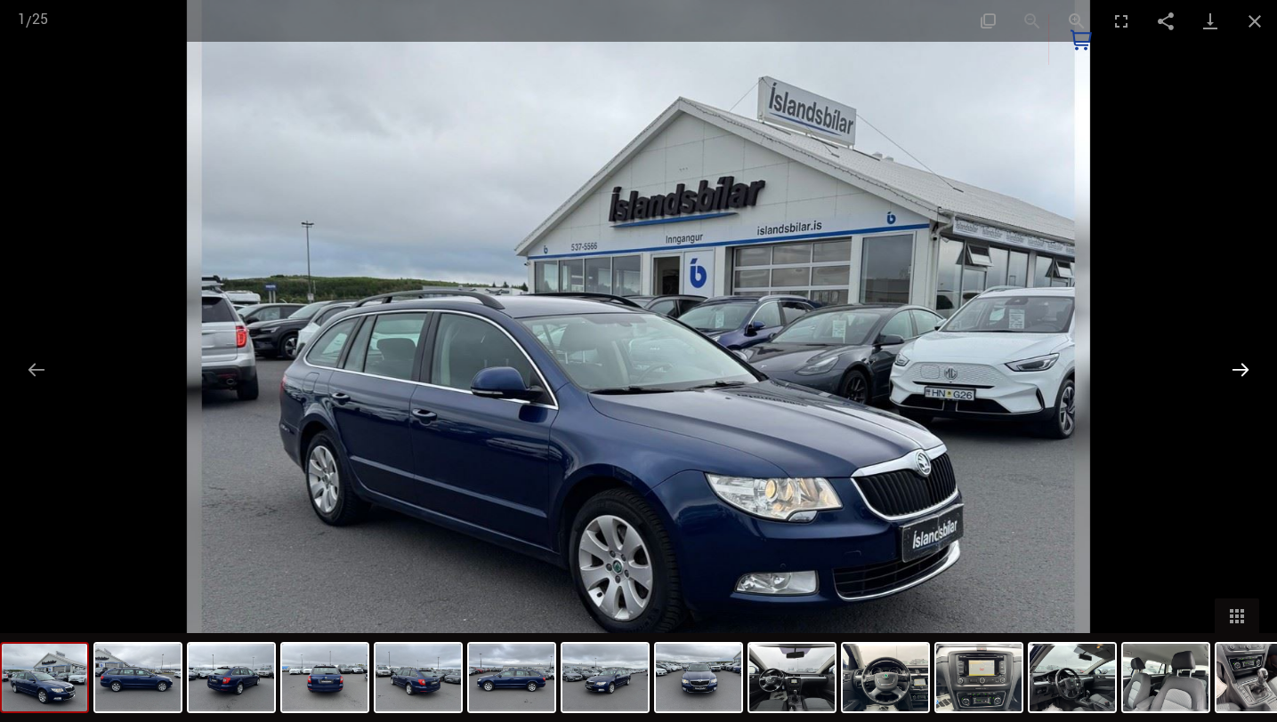
click at [1238, 371] on button "Next slide" at bounding box center [1239, 369] width 37 height 35
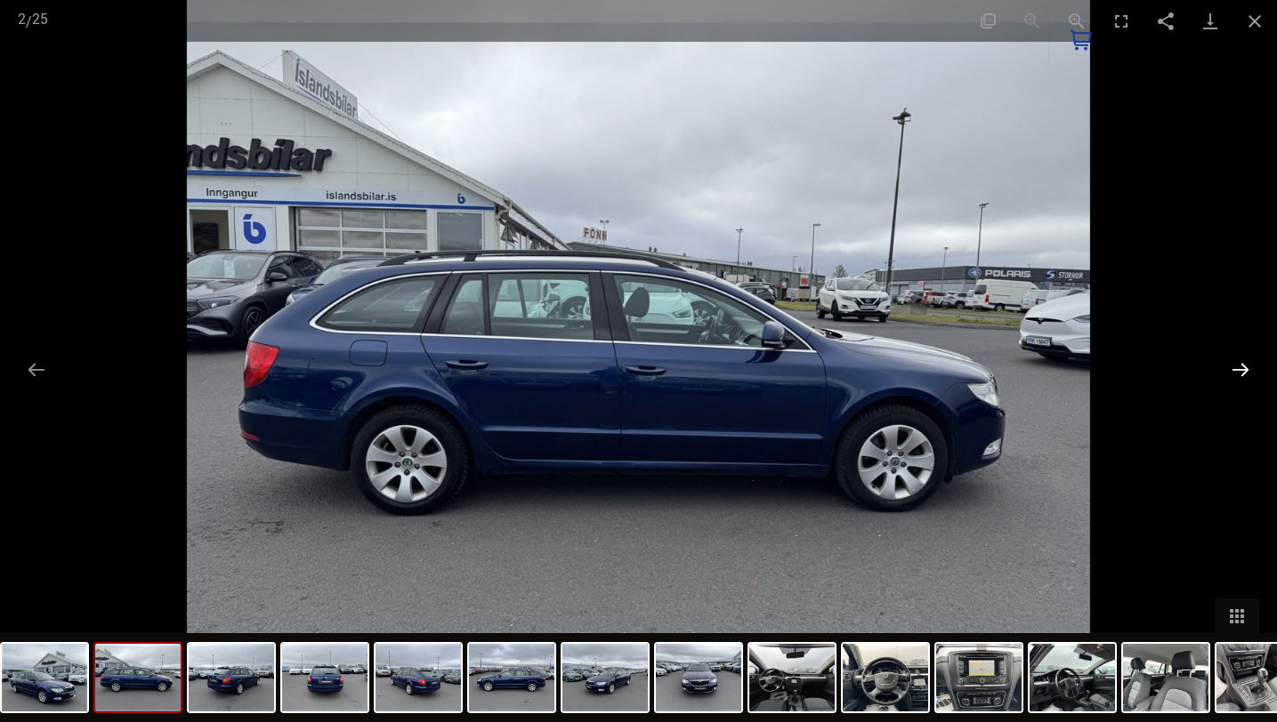
click at [1238, 371] on button "Next slide" at bounding box center [1239, 369] width 37 height 35
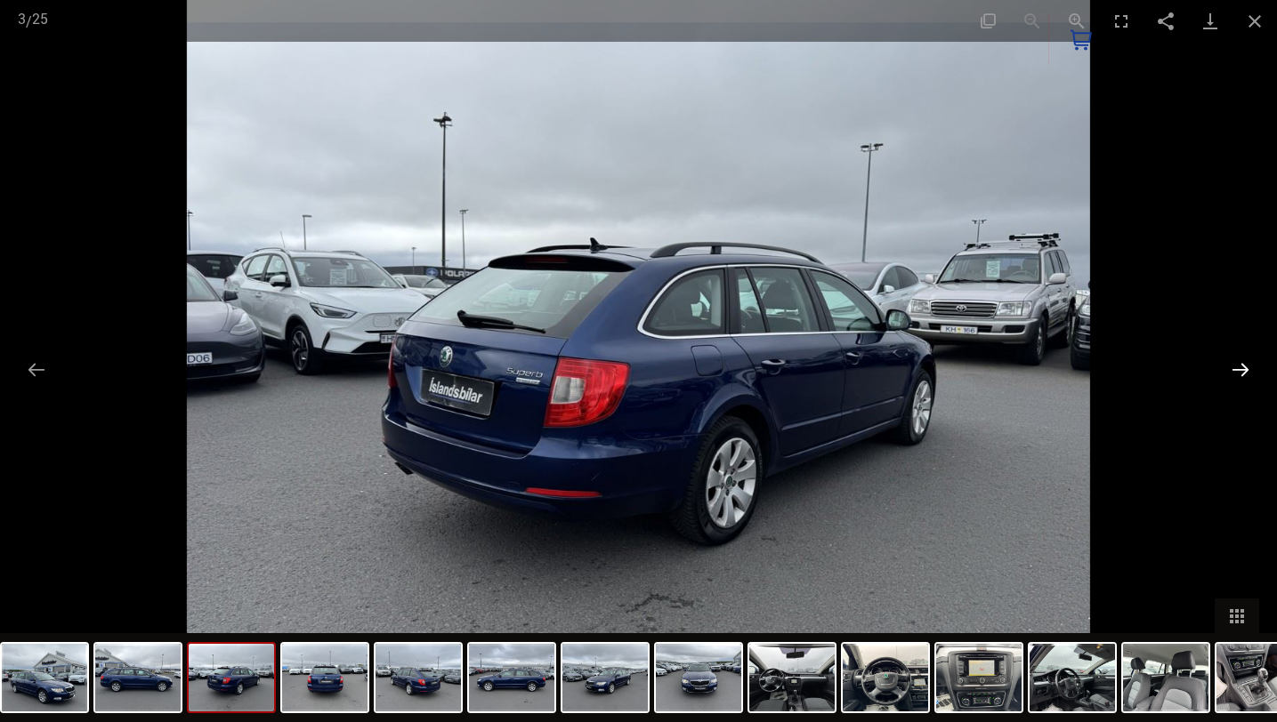
click at [1238, 371] on button "Next slide" at bounding box center [1239, 369] width 37 height 35
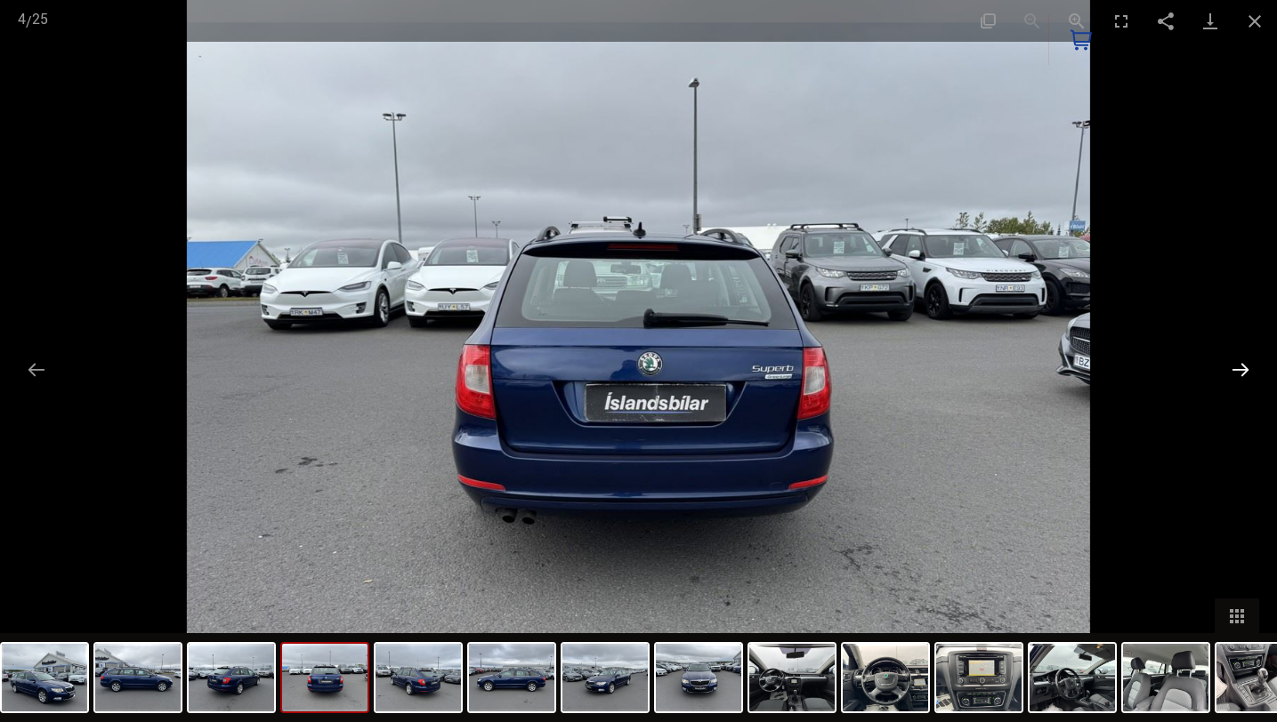
click at [1238, 371] on button "Next slide" at bounding box center [1239, 369] width 37 height 35
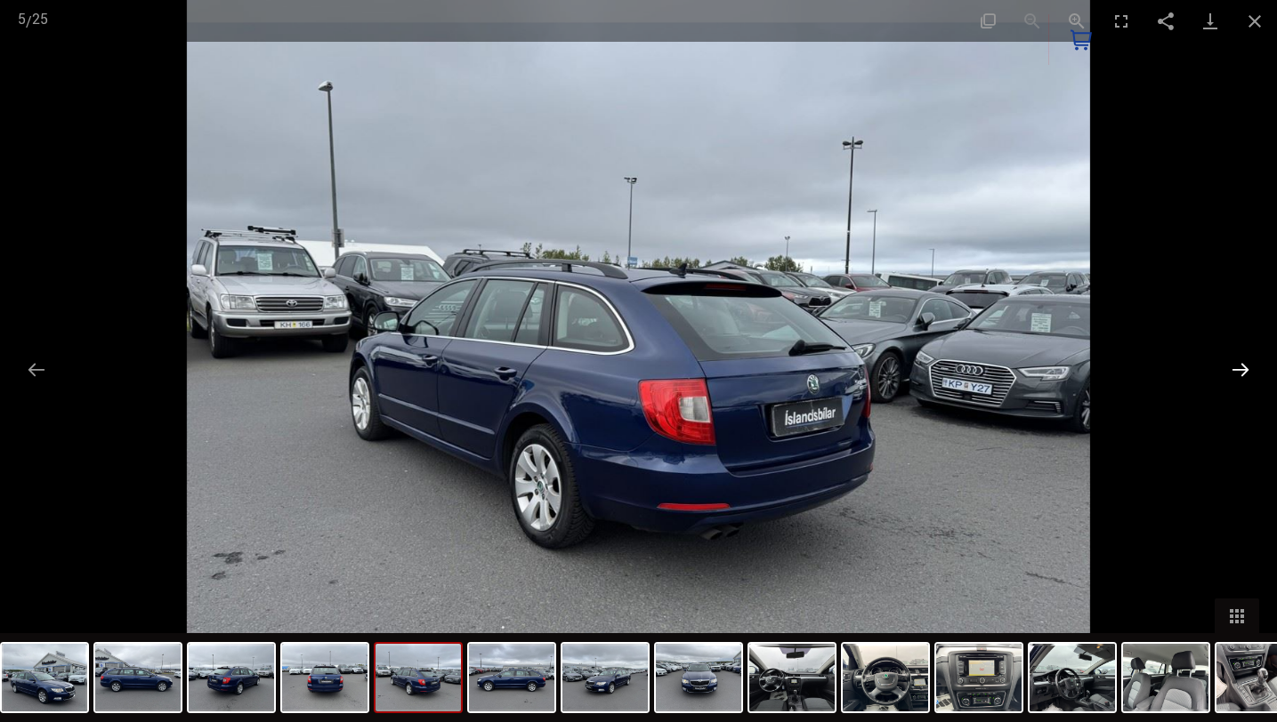
click at [1238, 371] on button "Next slide" at bounding box center [1239, 369] width 37 height 35
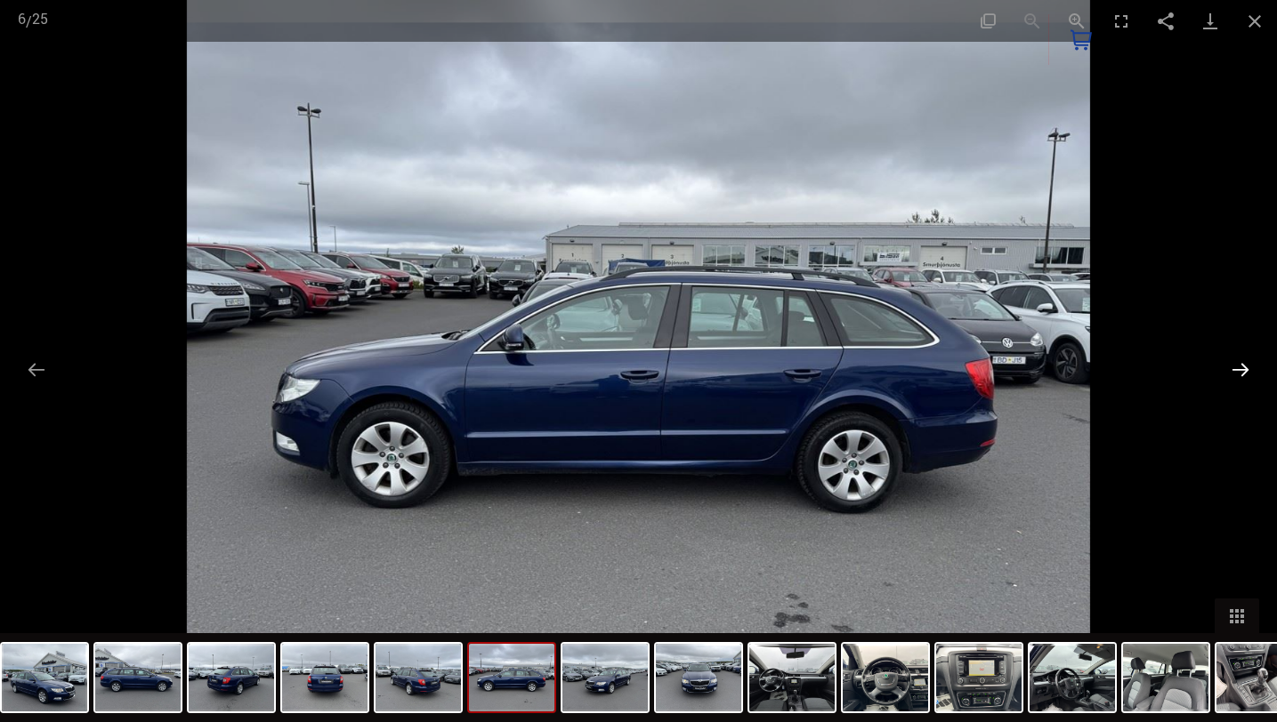
click at [1238, 371] on button "Next slide" at bounding box center [1239, 369] width 37 height 35
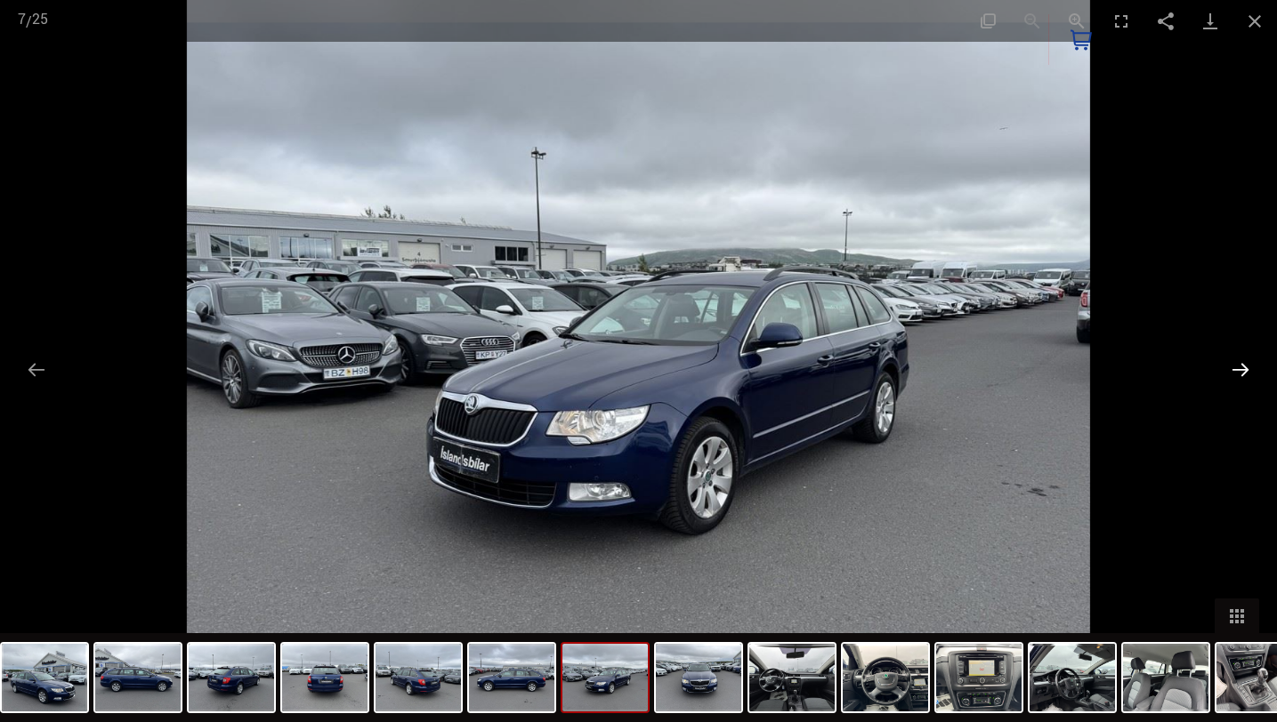
click at [1238, 371] on button "Next slide" at bounding box center [1239, 369] width 37 height 35
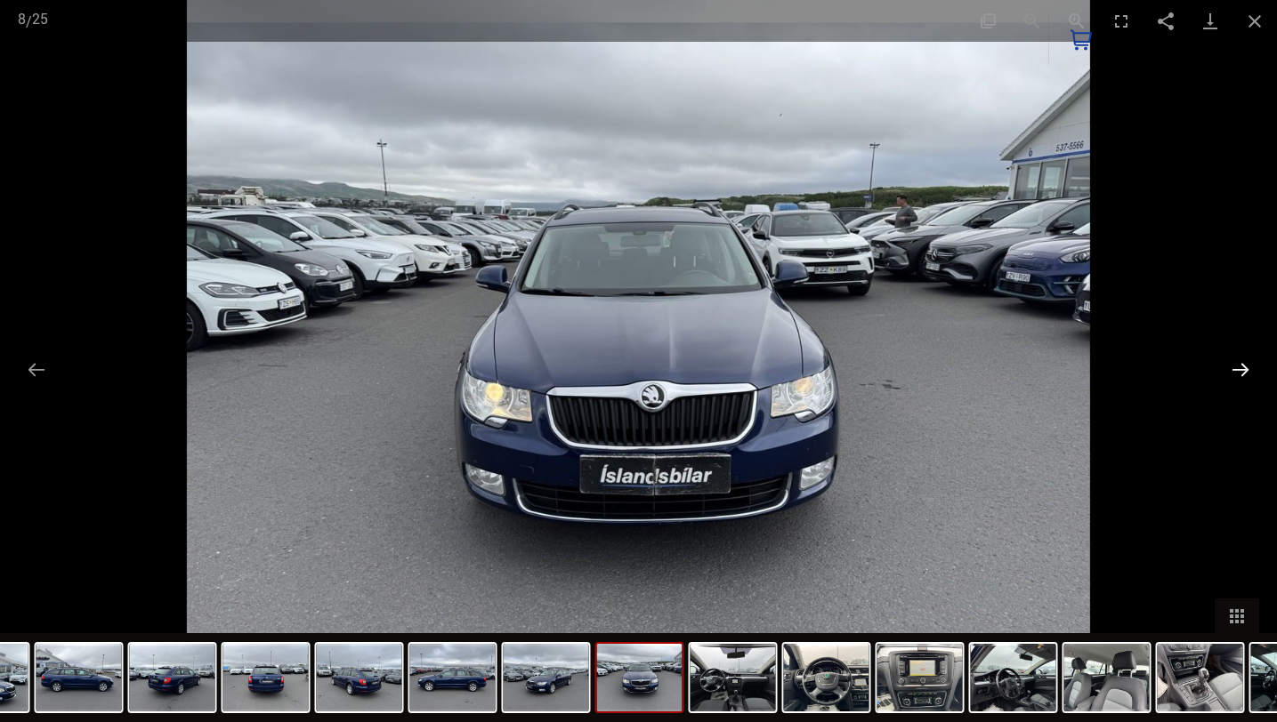
click at [1238, 371] on button "Next slide" at bounding box center [1239, 369] width 37 height 35
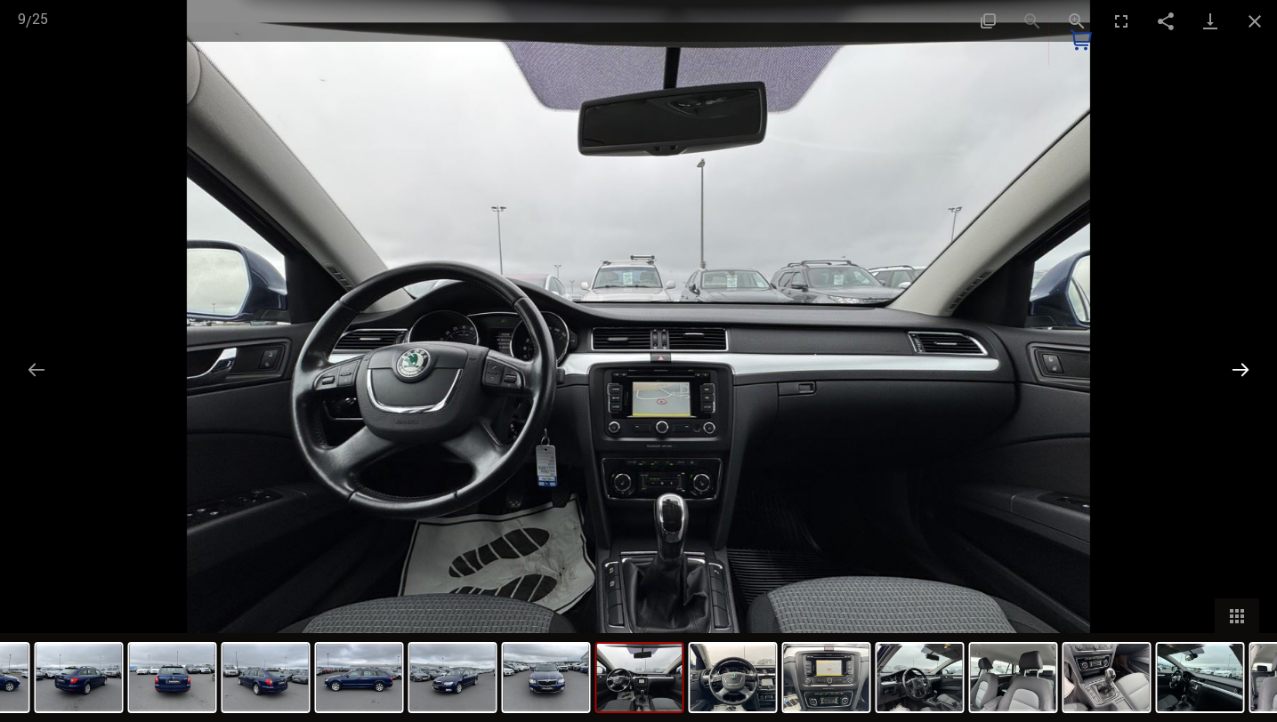
click at [1238, 371] on button "Next slide" at bounding box center [1239, 369] width 37 height 35
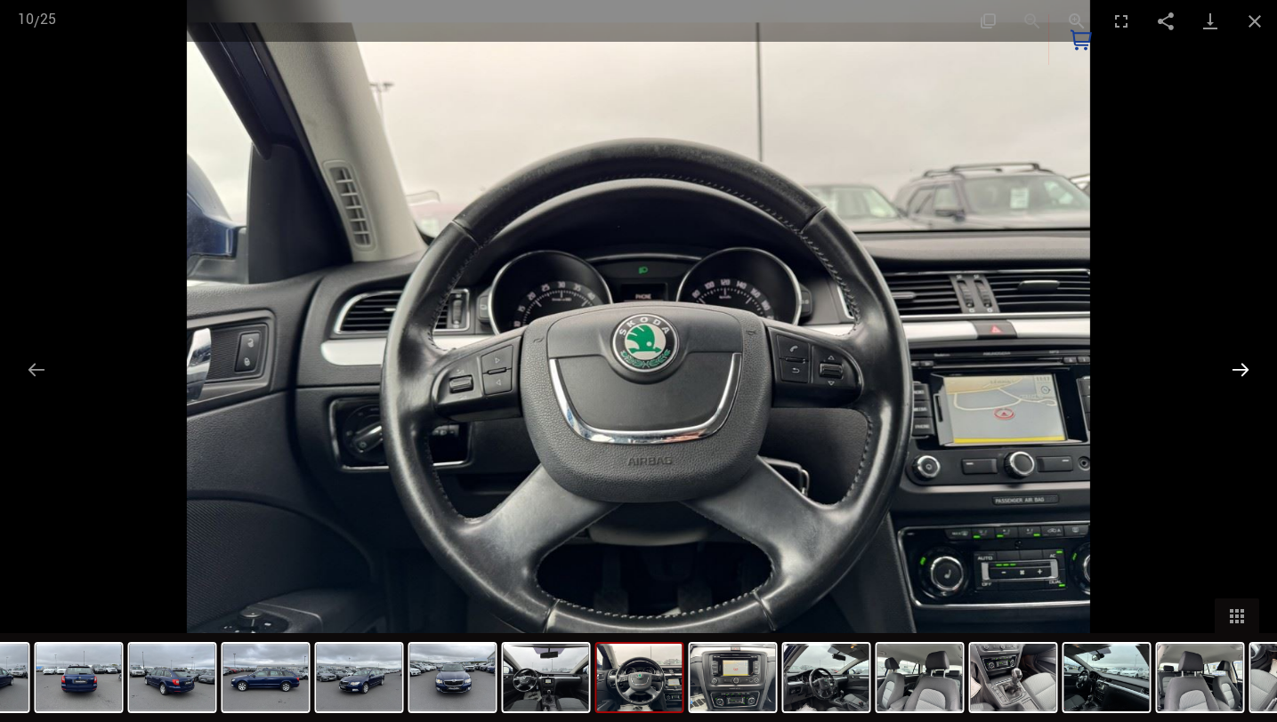
click at [1238, 371] on button "Next slide" at bounding box center [1239, 369] width 37 height 35
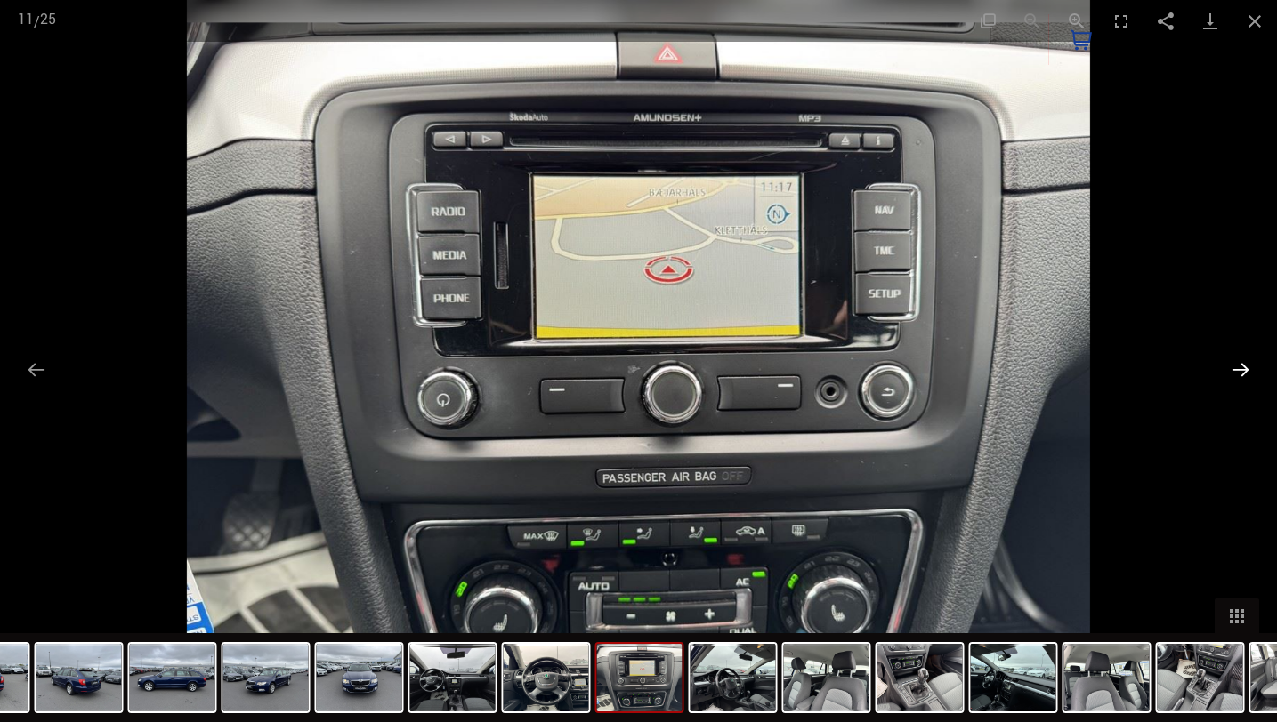
click at [1238, 371] on button "Next slide" at bounding box center [1239, 369] width 37 height 35
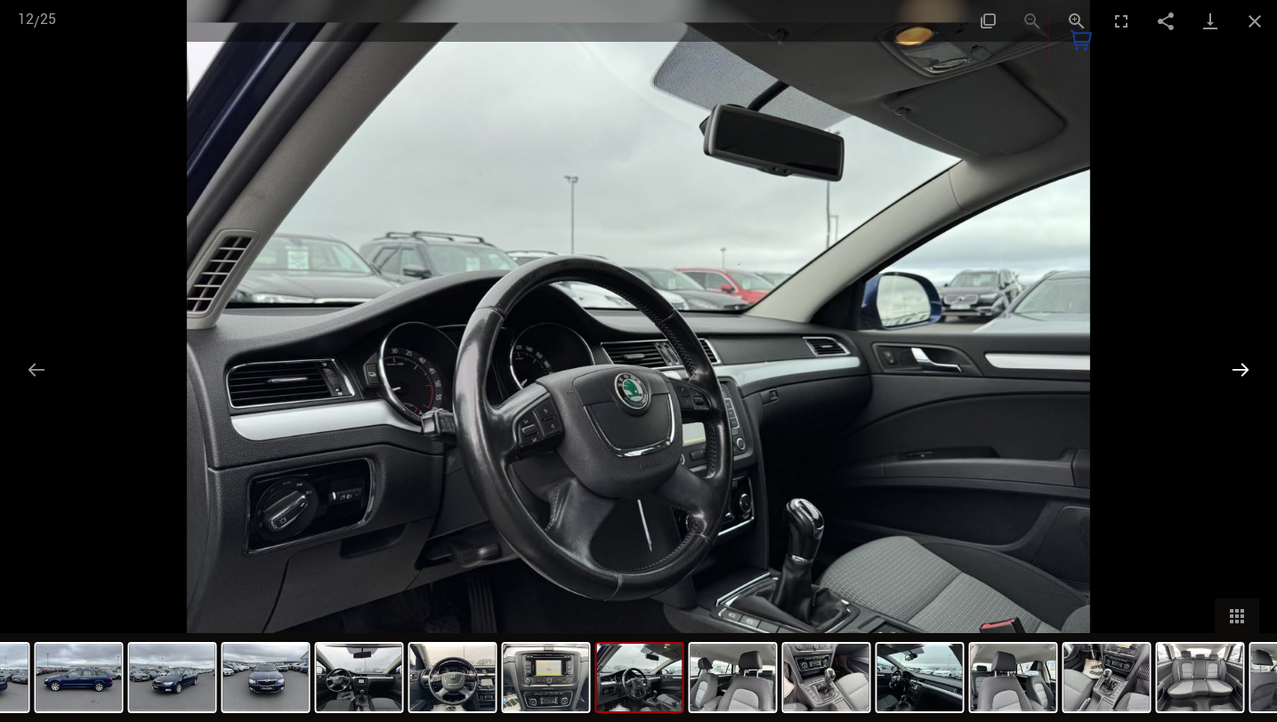
click at [1238, 371] on button "Next slide" at bounding box center [1239, 369] width 37 height 35
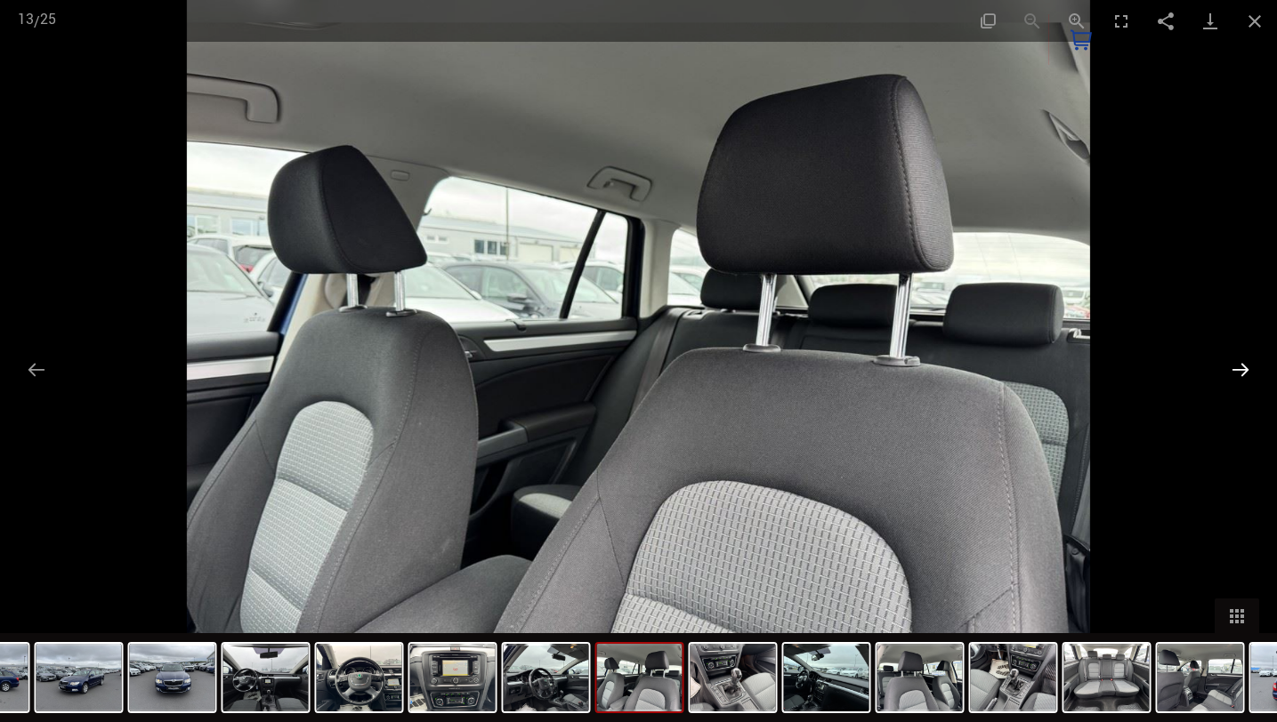
click at [1238, 371] on button "Next slide" at bounding box center [1239, 369] width 37 height 35
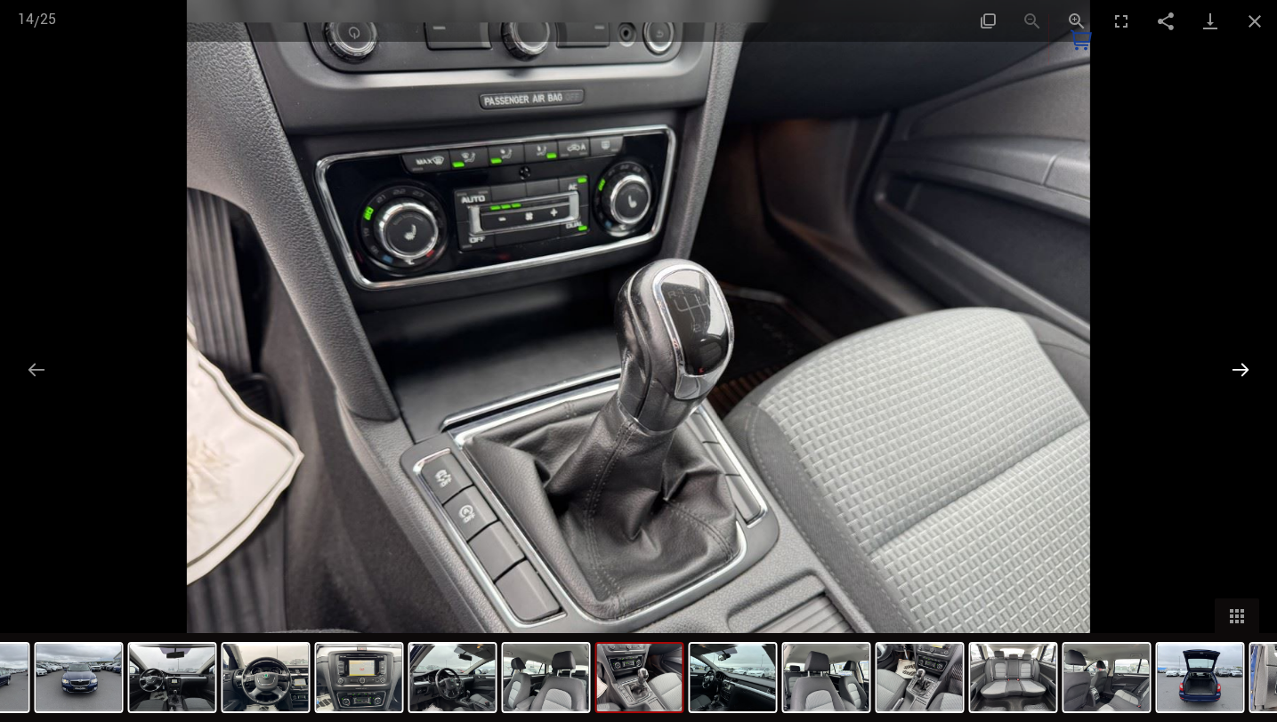
click at [1238, 371] on button "Next slide" at bounding box center [1239, 369] width 37 height 35
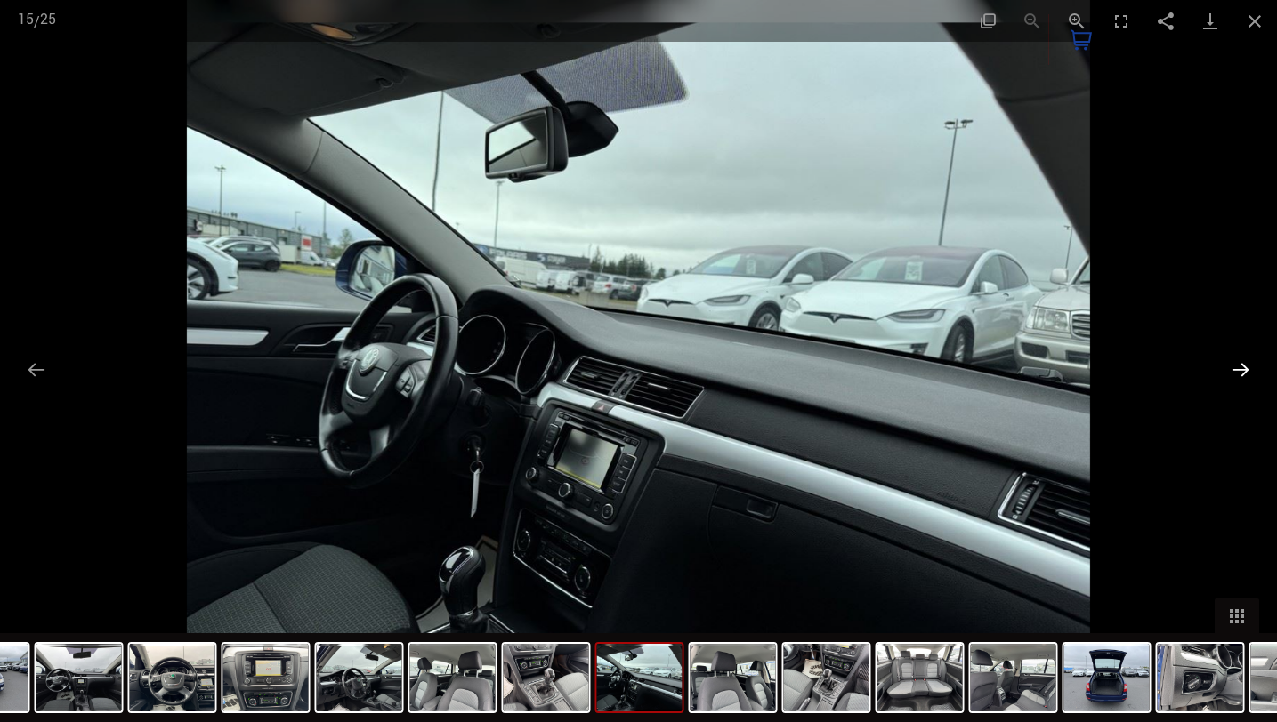
click at [1238, 371] on button "Next slide" at bounding box center [1239, 369] width 37 height 35
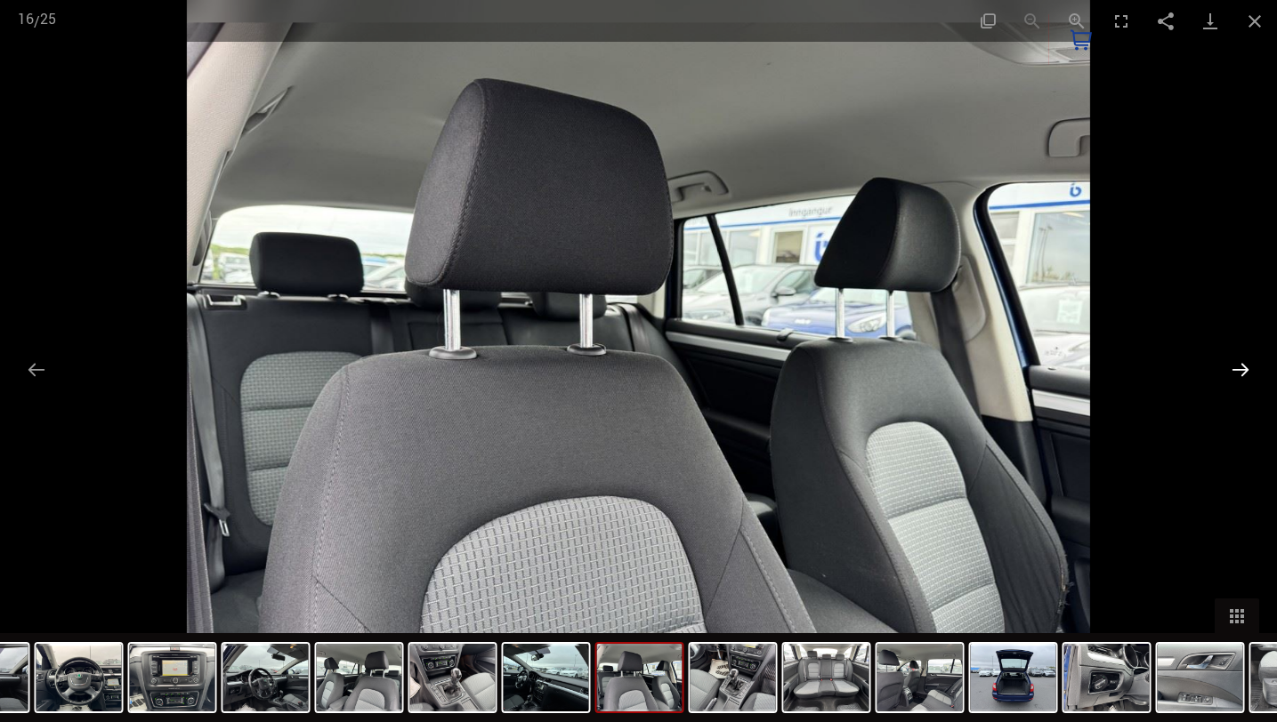
click at [1238, 371] on button "Next slide" at bounding box center [1239, 369] width 37 height 35
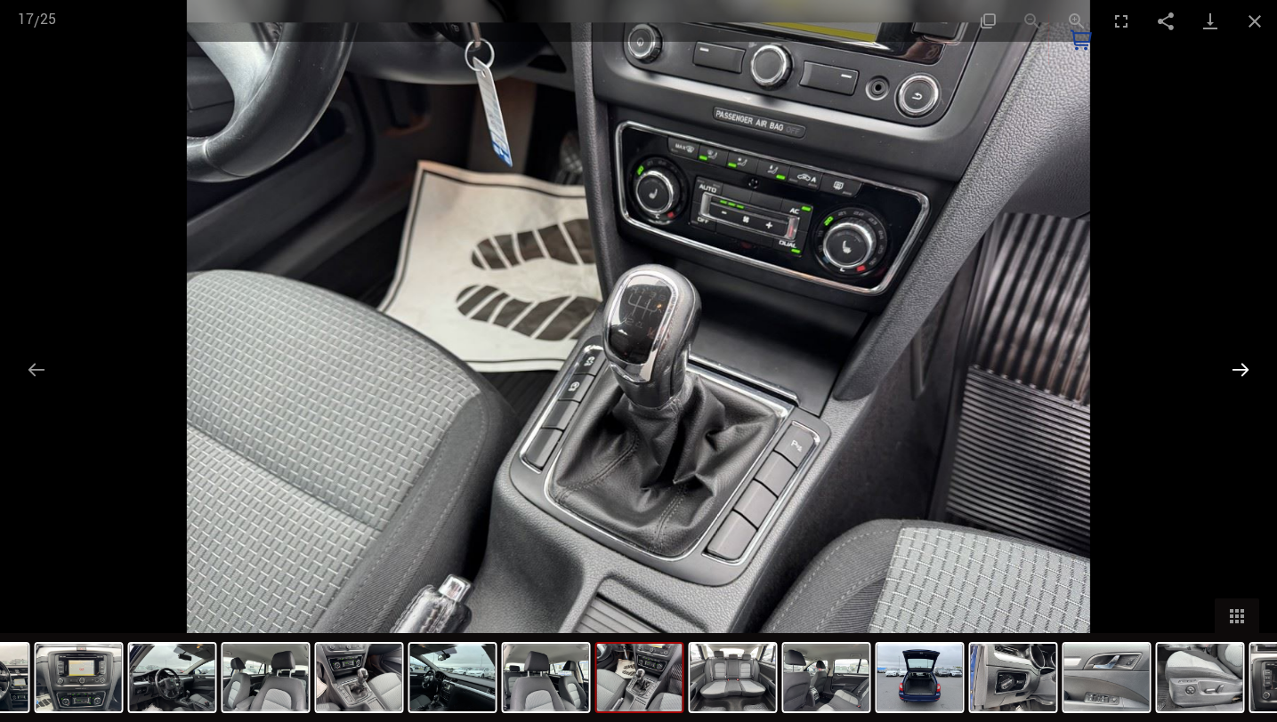
click at [1238, 371] on button "Next slide" at bounding box center [1239, 369] width 37 height 35
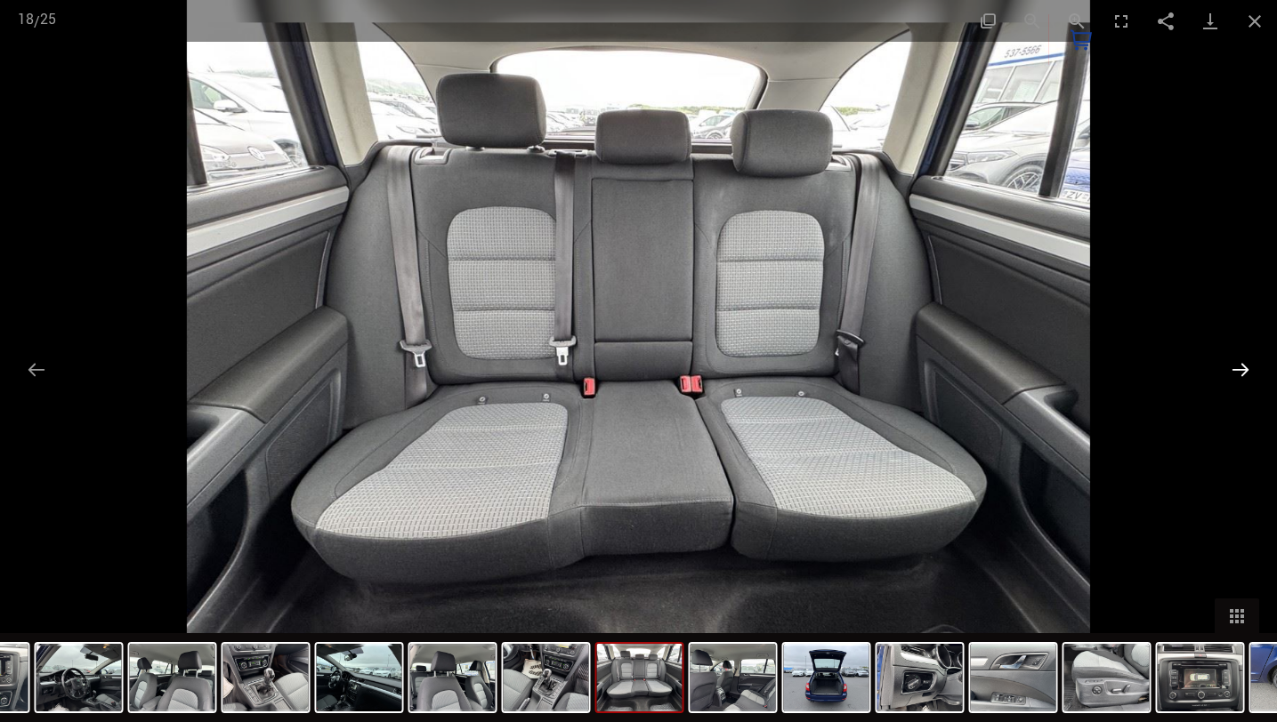
click at [1238, 371] on button "Next slide" at bounding box center [1239, 369] width 37 height 35
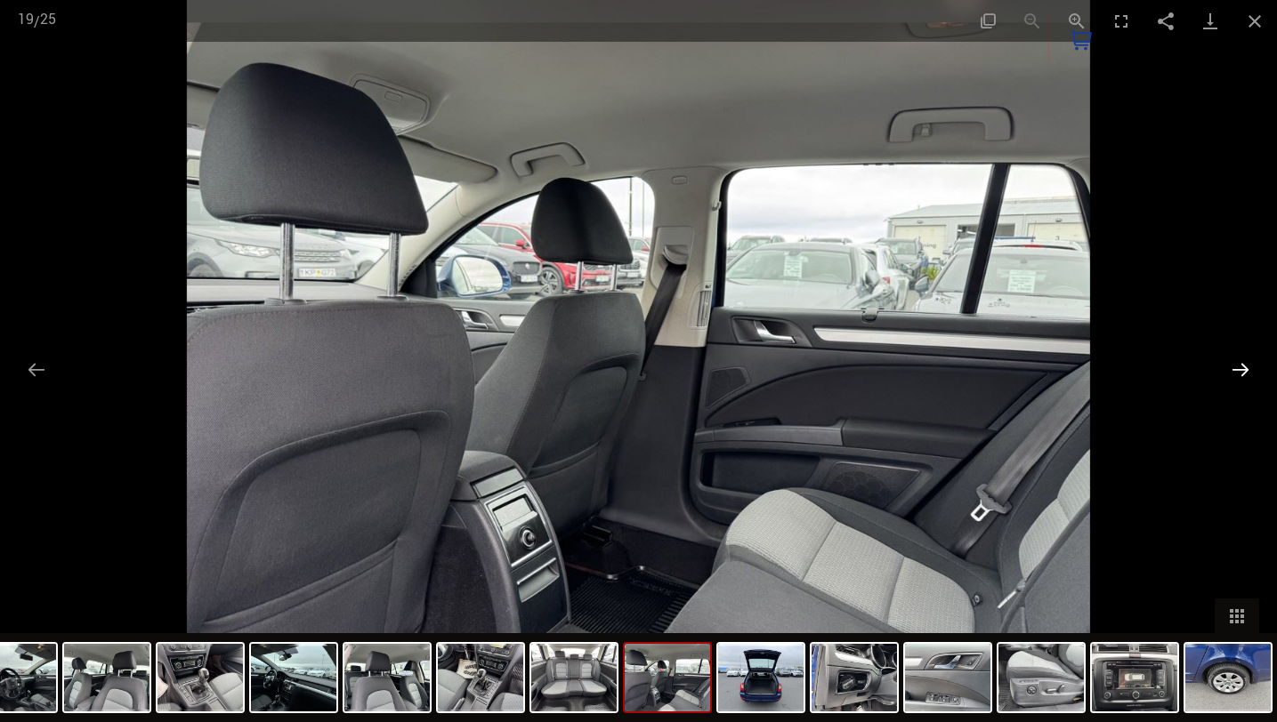
click at [1238, 371] on button "Next slide" at bounding box center [1239, 369] width 37 height 35
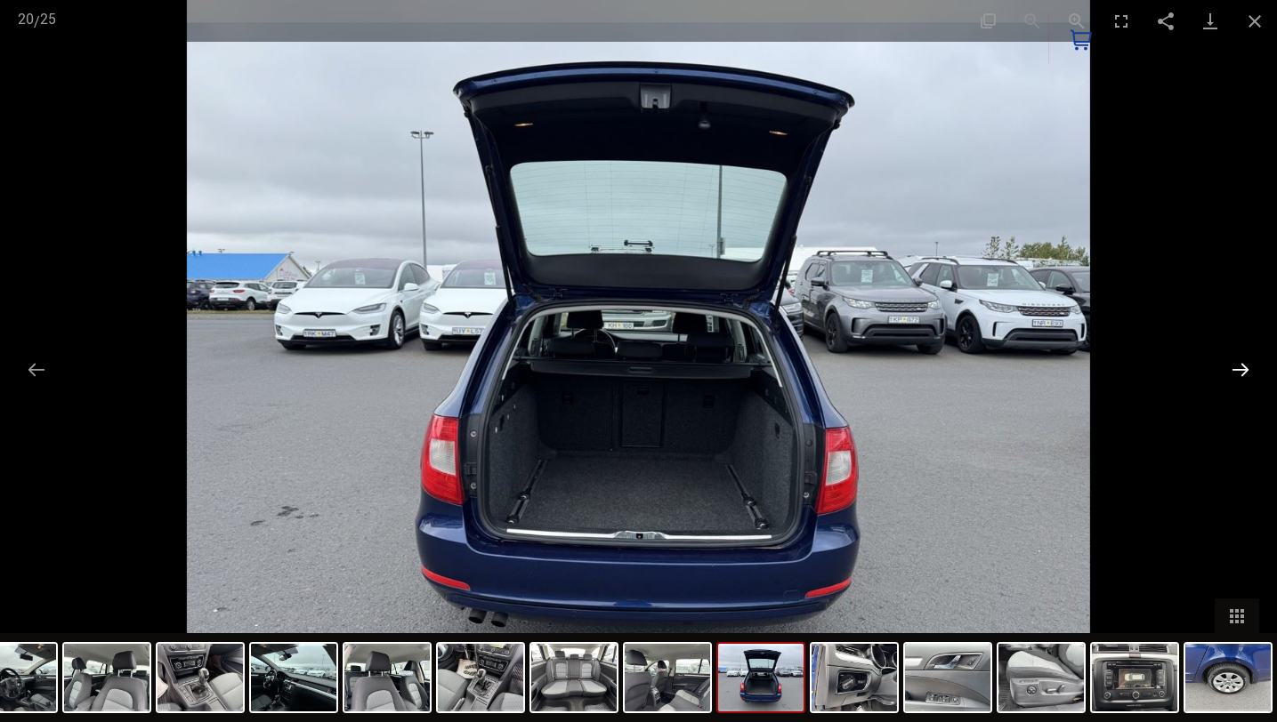
click at [1238, 371] on button "Next slide" at bounding box center [1239, 369] width 37 height 35
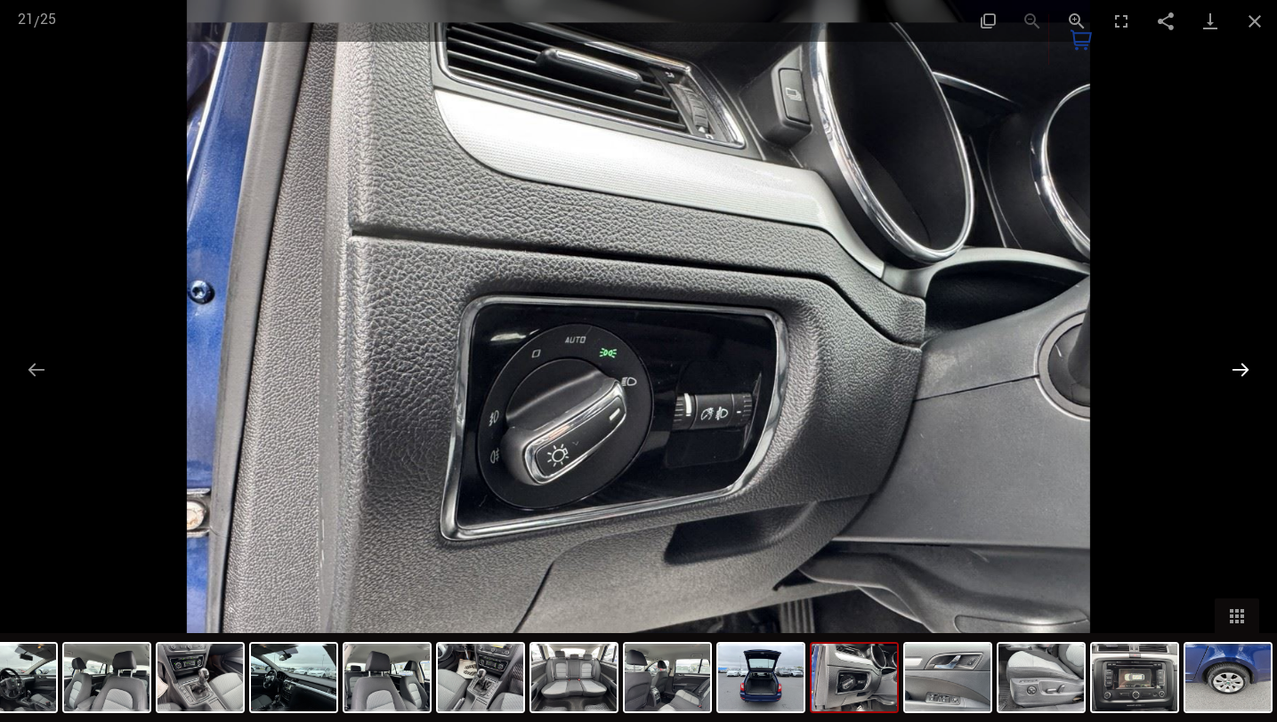
click at [1238, 371] on button "Next slide" at bounding box center [1239, 369] width 37 height 35
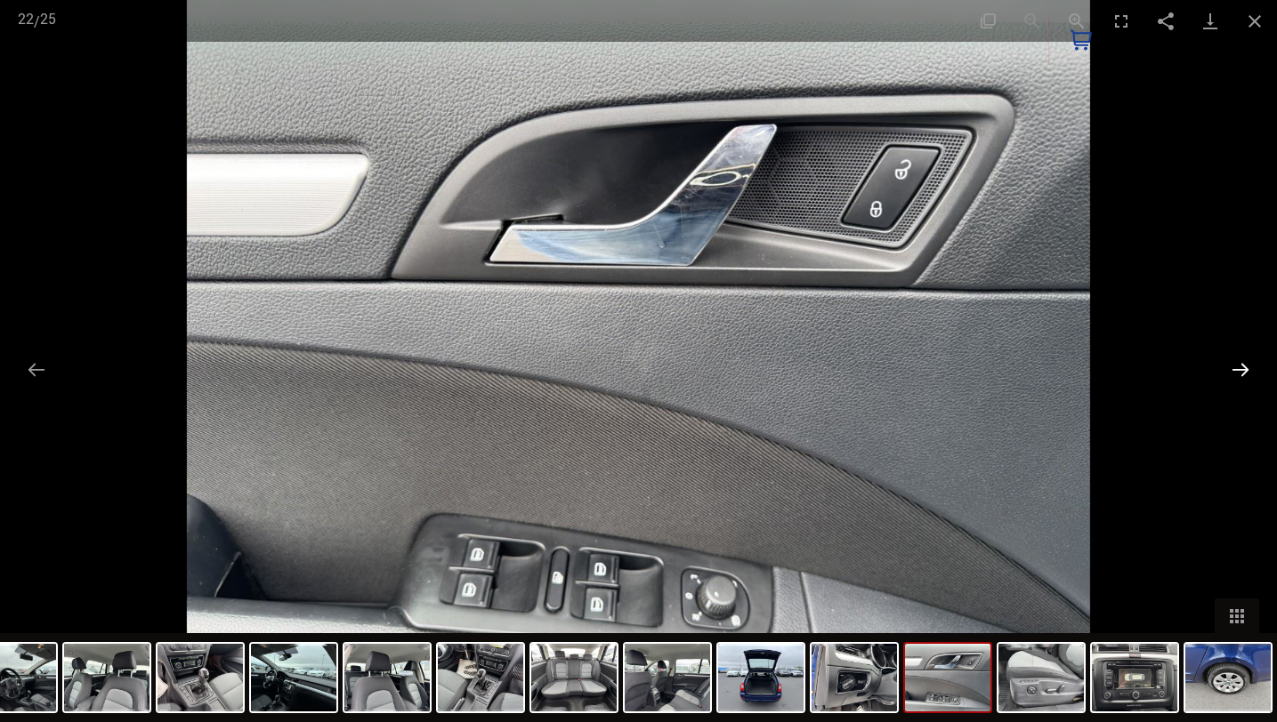
click at [1238, 371] on button "Next slide" at bounding box center [1239, 369] width 37 height 35
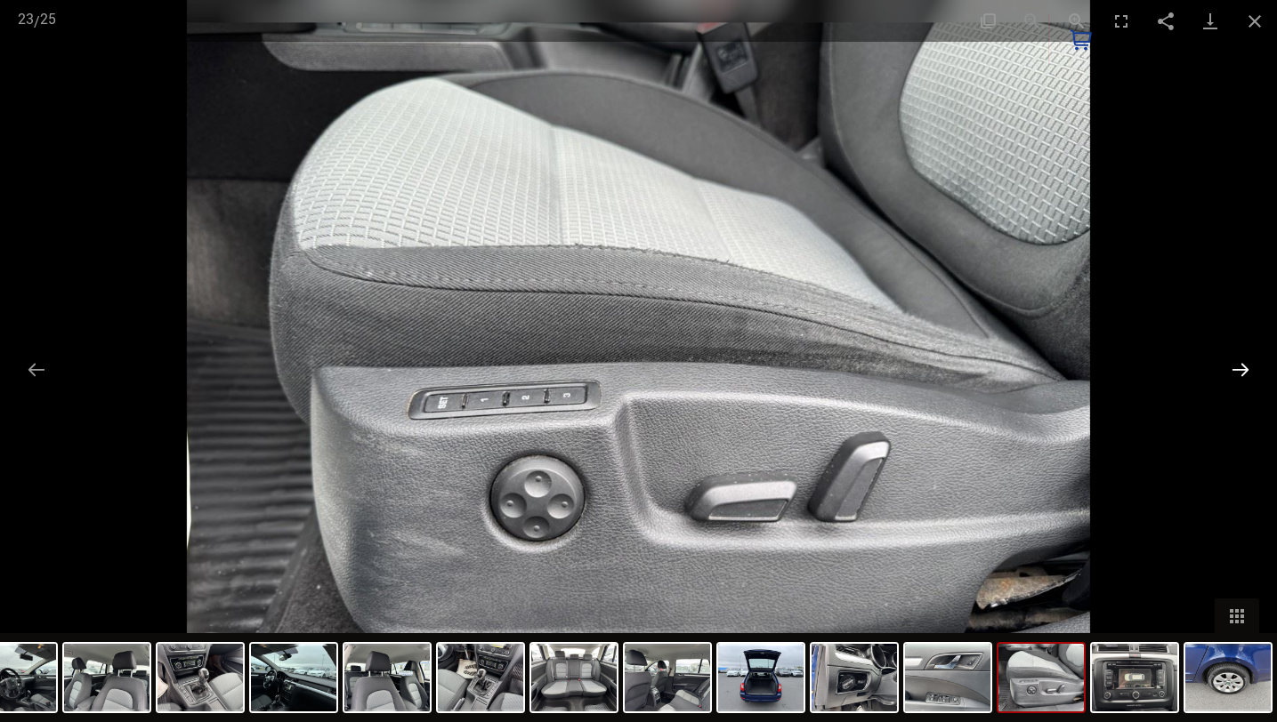
click at [1238, 371] on button "Next slide" at bounding box center [1239, 369] width 37 height 35
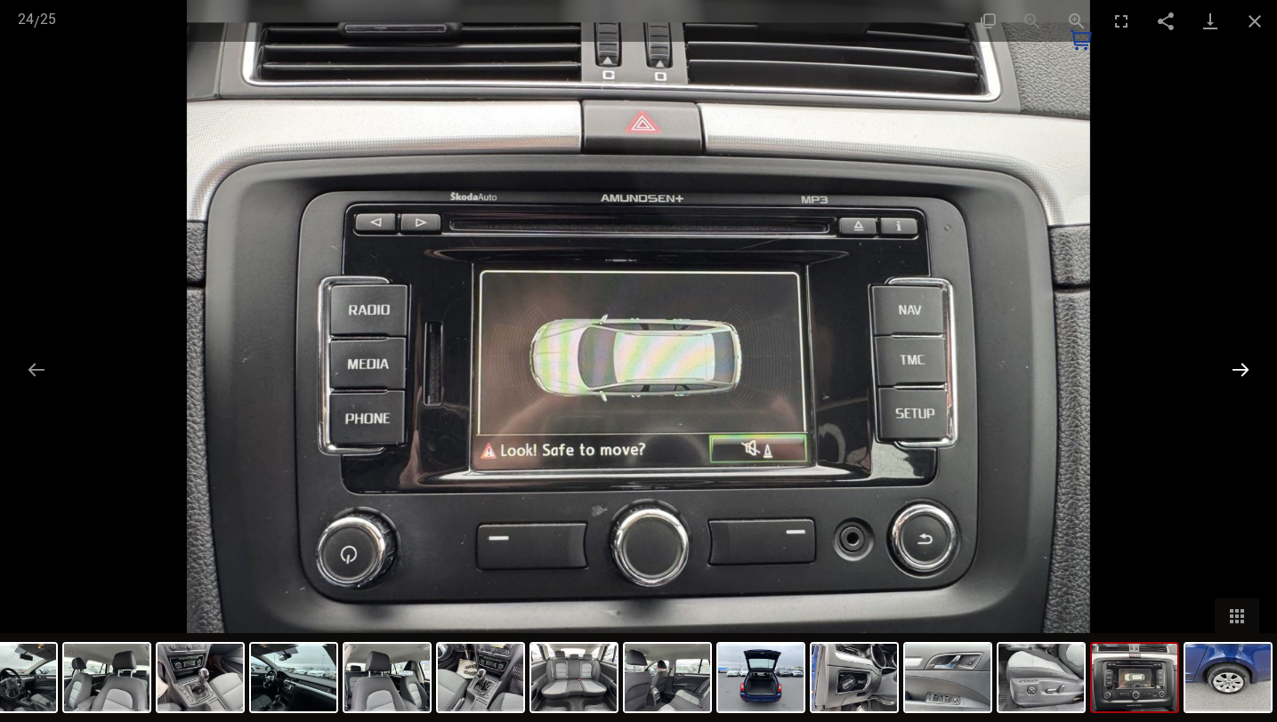
click at [1240, 368] on button "Next slide" at bounding box center [1239, 369] width 37 height 35
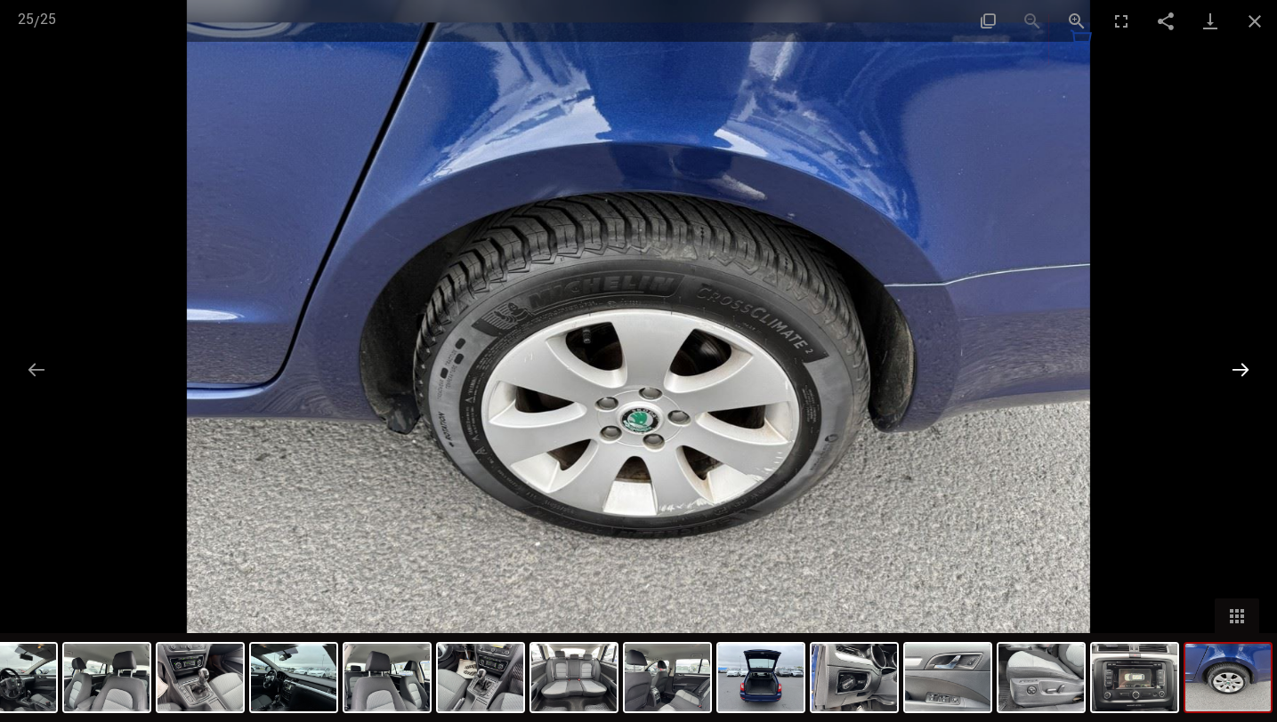
click at [1240, 368] on button "Next slide" at bounding box center [1239, 369] width 37 height 35
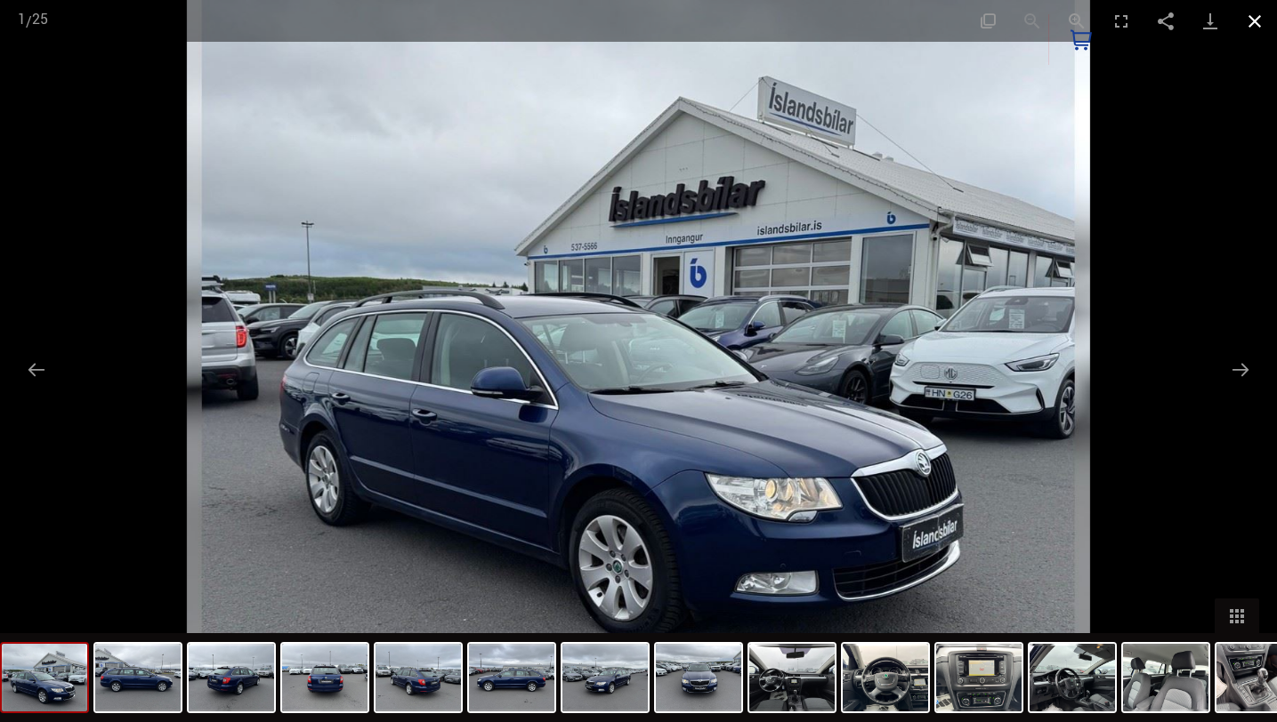
click at [1263, 20] on button "Close gallery" at bounding box center [1254, 21] width 44 height 42
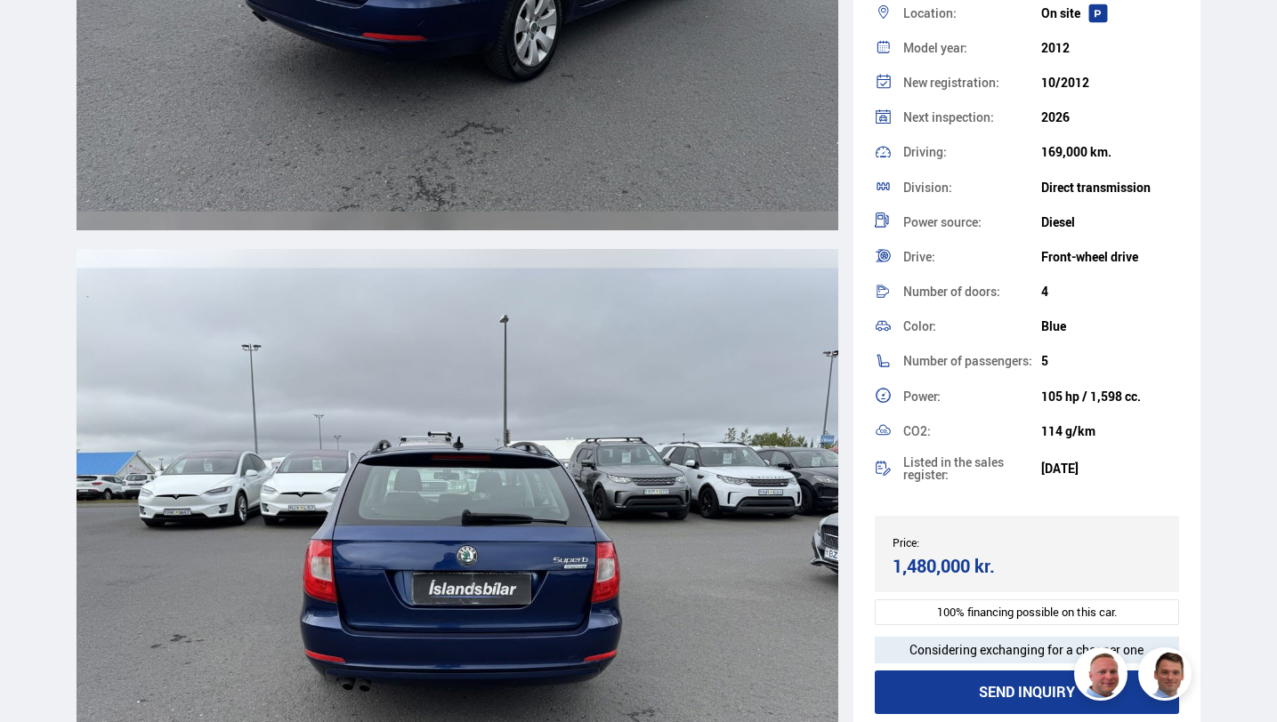
scroll to position [3683, 0]
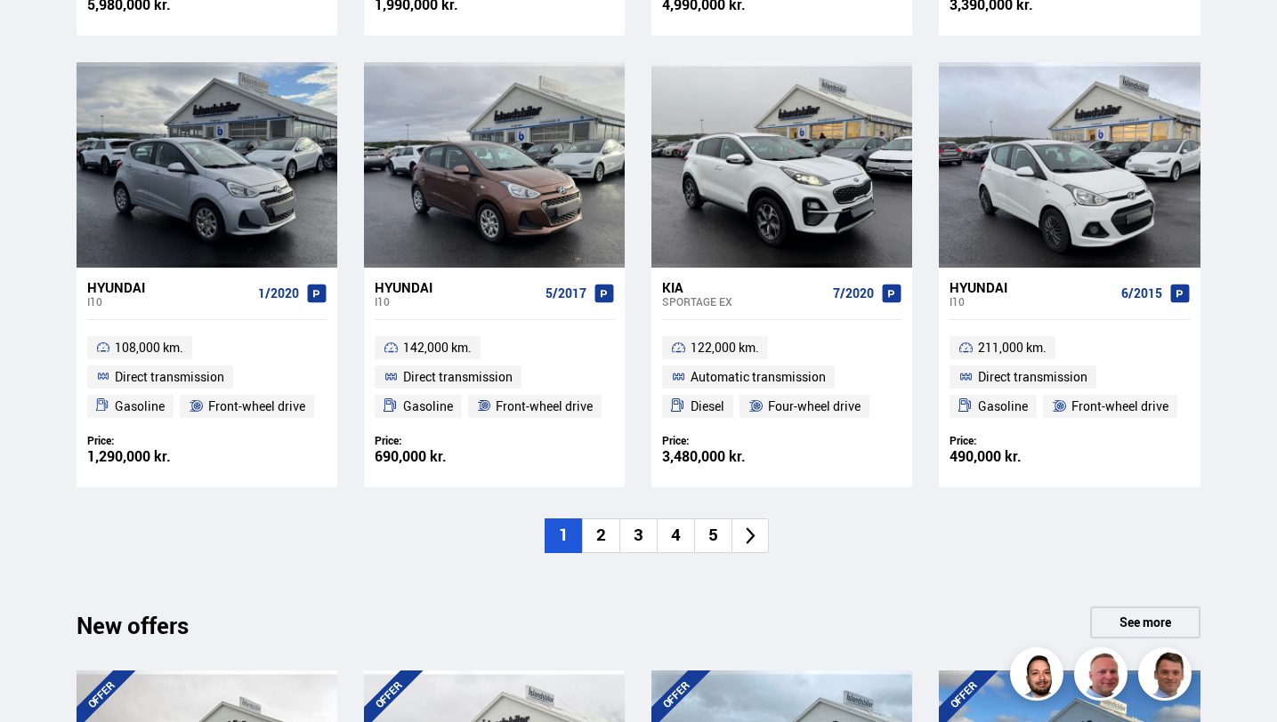
scroll to position [1259, 0]
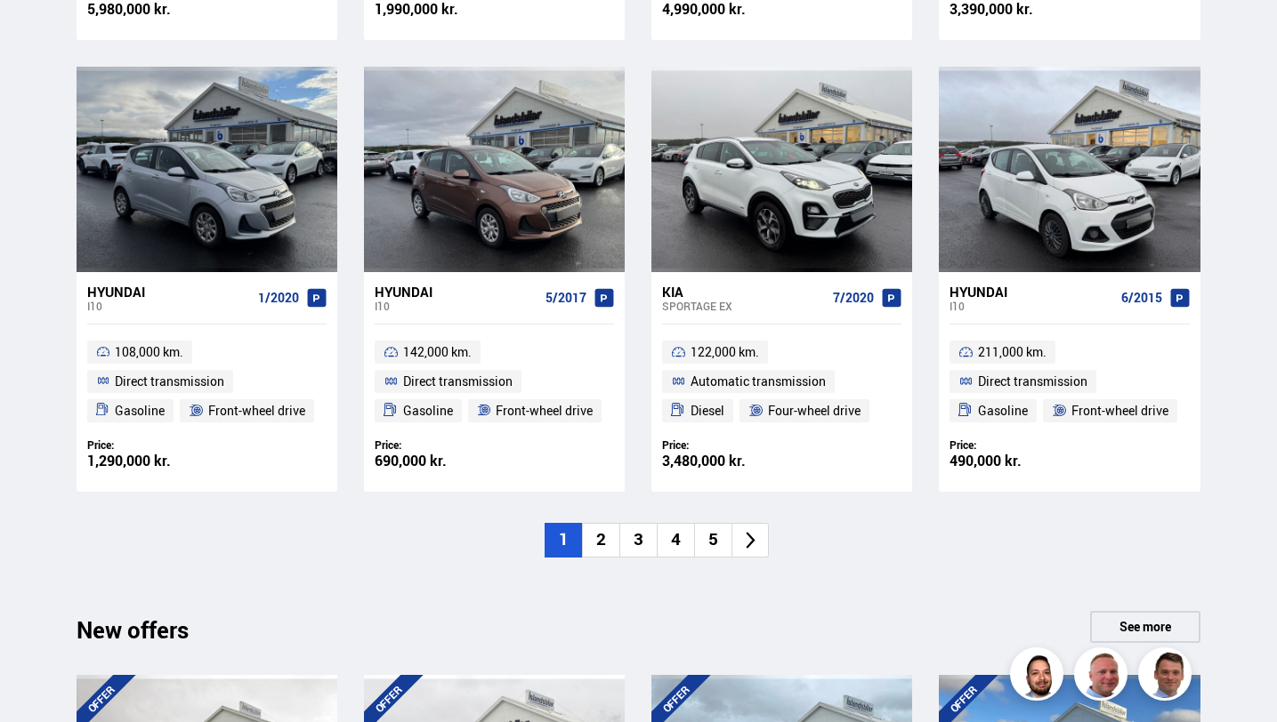
click at [746, 536] on icon at bounding box center [750, 540] width 20 height 20
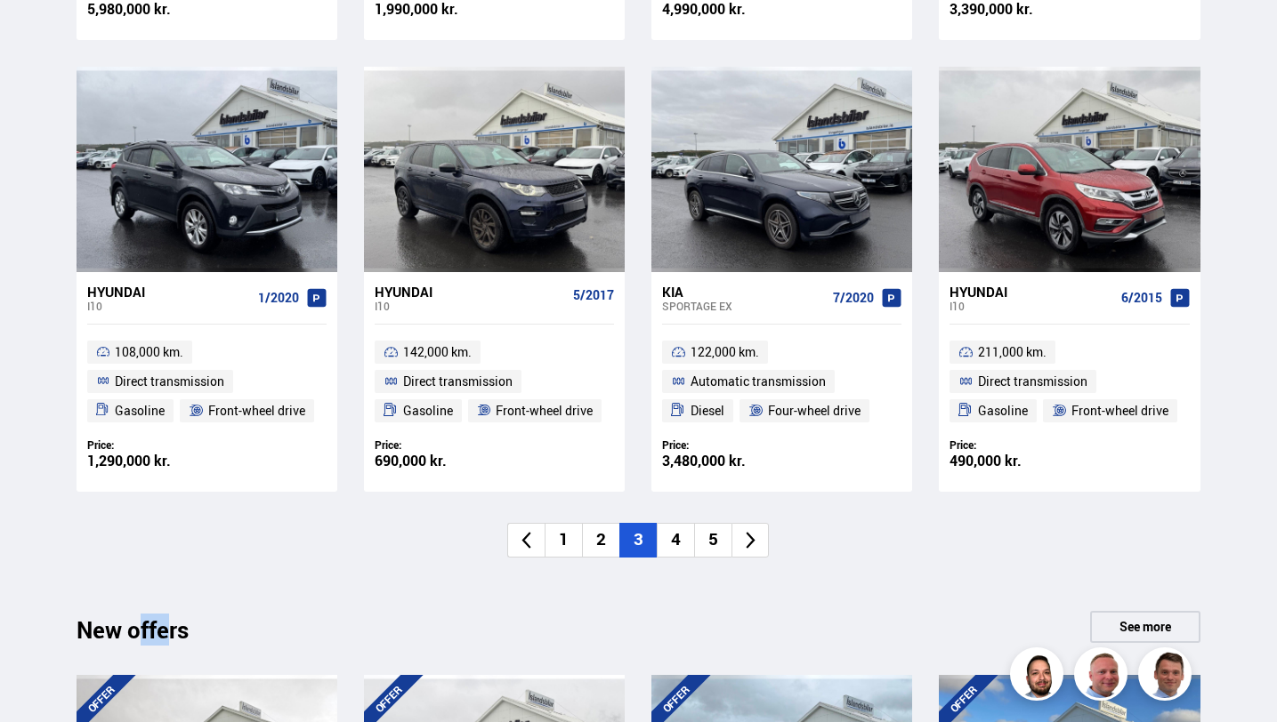
click at [746, 536] on icon at bounding box center [750, 540] width 20 height 20
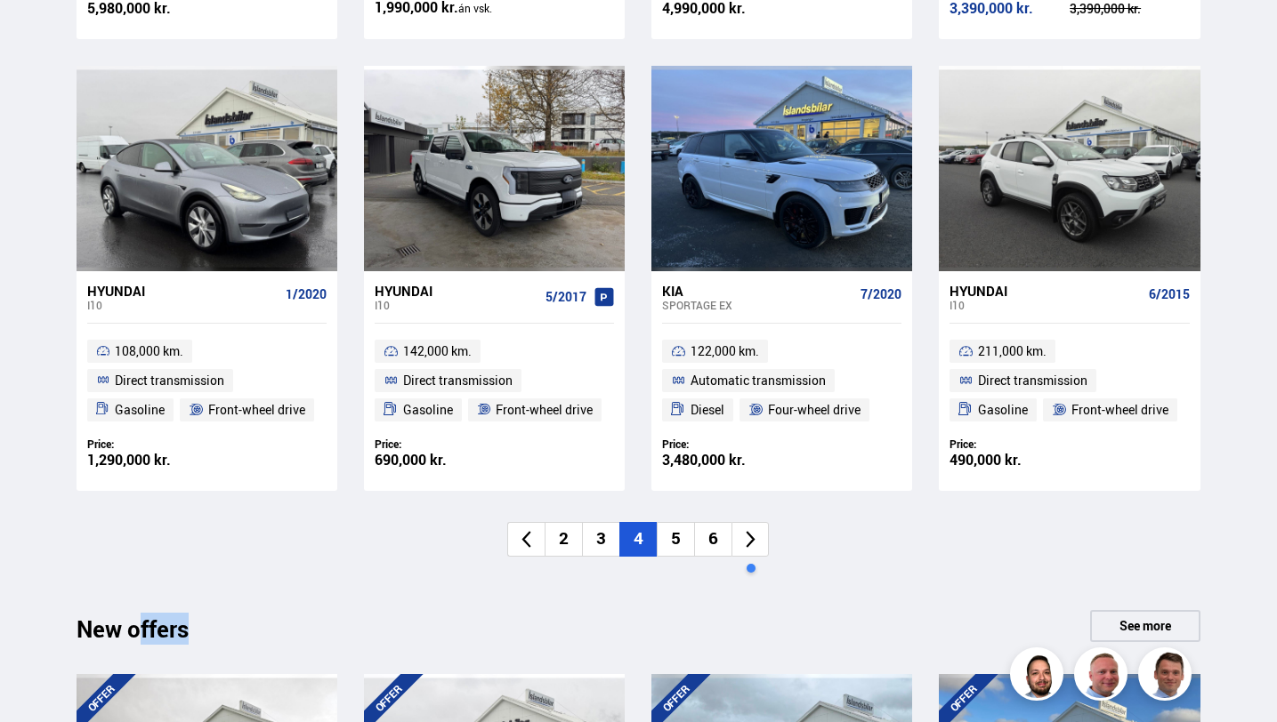
click at [746, 536] on icon at bounding box center [750, 539] width 20 height 20
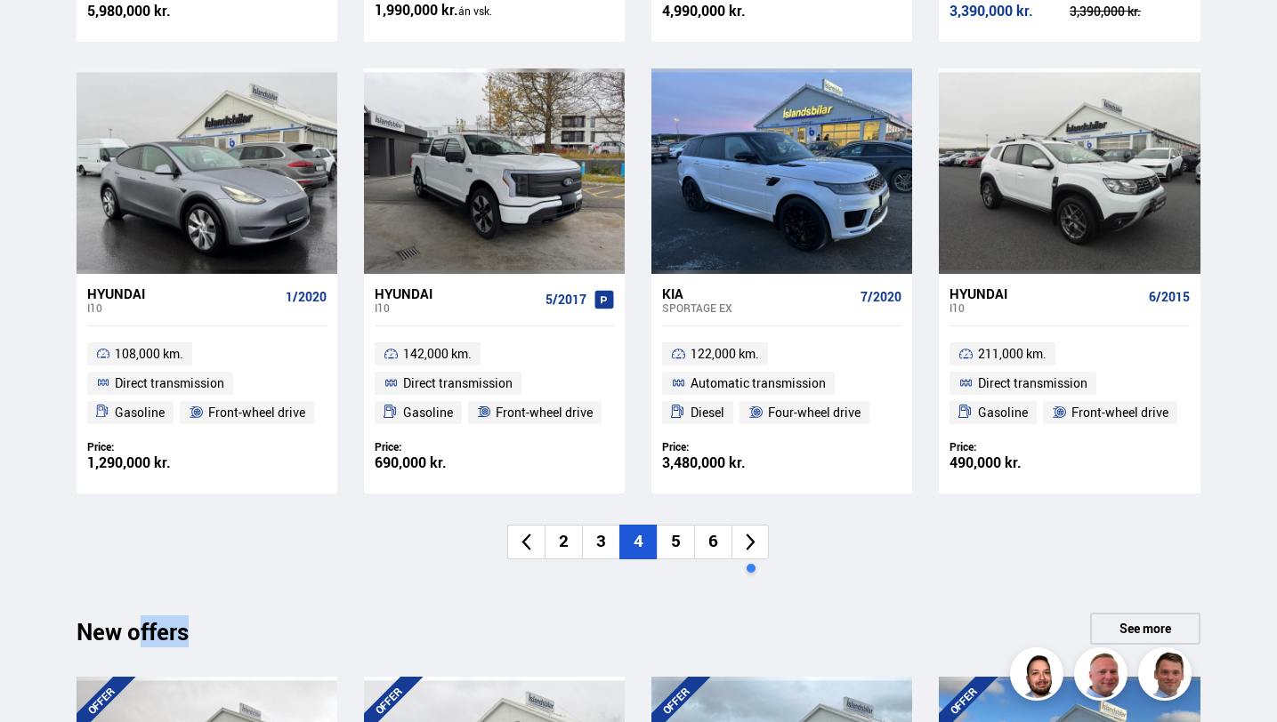
click at [746, 536] on icon at bounding box center [750, 542] width 20 height 20
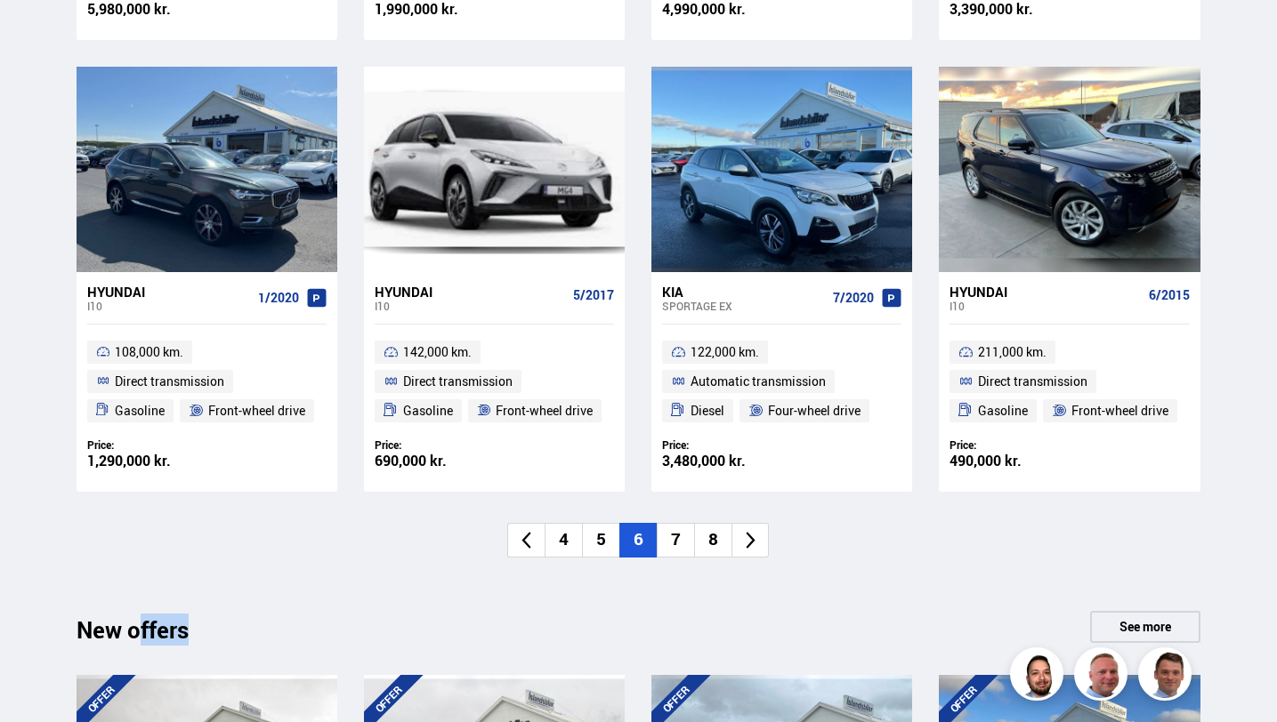
click at [746, 536] on icon at bounding box center [750, 540] width 20 height 20
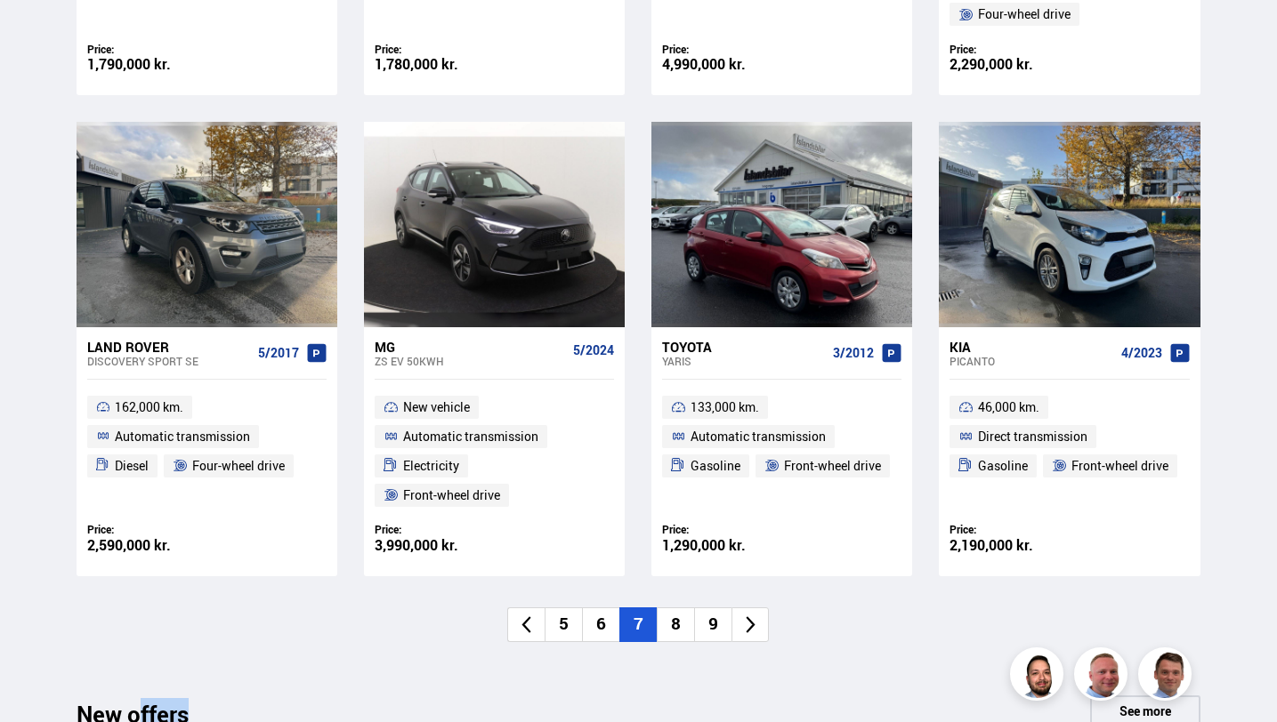
scroll to position [1207, 0]
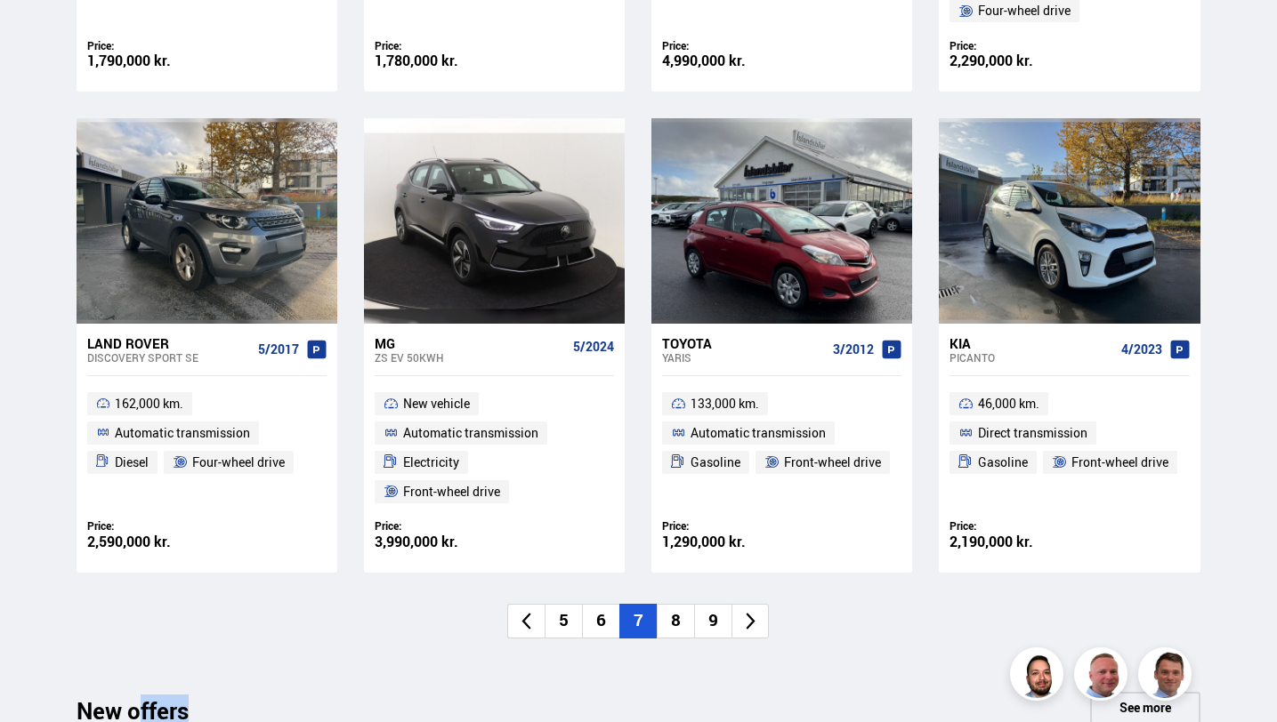
click at [674, 609] on font "8" at bounding box center [676, 620] width 10 height 23
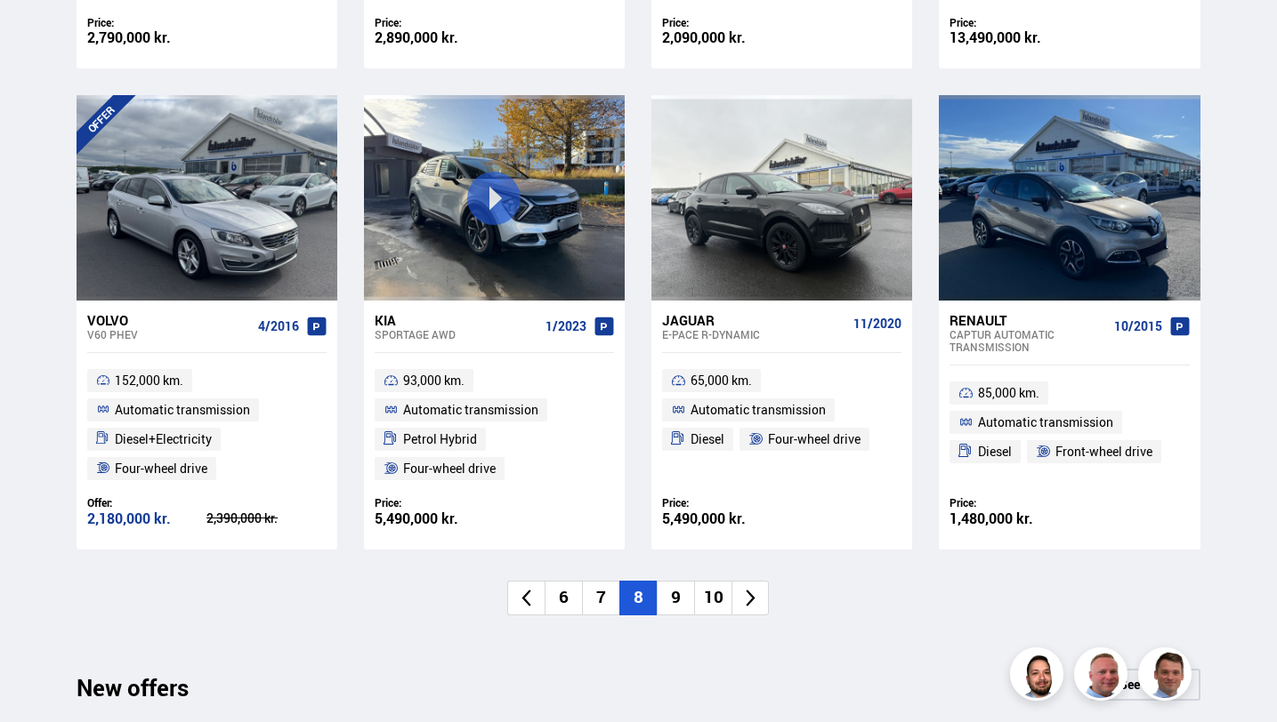
scroll to position [1233, 0]
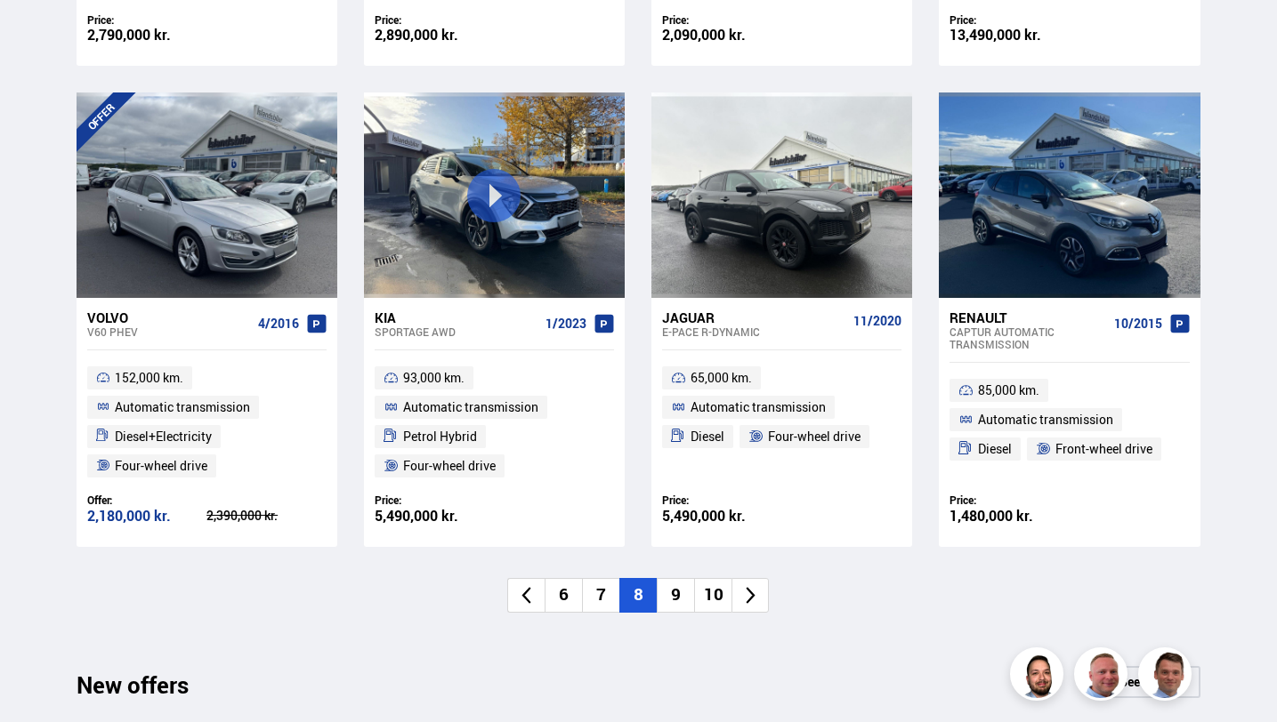
click at [673, 592] on font "9" at bounding box center [676, 594] width 10 height 23
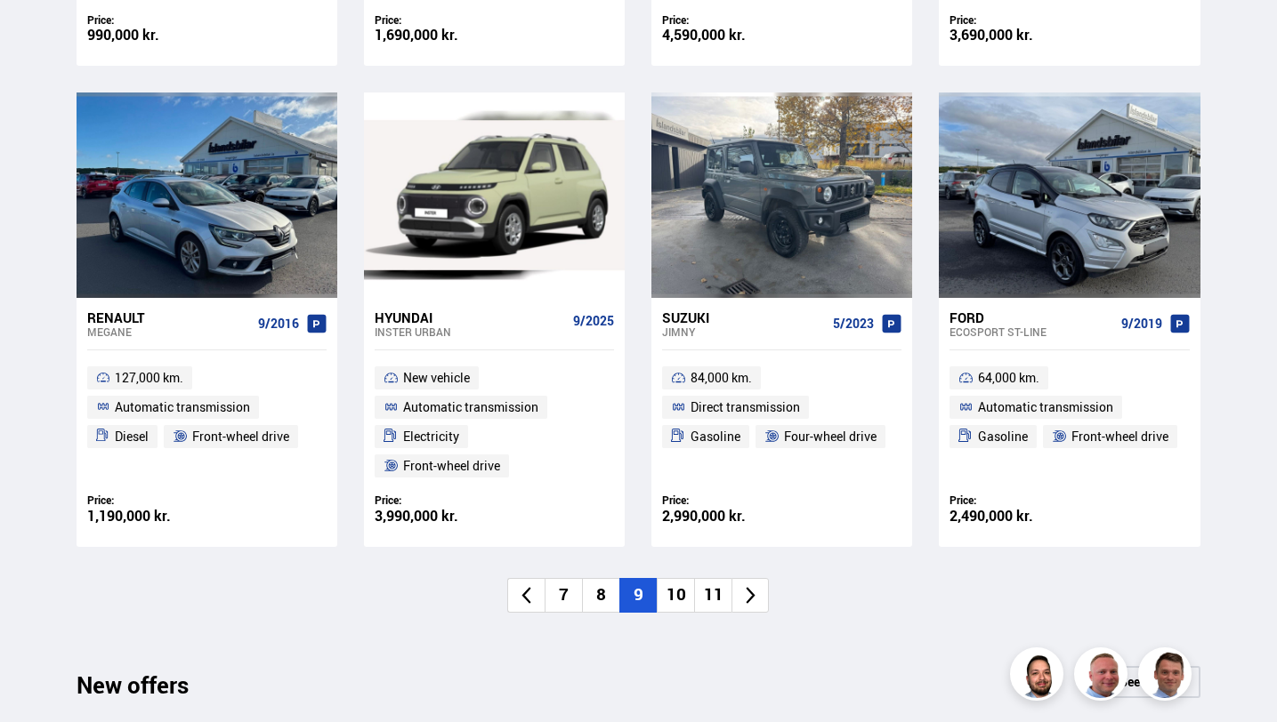
click at [794, 617] on div "New on the list See more Toyota Yaris 5/2015 189,000,000 kilometers. Direct tra…" at bounding box center [638, 106] width 1152 height 1117
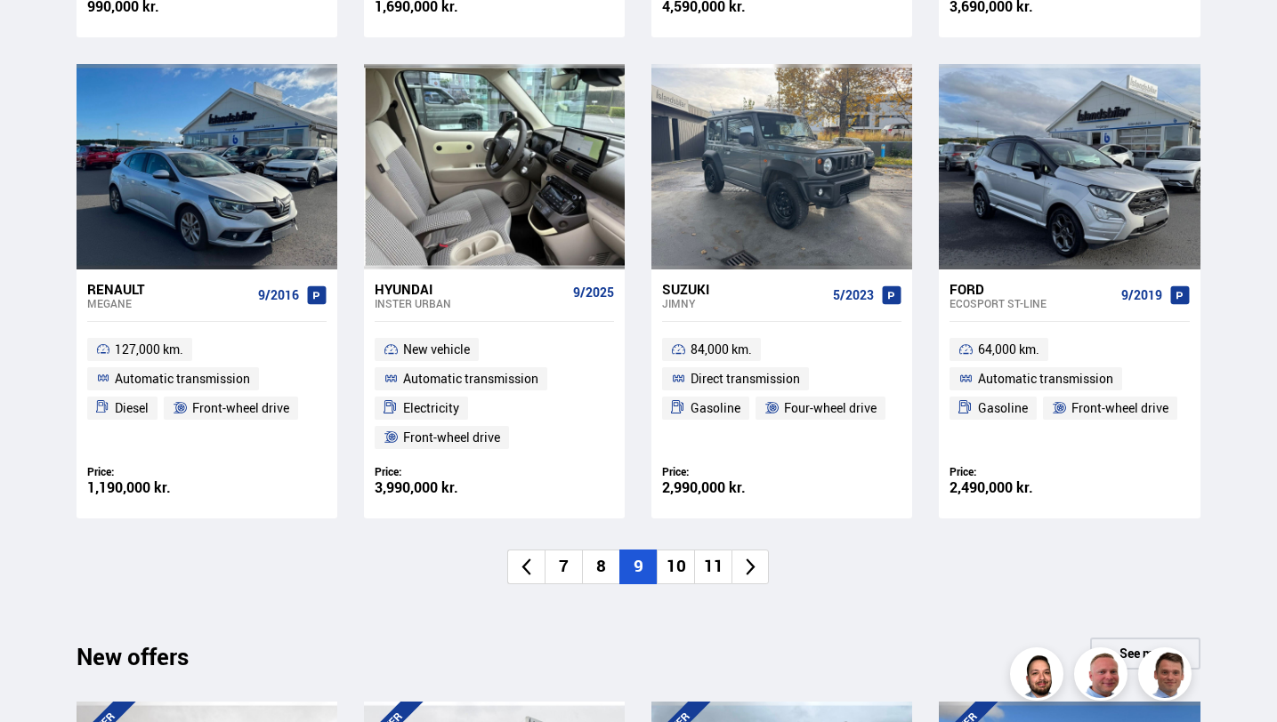
scroll to position [1263, 0]
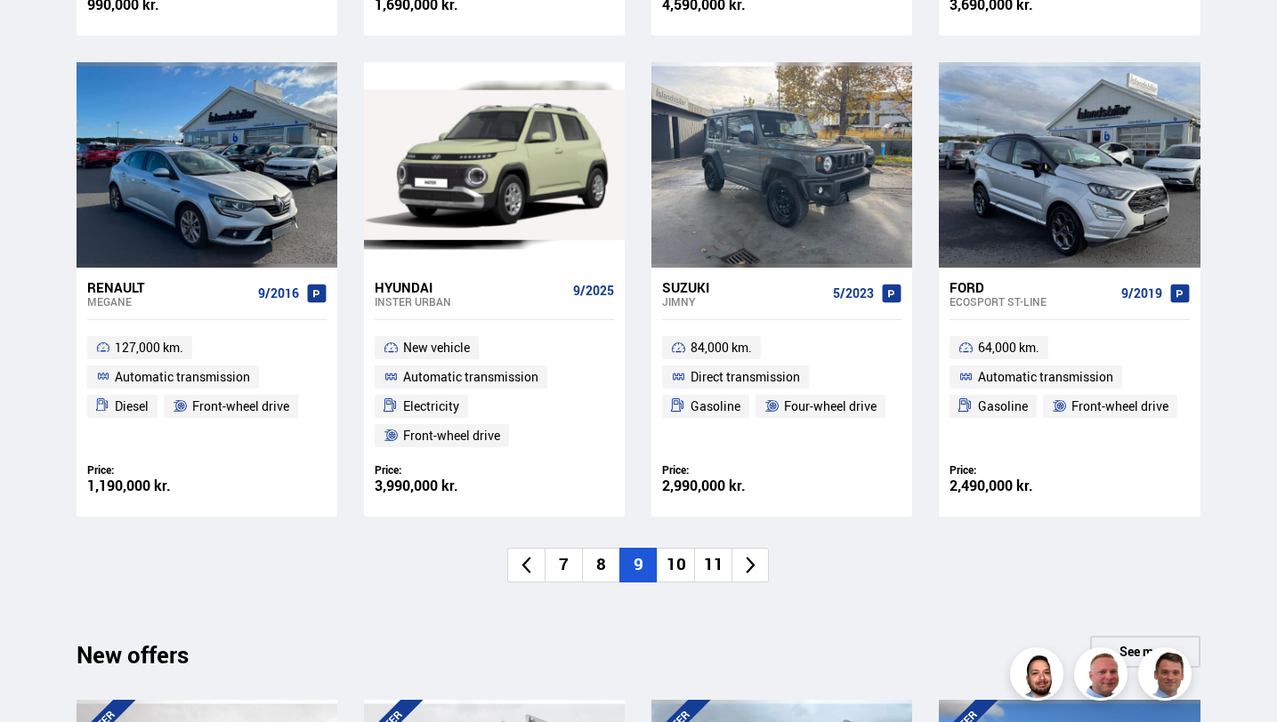
click at [677, 548] on li "10" at bounding box center [675, 565] width 37 height 35
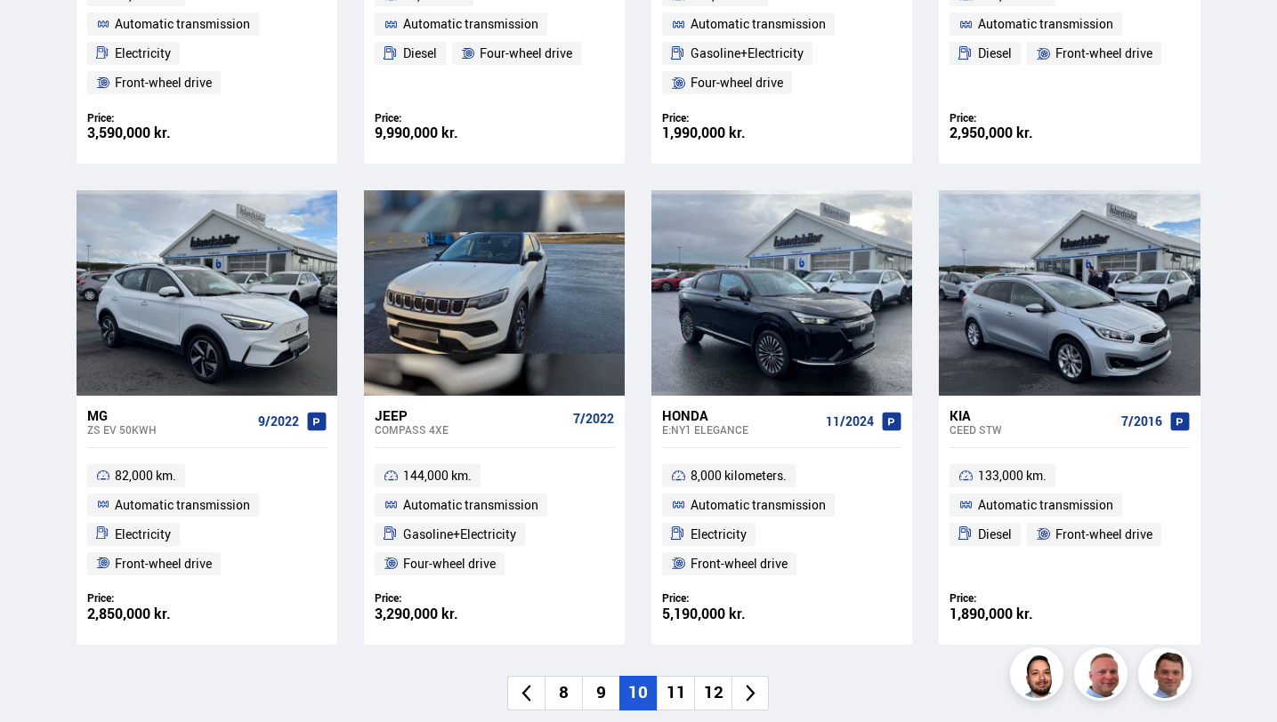
scroll to position [1145, 0]
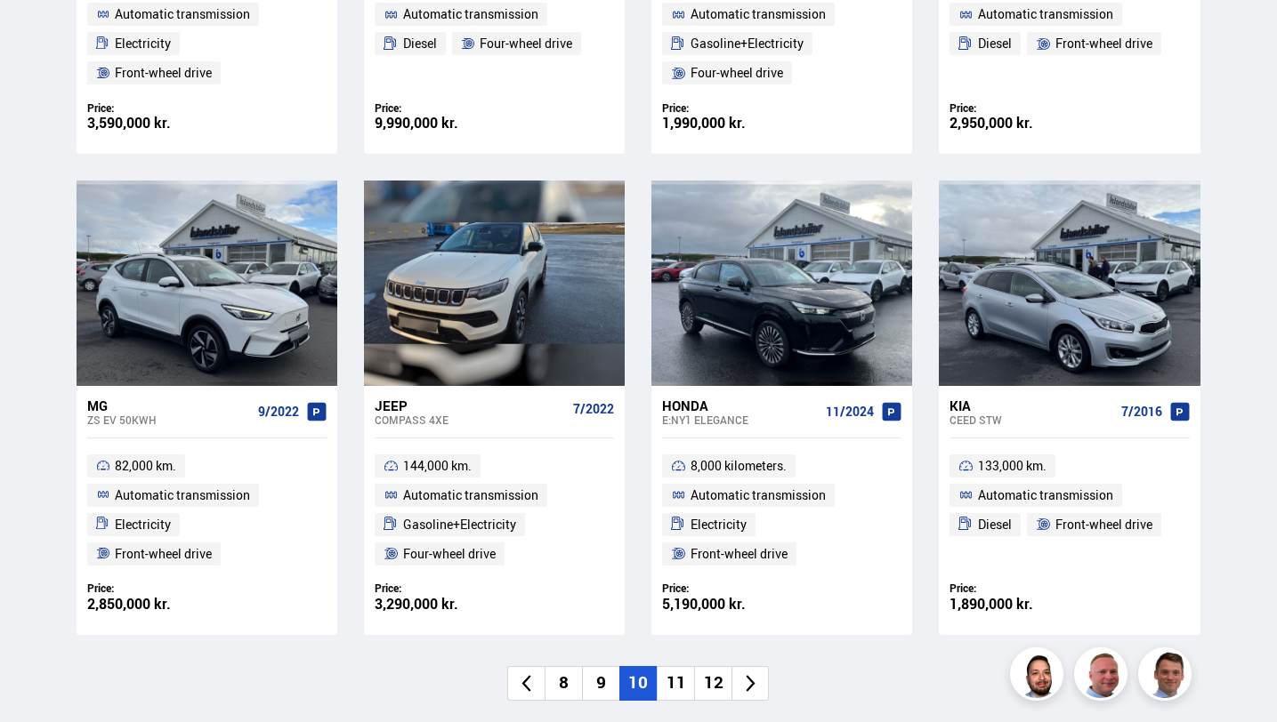
click at [682, 689] on font "11" at bounding box center [676, 682] width 20 height 23
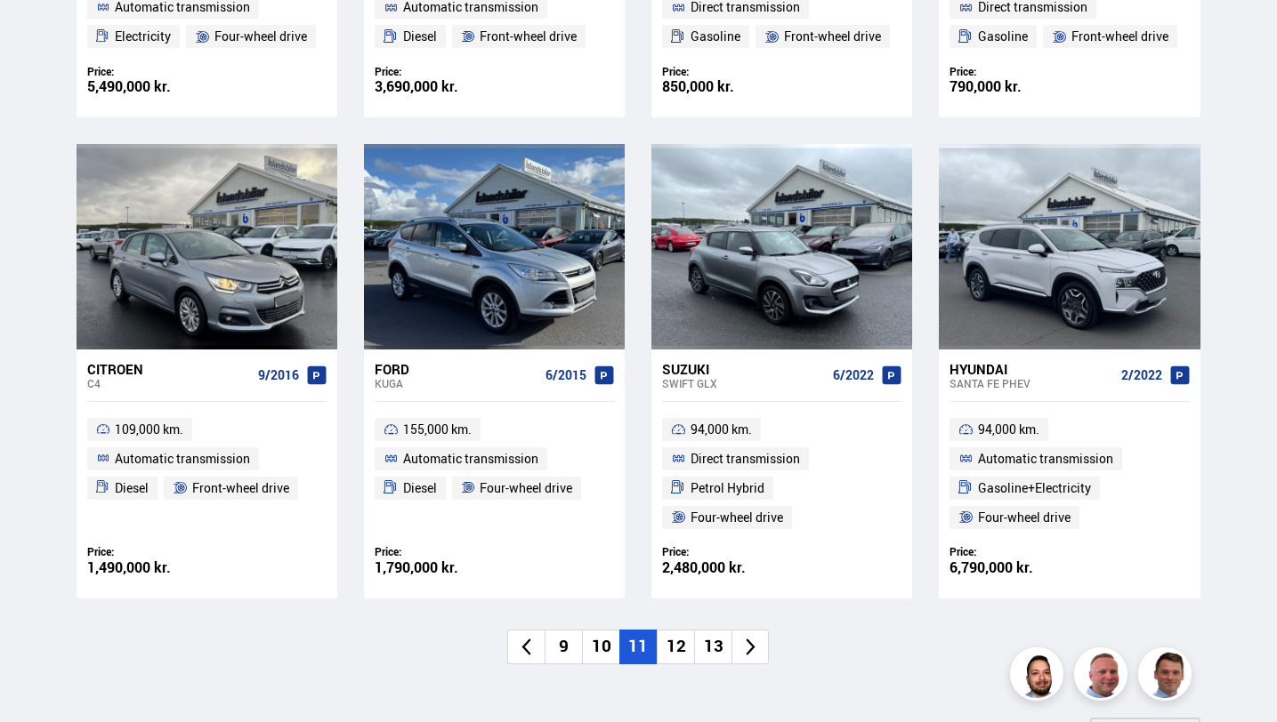
scroll to position [1154, 0]
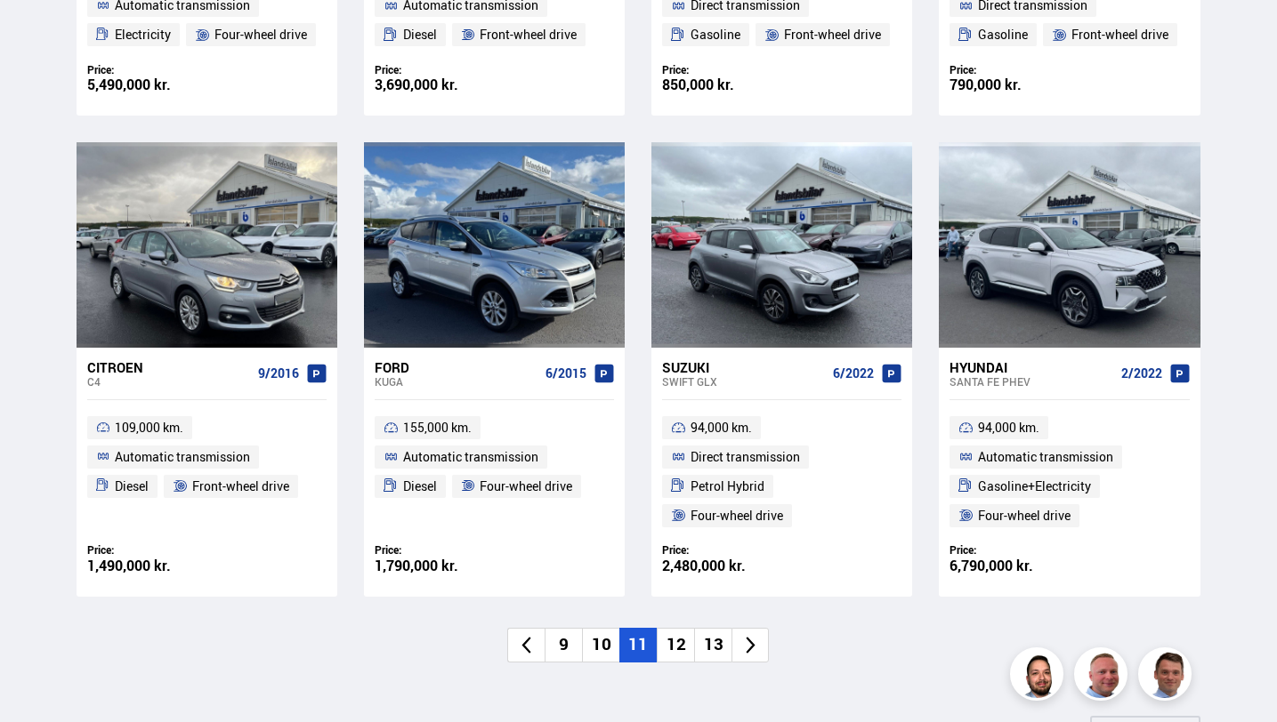
click at [685, 645] on font "12" at bounding box center [676, 644] width 20 height 23
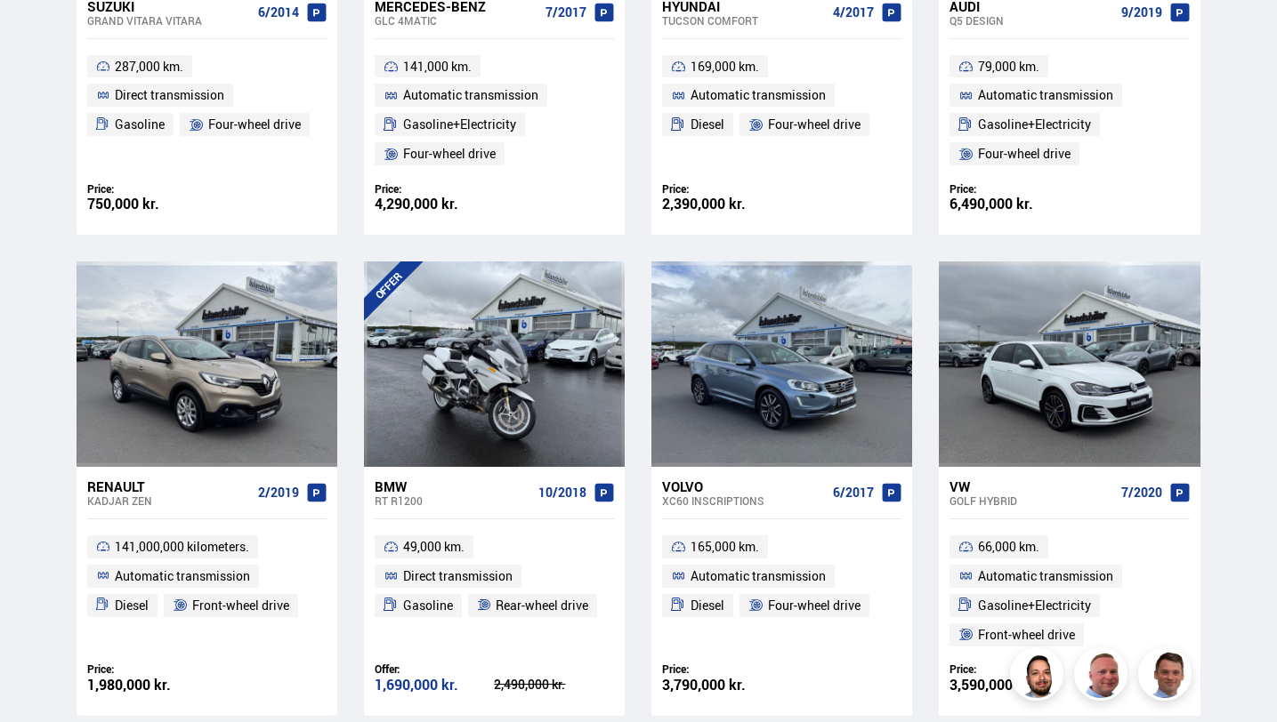
scroll to position [1092, 0]
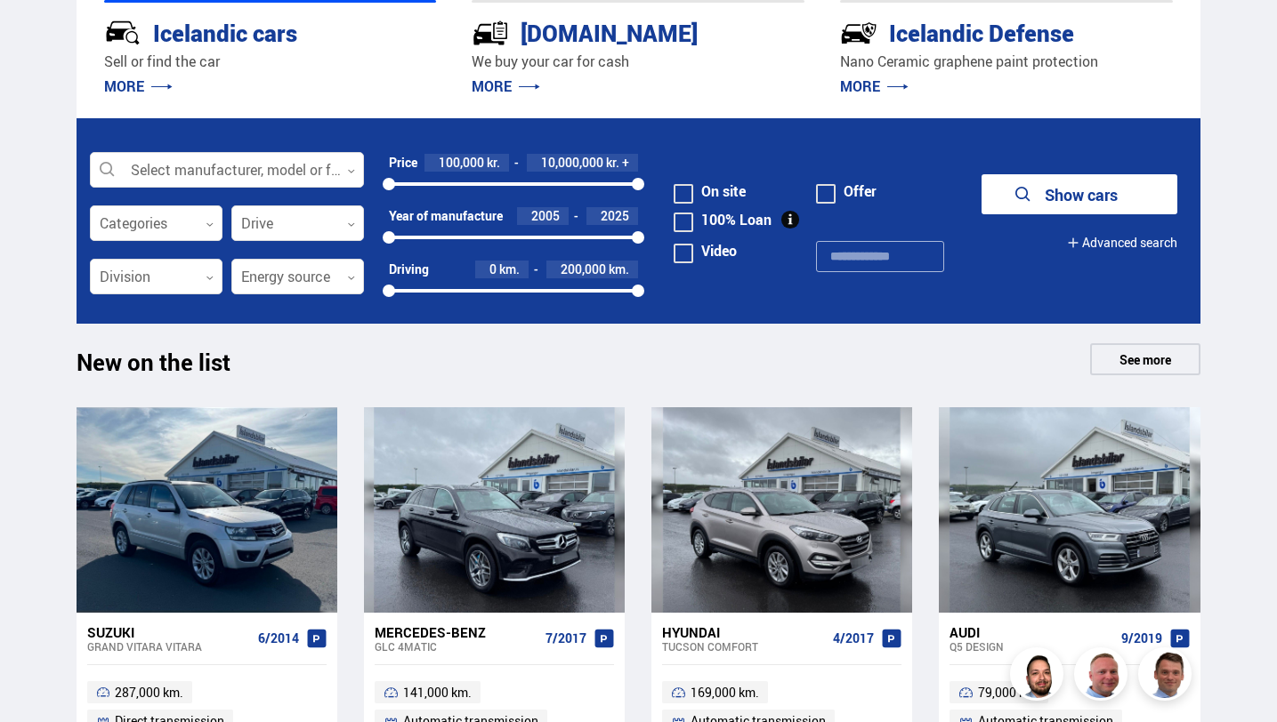
scroll to position [0, 0]
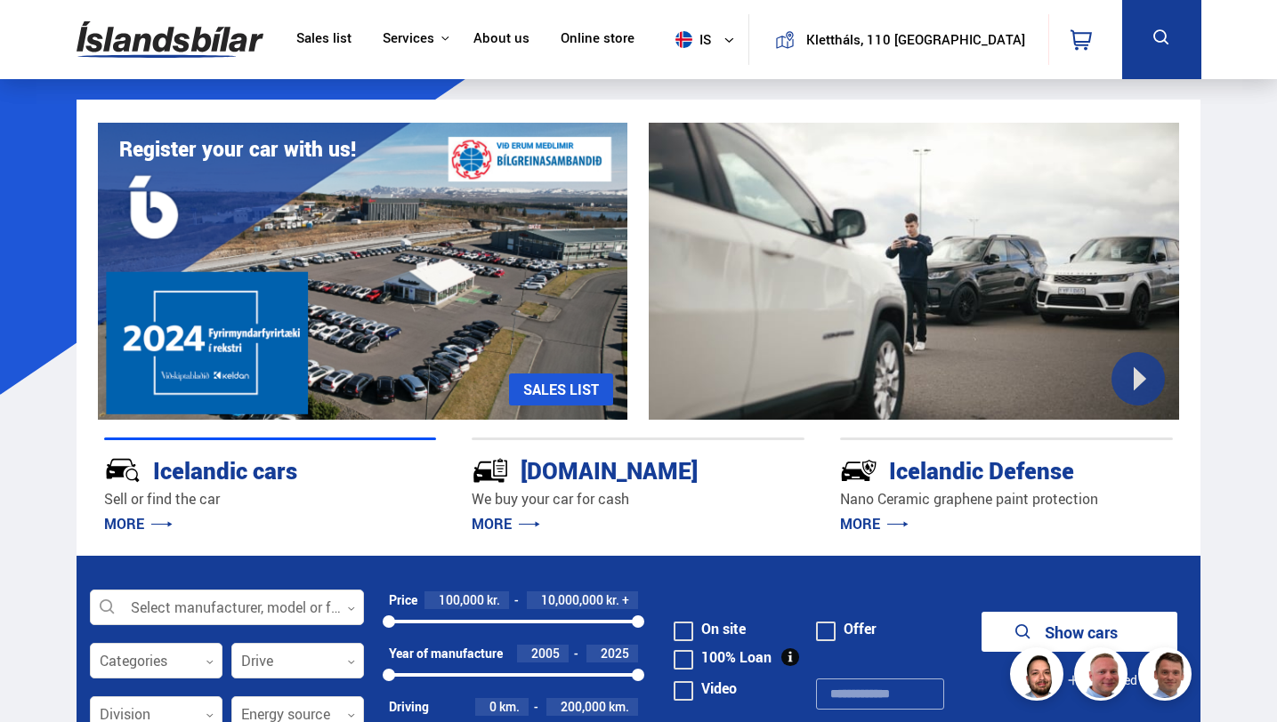
click at [539, 619] on div "100000 10000000" at bounding box center [513, 622] width 249 height 16
click at [514, 623] on div at bounding box center [464, 622] width 151 height 4
click at [476, 620] on div at bounding box center [451, 622] width 125 height 4
click at [476, 620] on div at bounding box center [477, 622] width 12 height 12
click at [559, 608] on font "10,000,000" at bounding box center [582, 600] width 62 height 17
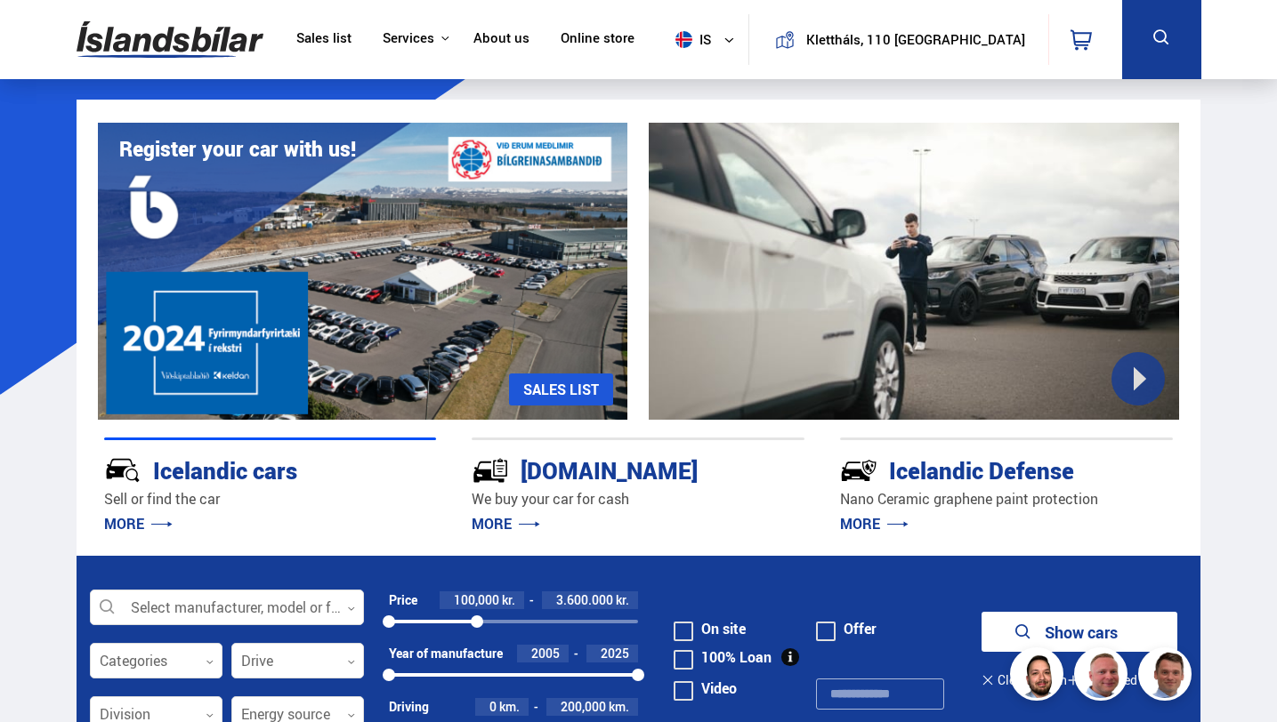
click at [464, 622] on div at bounding box center [433, 622] width 88 height 4
click at [451, 623] on div at bounding box center [427, 622] width 76 height 4
click at [613, 598] on div "3,600,000 kr." at bounding box center [591, 601] width 94 height 18
click at [579, 597] on font "3,600,000" at bounding box center [585, 600] width 55 height 17
click at [441, 628] on div "100000 10000000" at bounding box center [513, 622] width 249 height 16
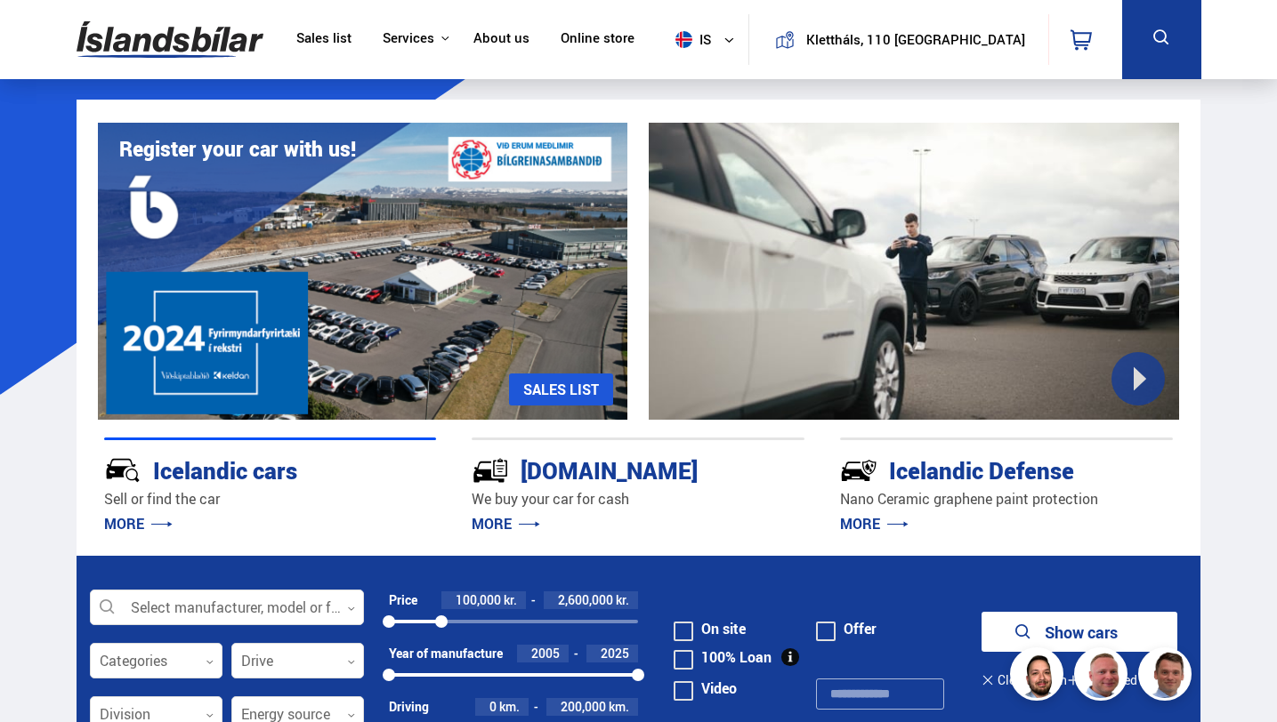
click at [560, 604] on font "2,600,000" at bounding box center [585, 600] width 55 height 17
click at [428, 617] on div "100000 10000000" at bounding box center [513, 622] width 249 height 16
click at [621, 601] on font "kr." at bounding box center [622, 600] width 13 height 17
click at [585, 601] on font "2,200,000" at bounding box center [585, 600] width 55 height 17
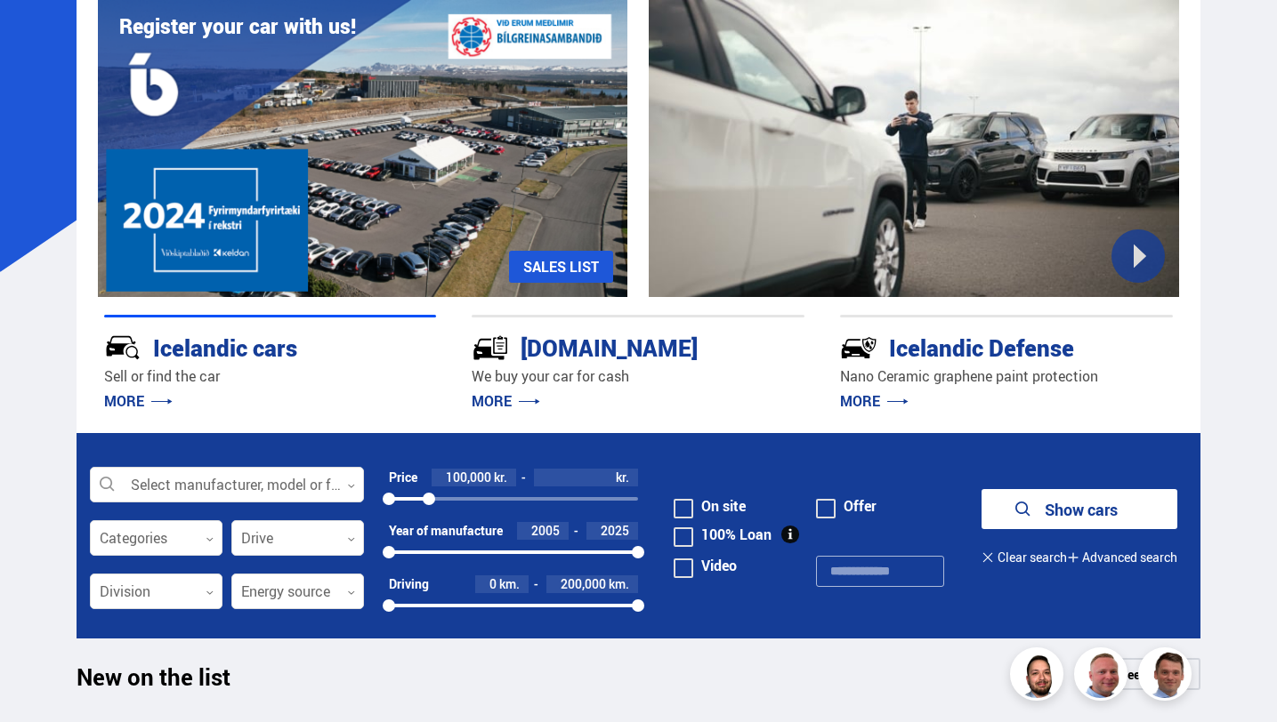
scroll to position [125, 0]
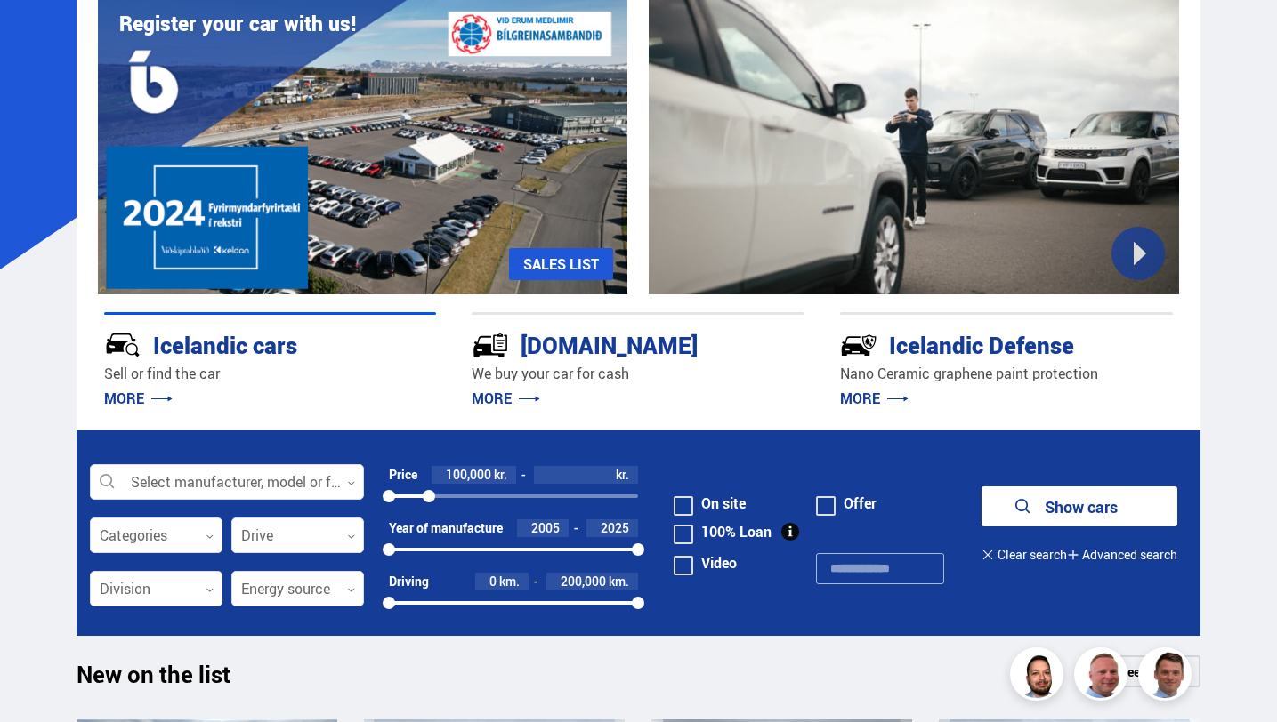
click at [1053, 520] on button "Show cars" at bounding box center [1079, 507] width 196 height 40
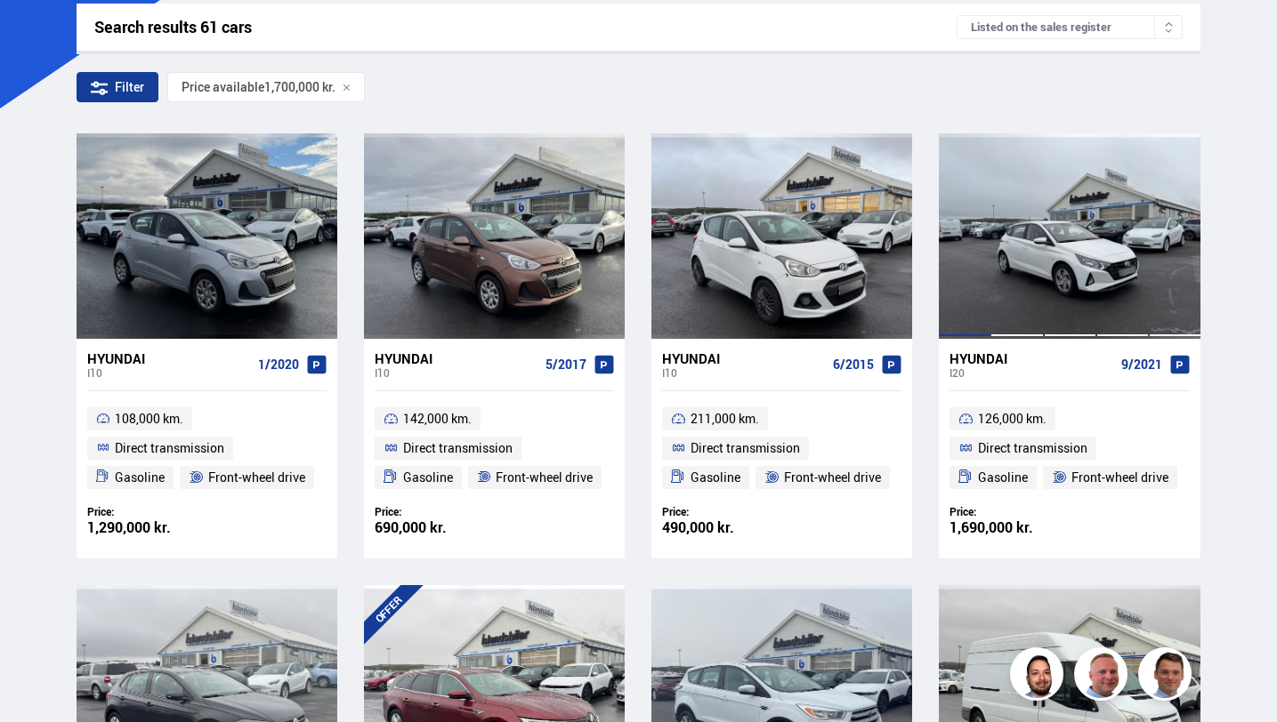
scroll to position [291, 0]
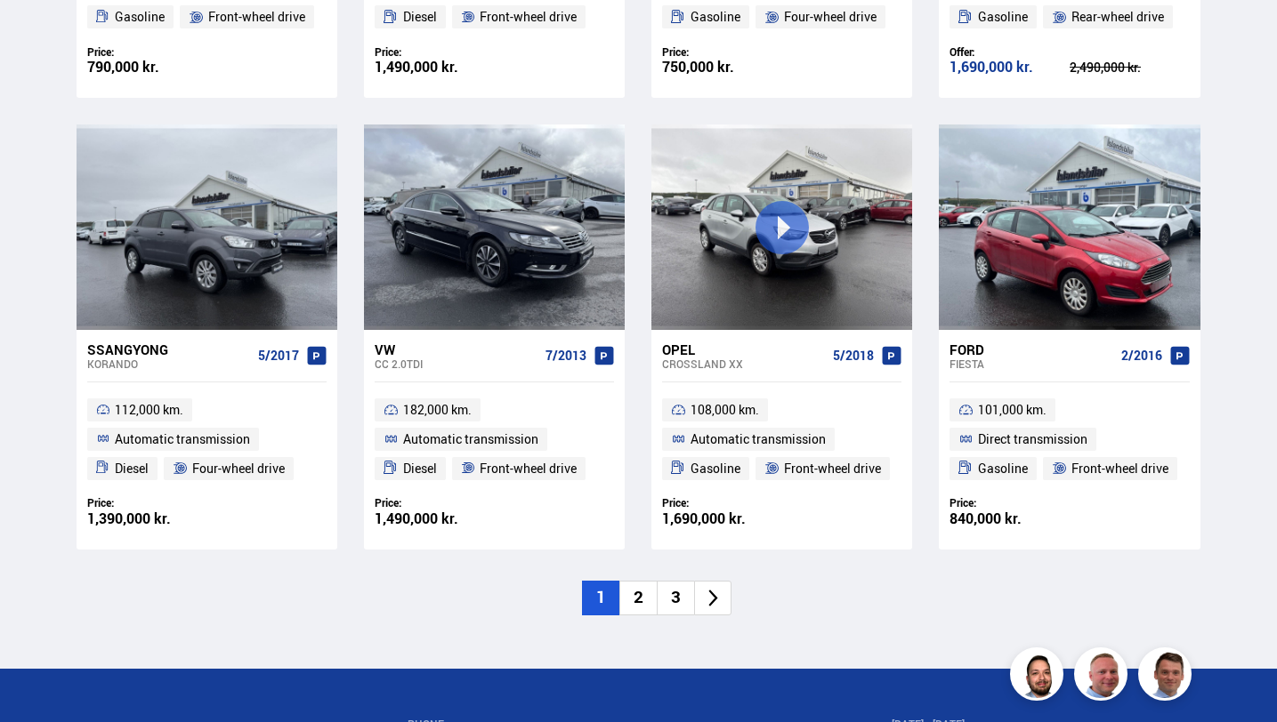
scroll to position [2592, 0]
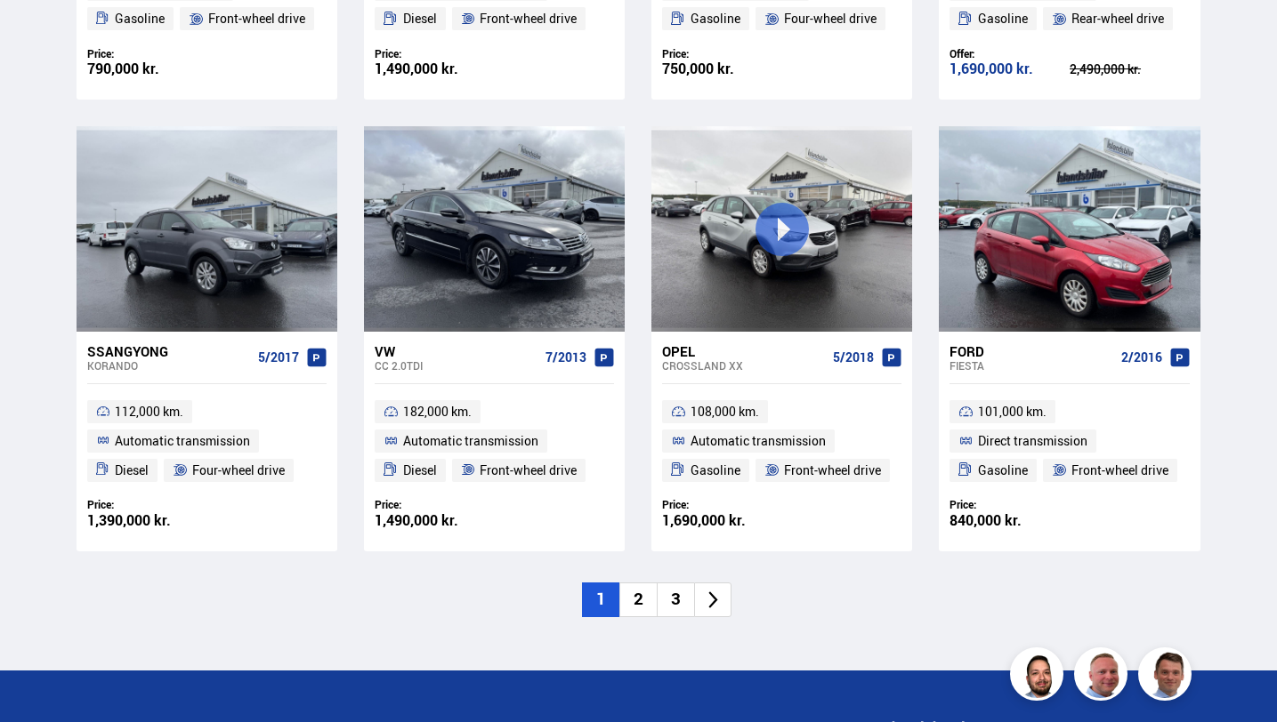
click at [645, 593] on li "2" at bounding box center [637, 600] width 37 height 35
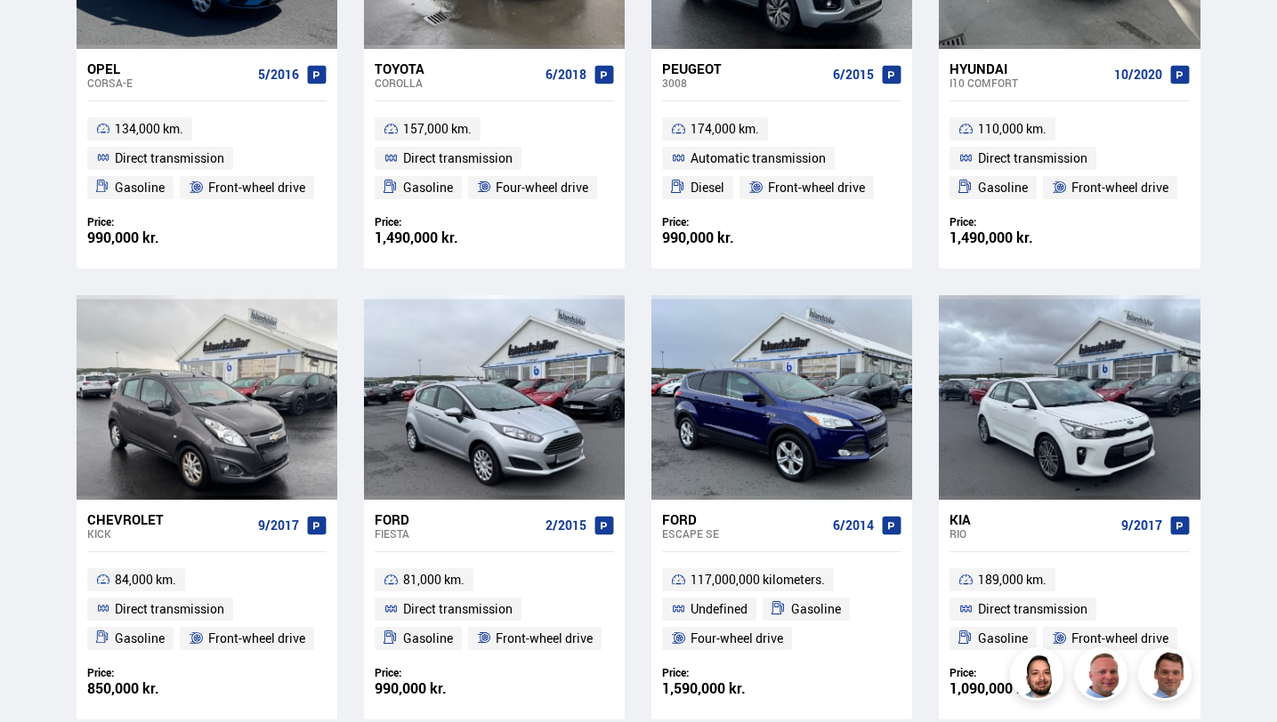
scroll to position [580, 0]
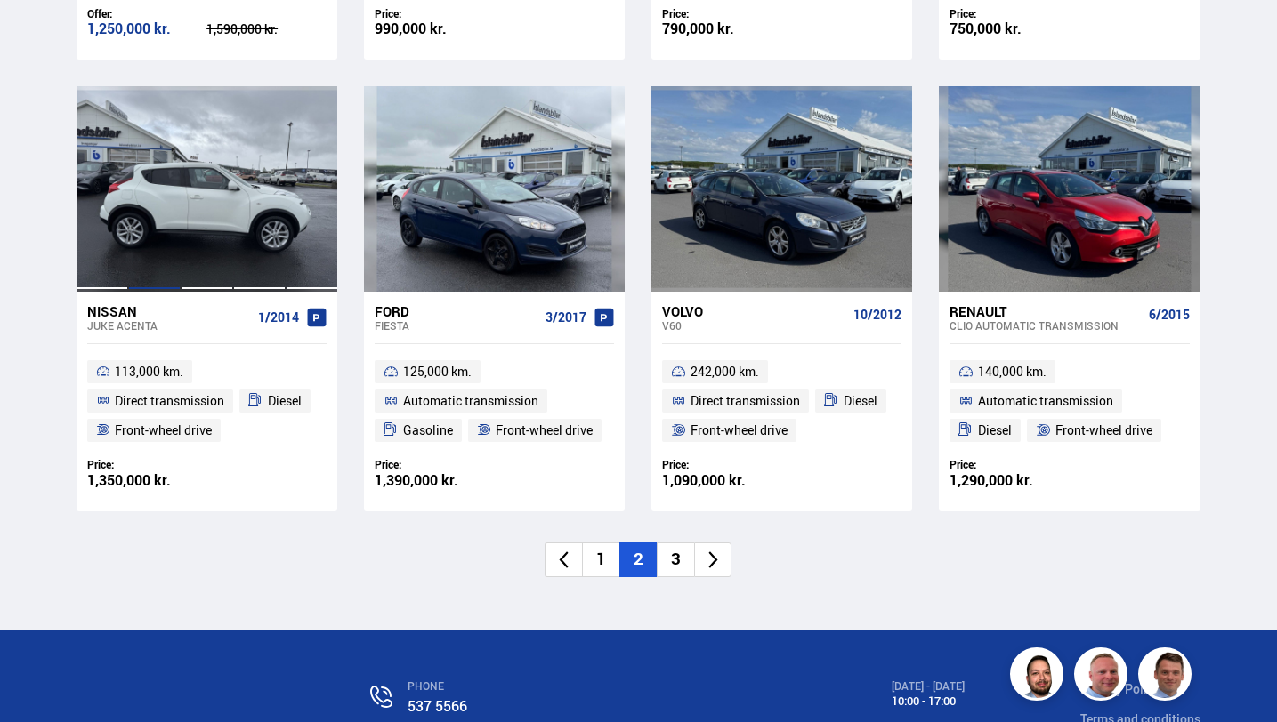
scroll to position [2650, 0]
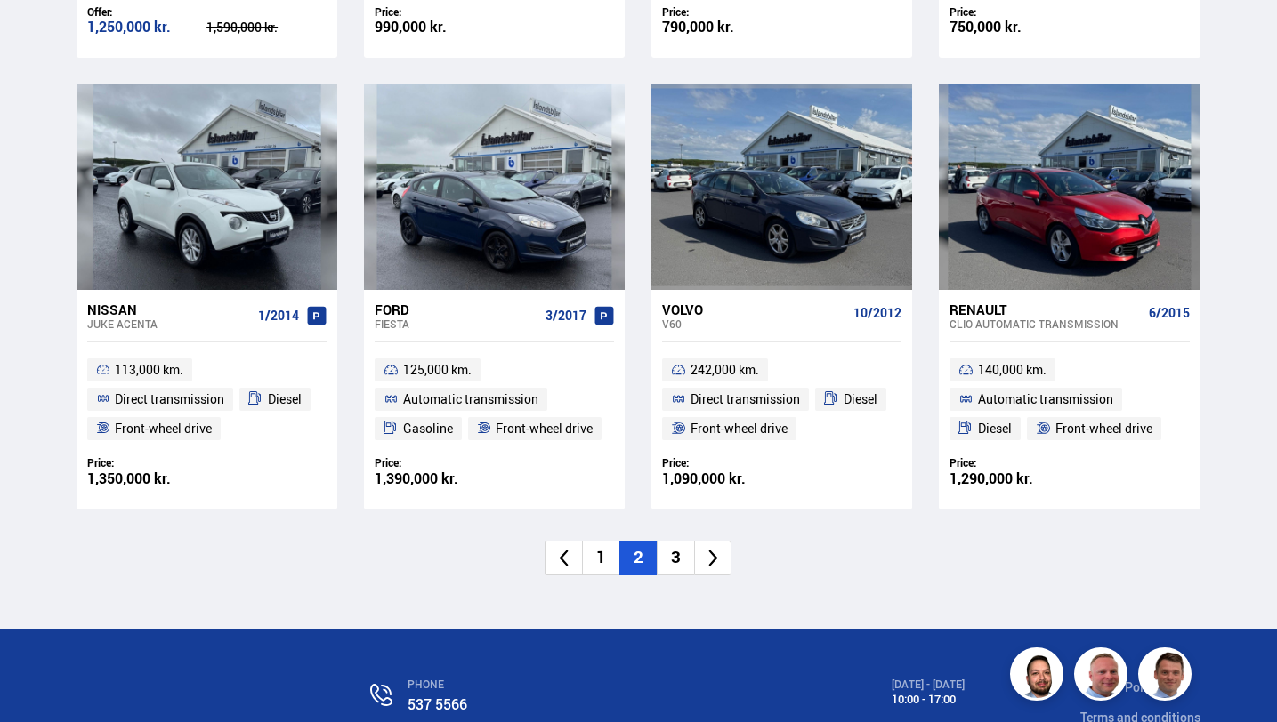
click at [680, 560] on font "3" at bounding box center [676, 556] width 10 height 23
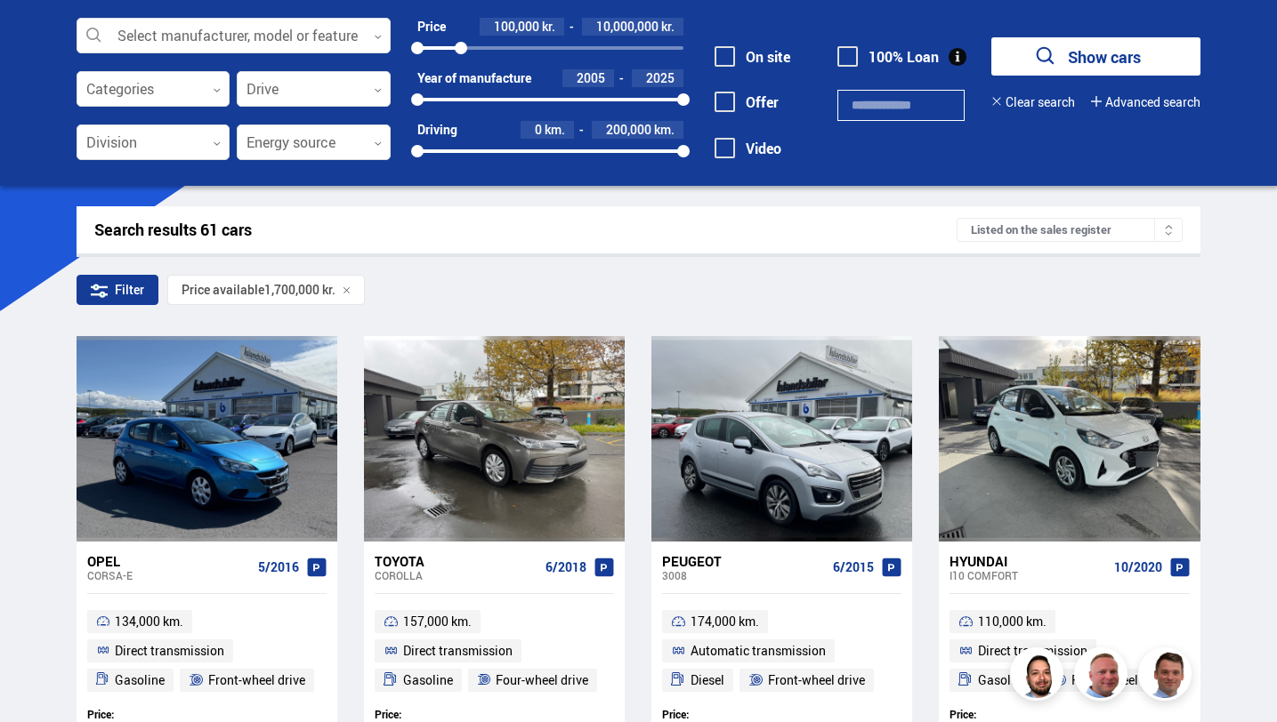
scroll to position [35, 0]
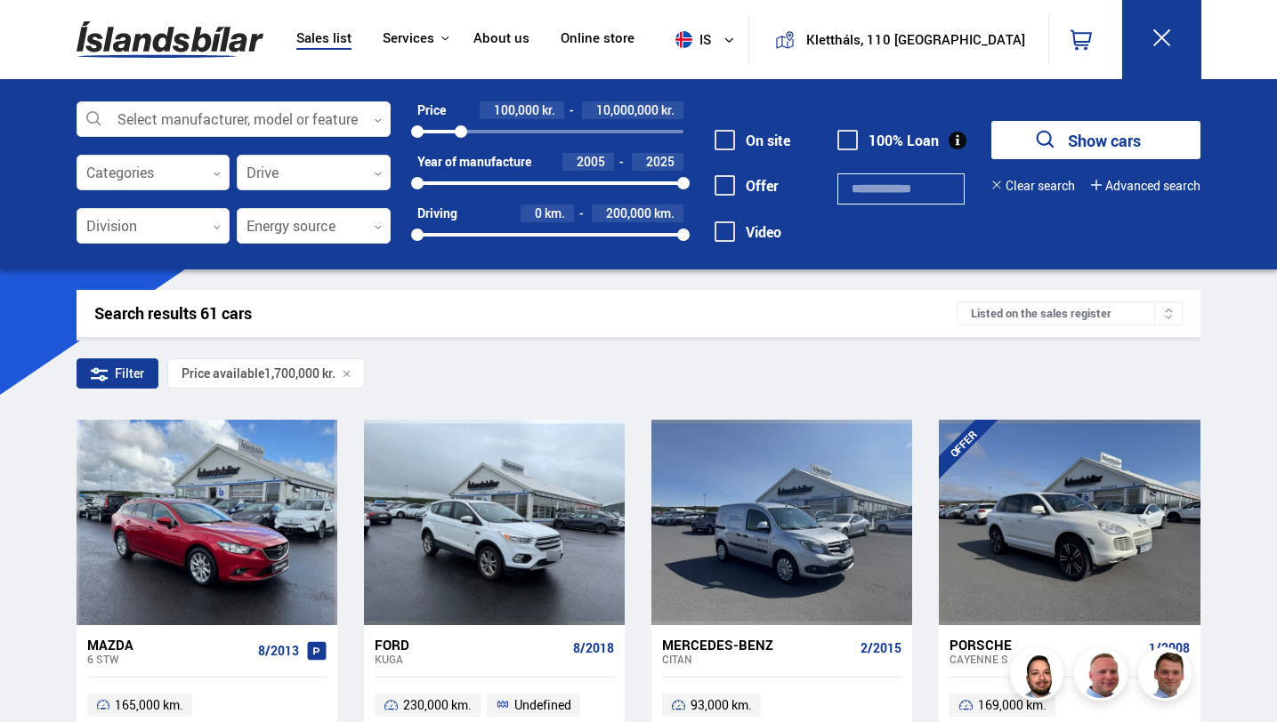
click at [669, 93] on div "Select manufacturer, model or feature 0 Categories 0 Drive 0 Division 0 Energy …" at bounding box center [638, 174] width 1277 height 190
